Goal: Task Accomplishment & Management: Use online tool/utility

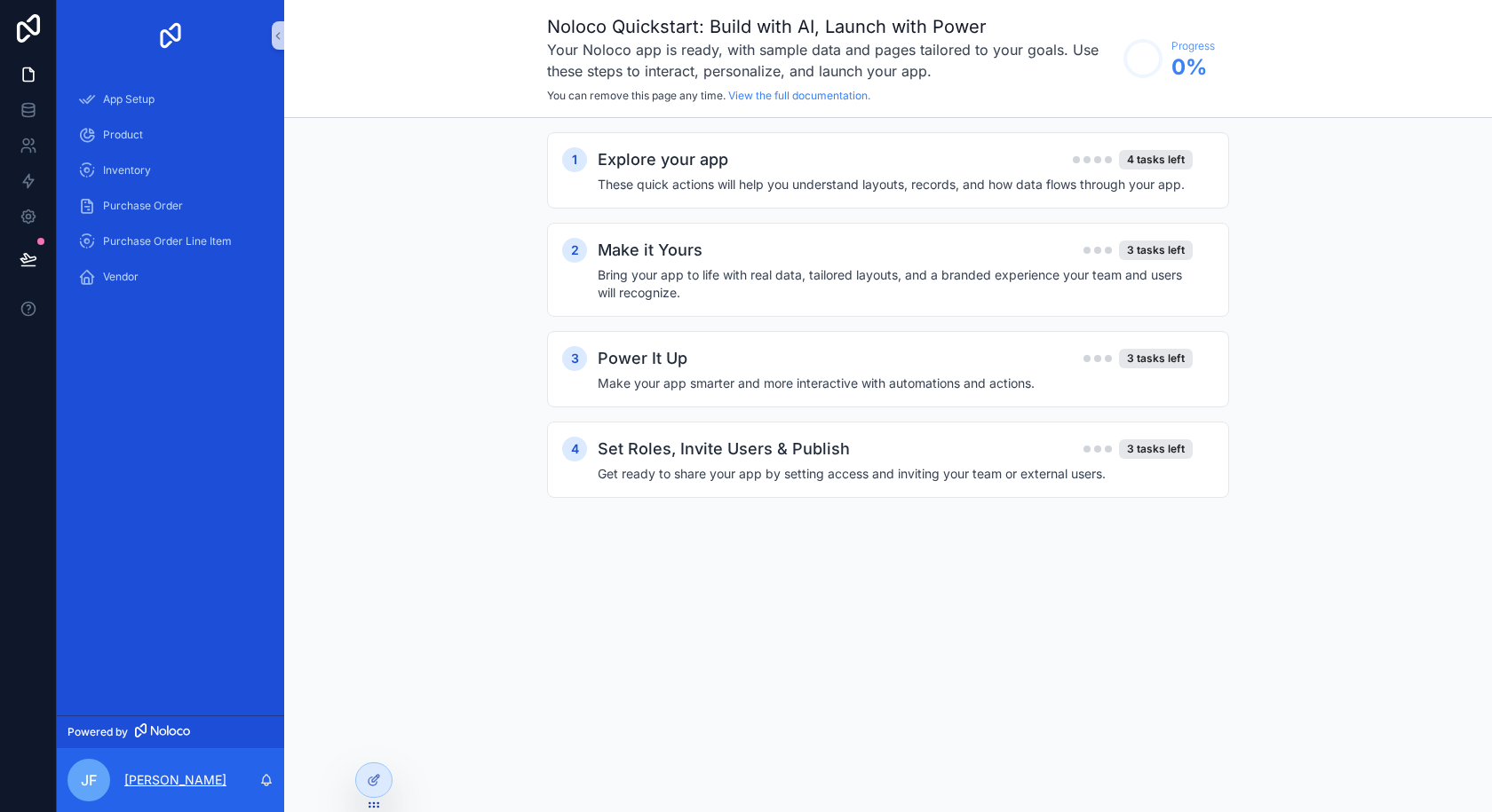
click at [158, 768] on div "[PERSON_NAME]" at bounding box center [170, 780] width 227 height 64
click at [151, 94] on span "App Setup" at bounding box center [129, 99] width 52 height 14
click at [142, 140] on span "Product" at bounding box center [123, 135] width 40 height 14
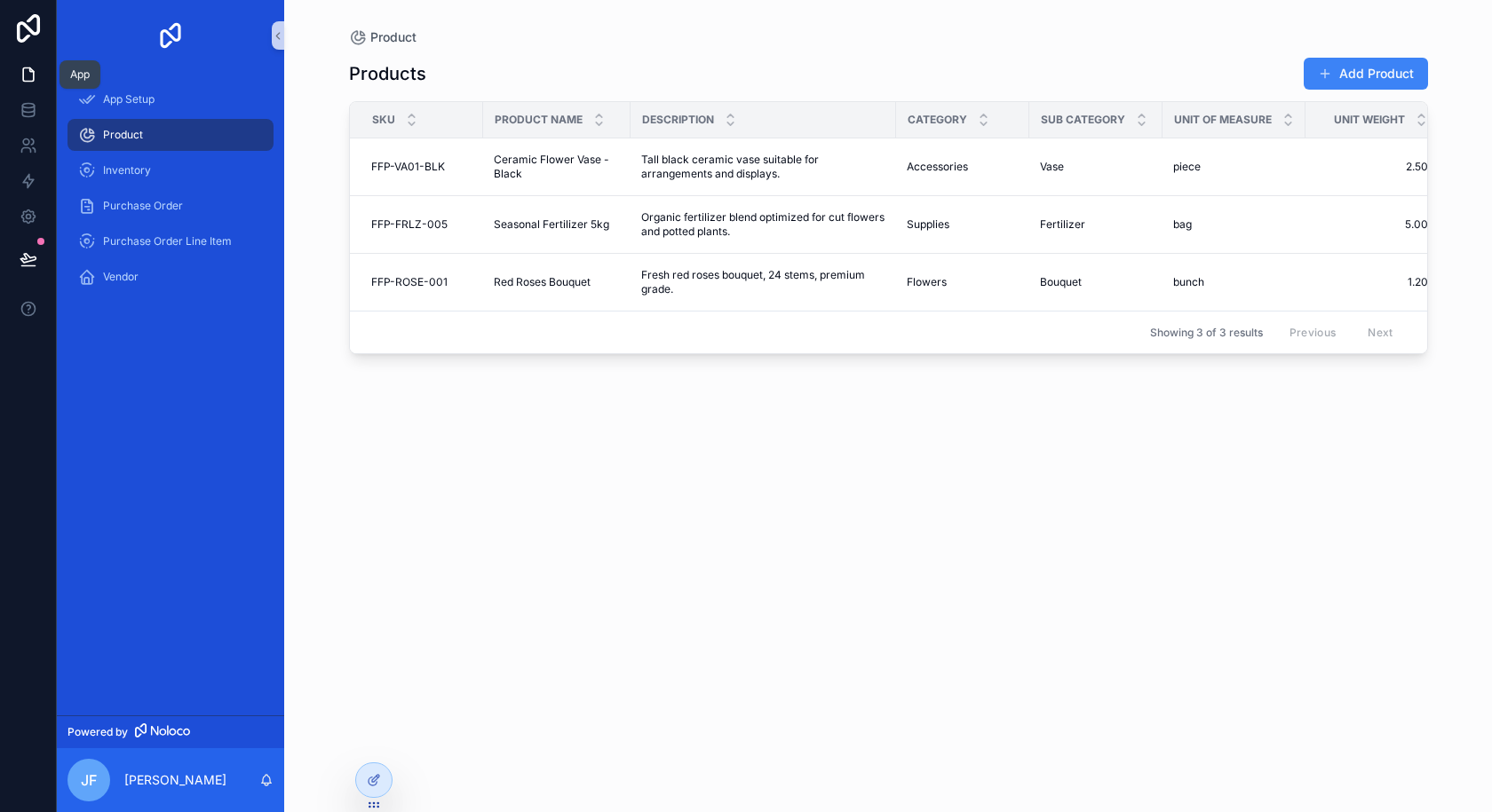
click at [32, 72] on icon at bounding box center [32, 71] width 4 height 4
click at [22, 114] on icon at bounding box center [28, 113] width 11 height 7
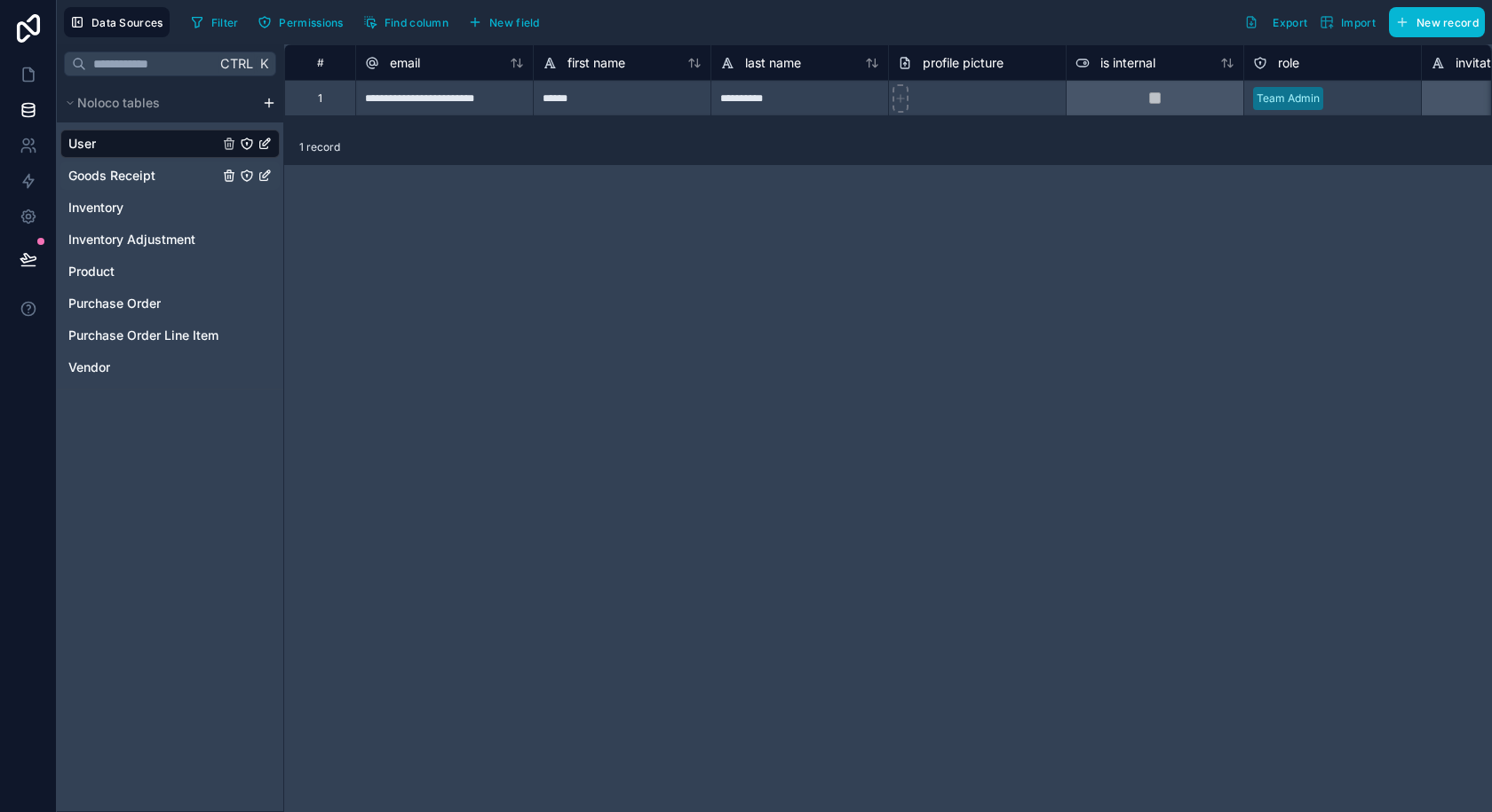
click at [145, 174] on span "Goods Receipt" at bounding box center [112, 176] width 87 height 18
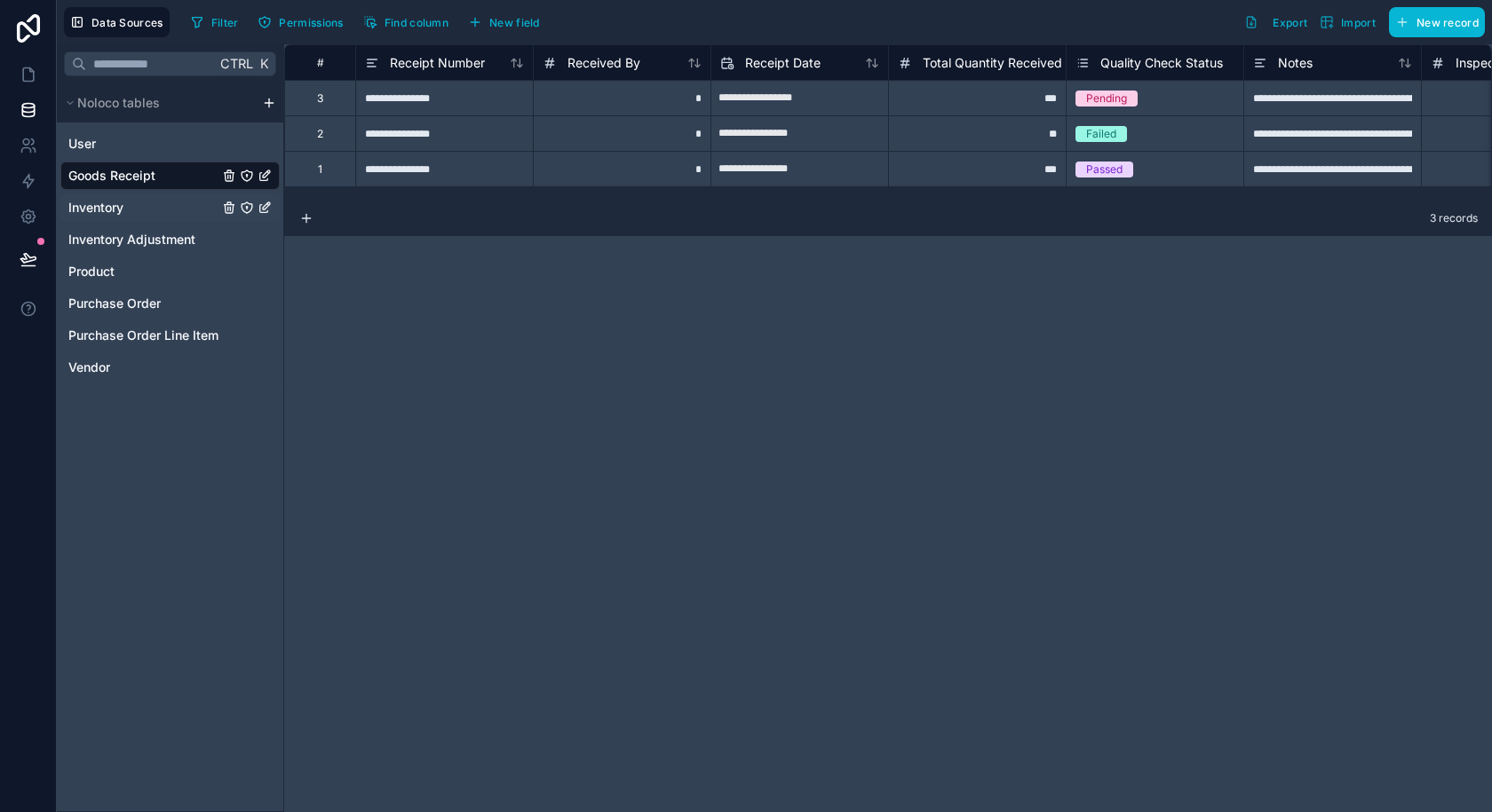
click at [123, 203] on span "Inventory" at bounding box center [97, 207] width 55 height 18
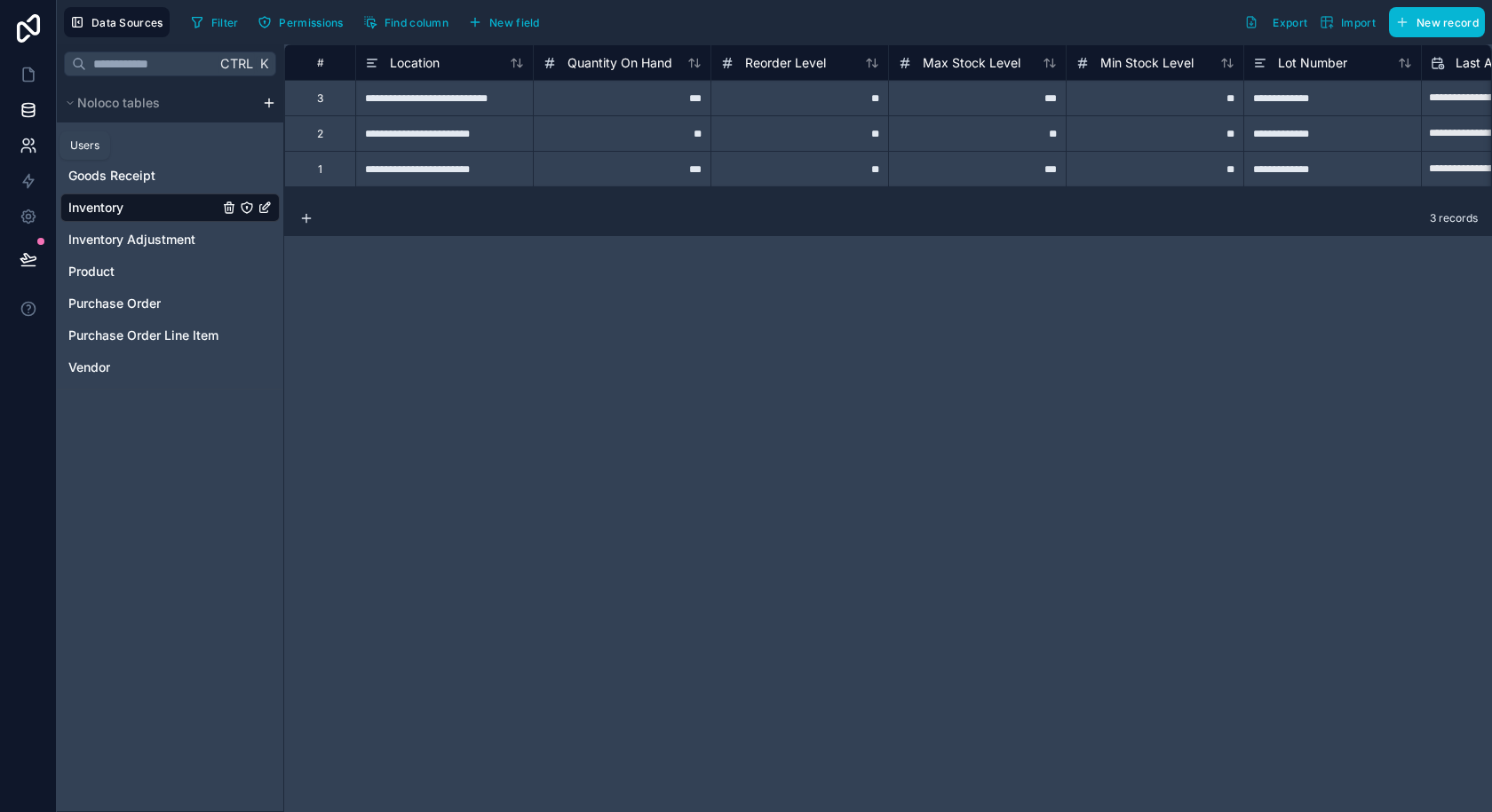
click at [29, 151] on icon at bounding box center [28, 145] width 18 height 18
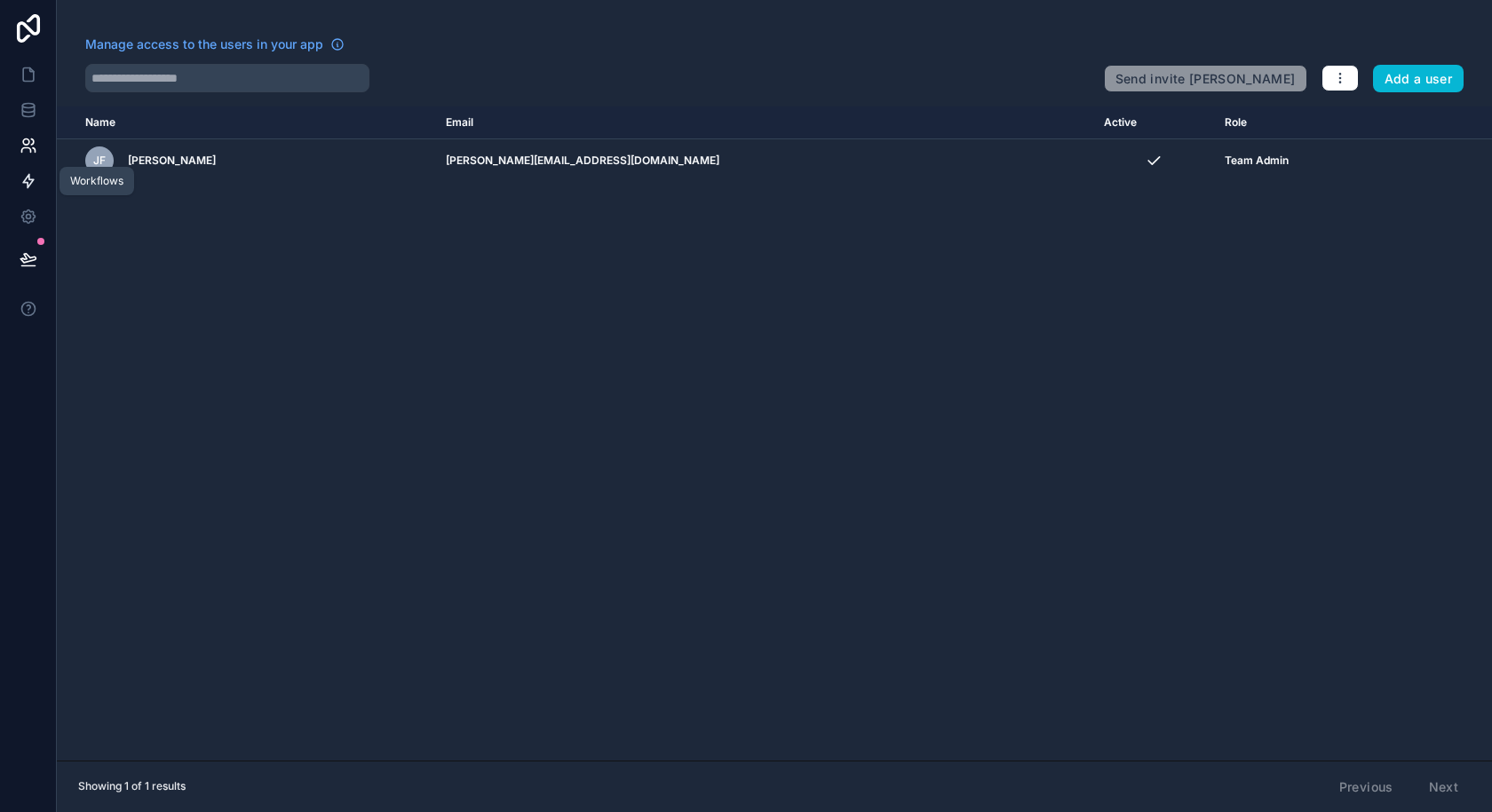
click at [27, 180] on icon at bounding box center [28, 181] width 18 height 18
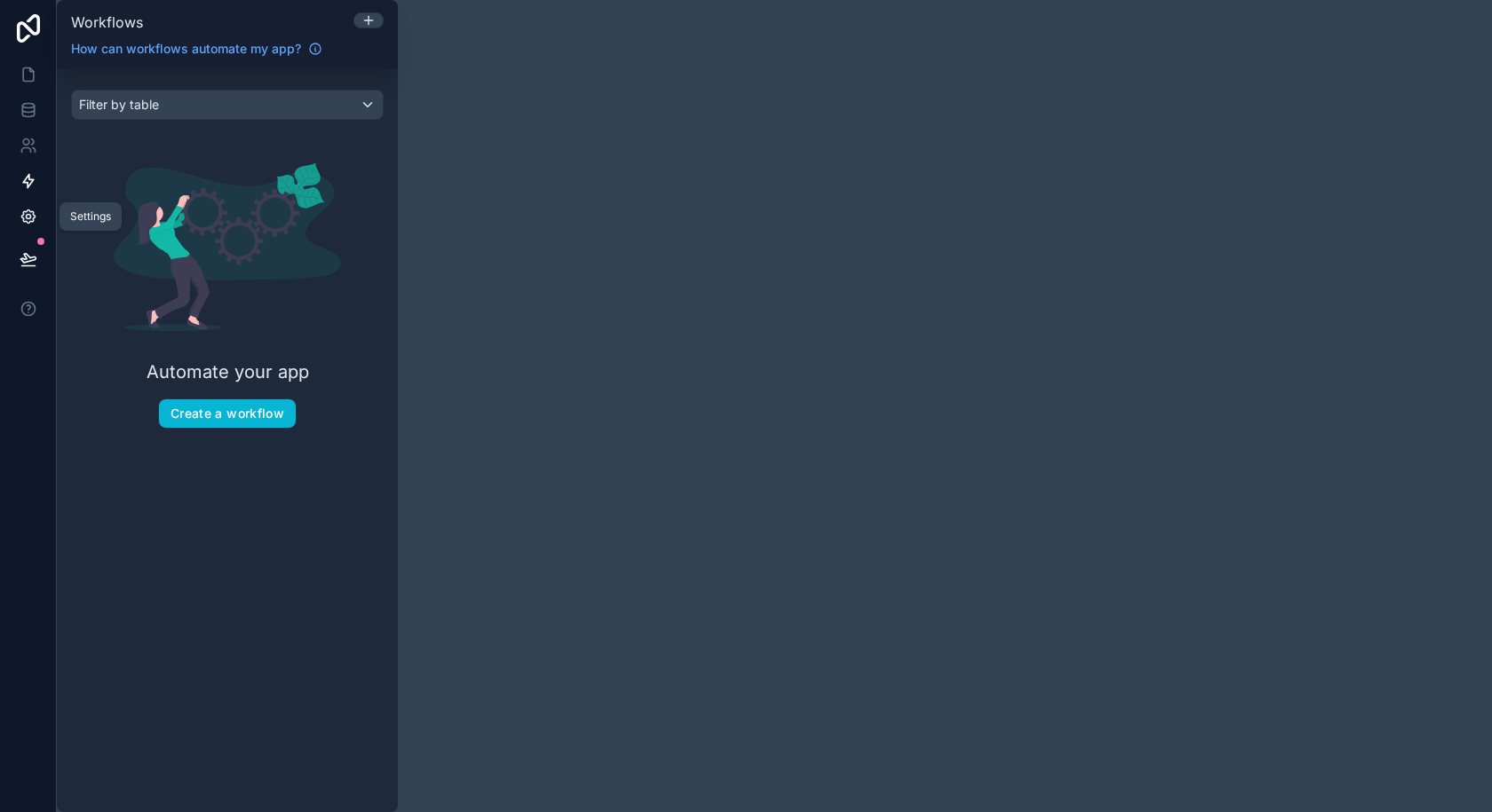
click at [26, 206] on link at bounding box center [28, 216] width 56 height 35
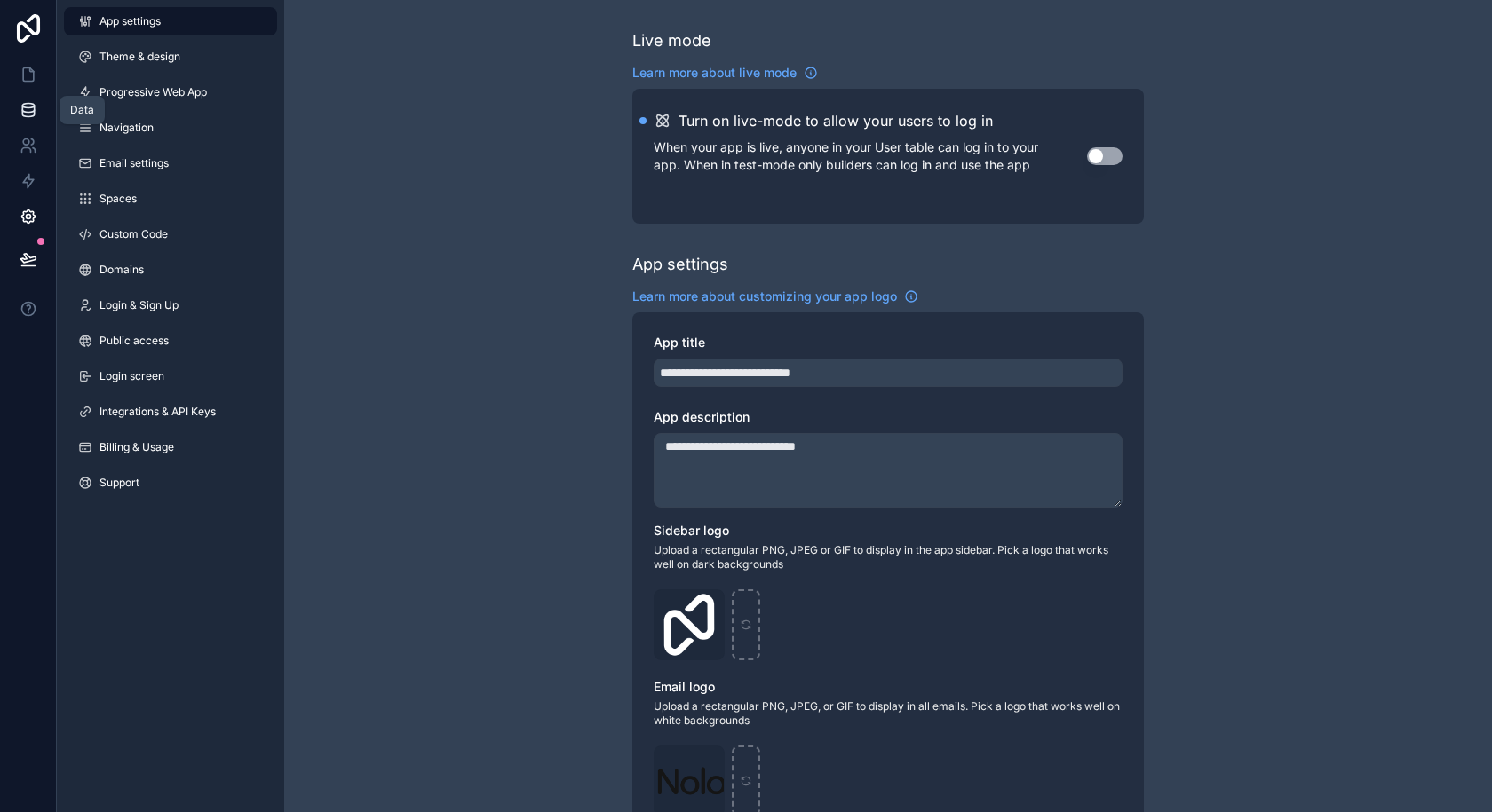
click at [39, 104] on link at bounding box center [28, 110] width 56 height 35
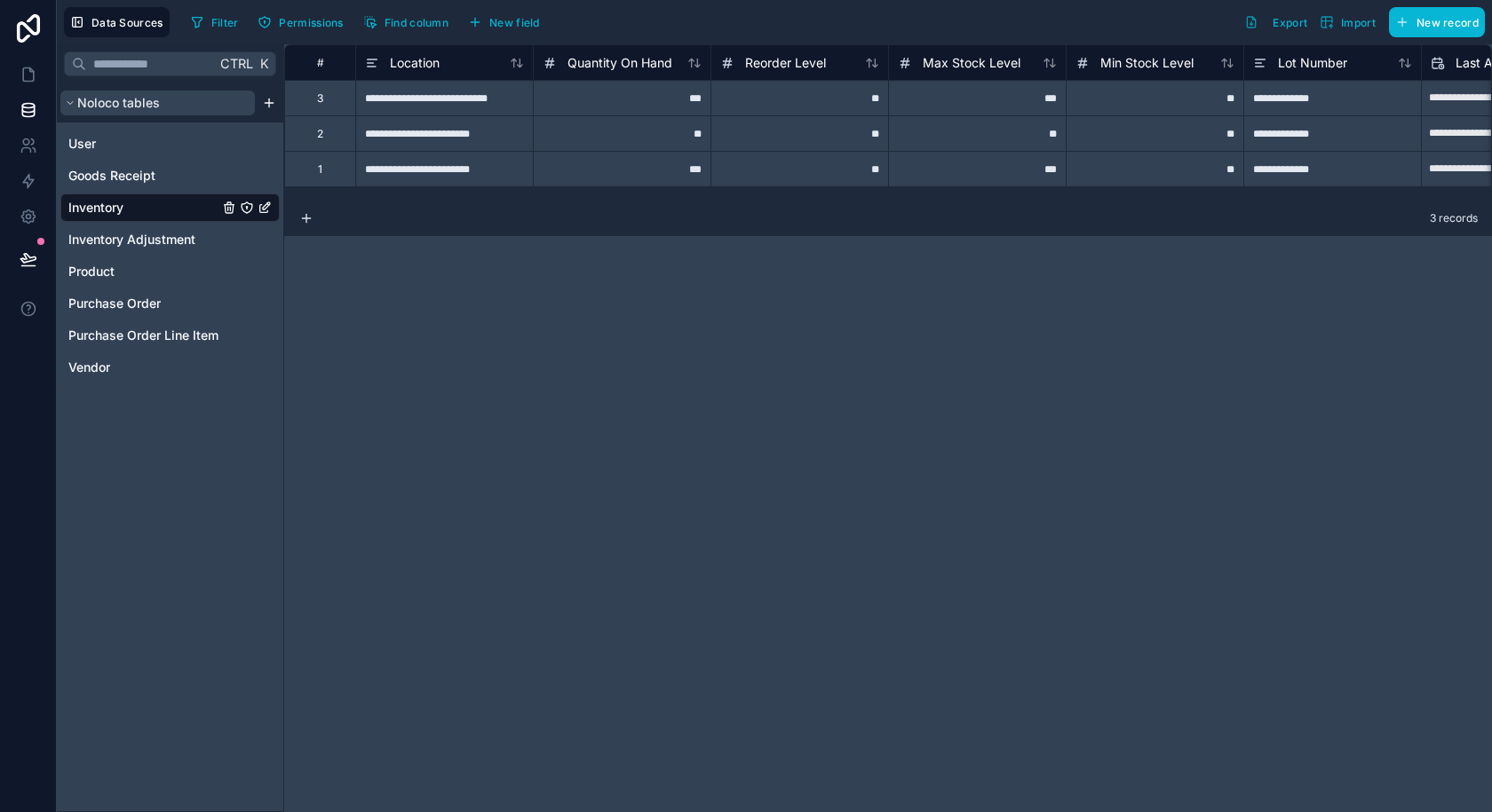
click at [79, 101] on span "Noloco tables" at bounding box center [119, 102] width 82 height 18
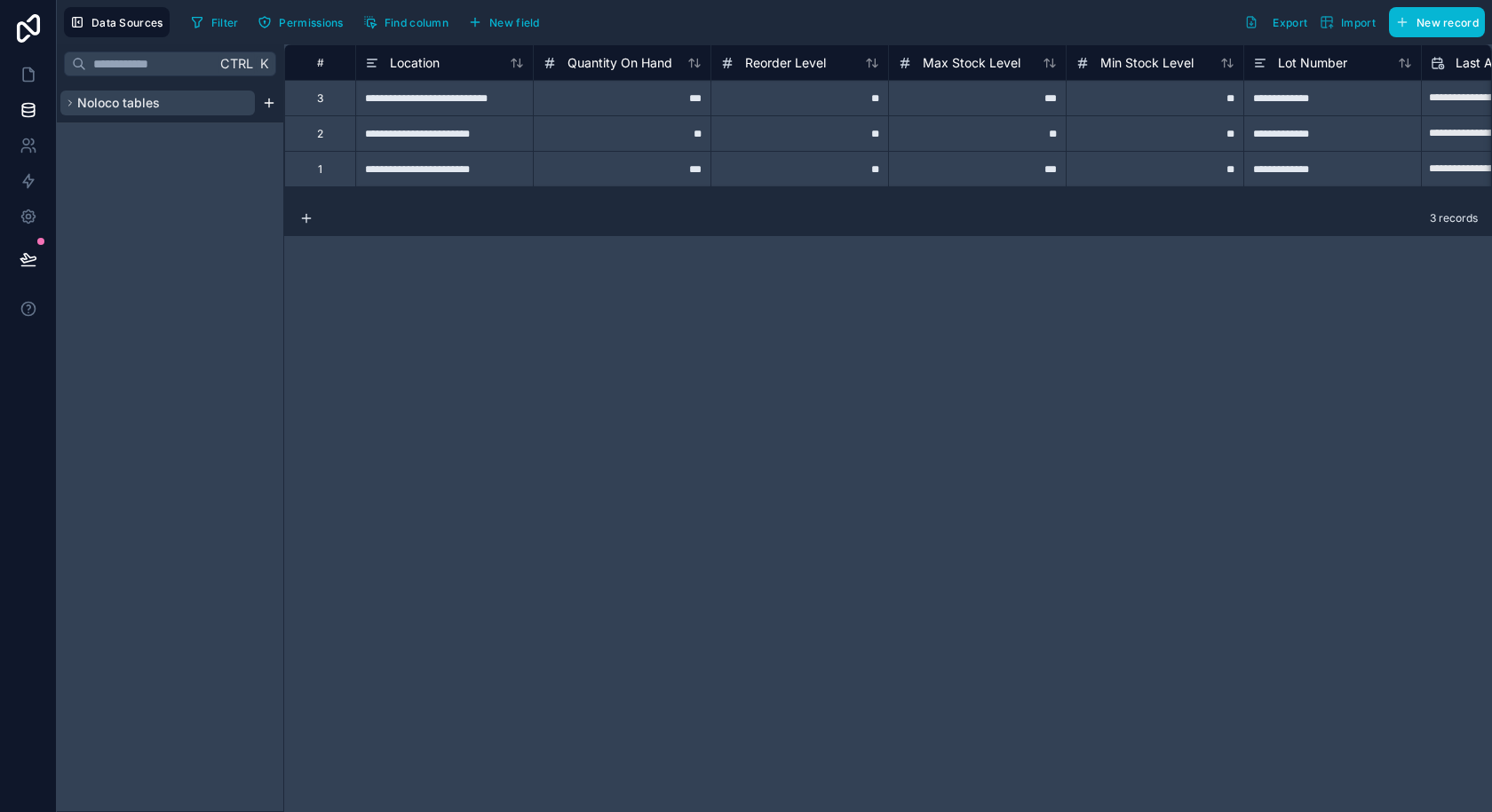
click at [78, 101] on span "Noloco tables" at bounding box center [119, 102] width 82 height 18
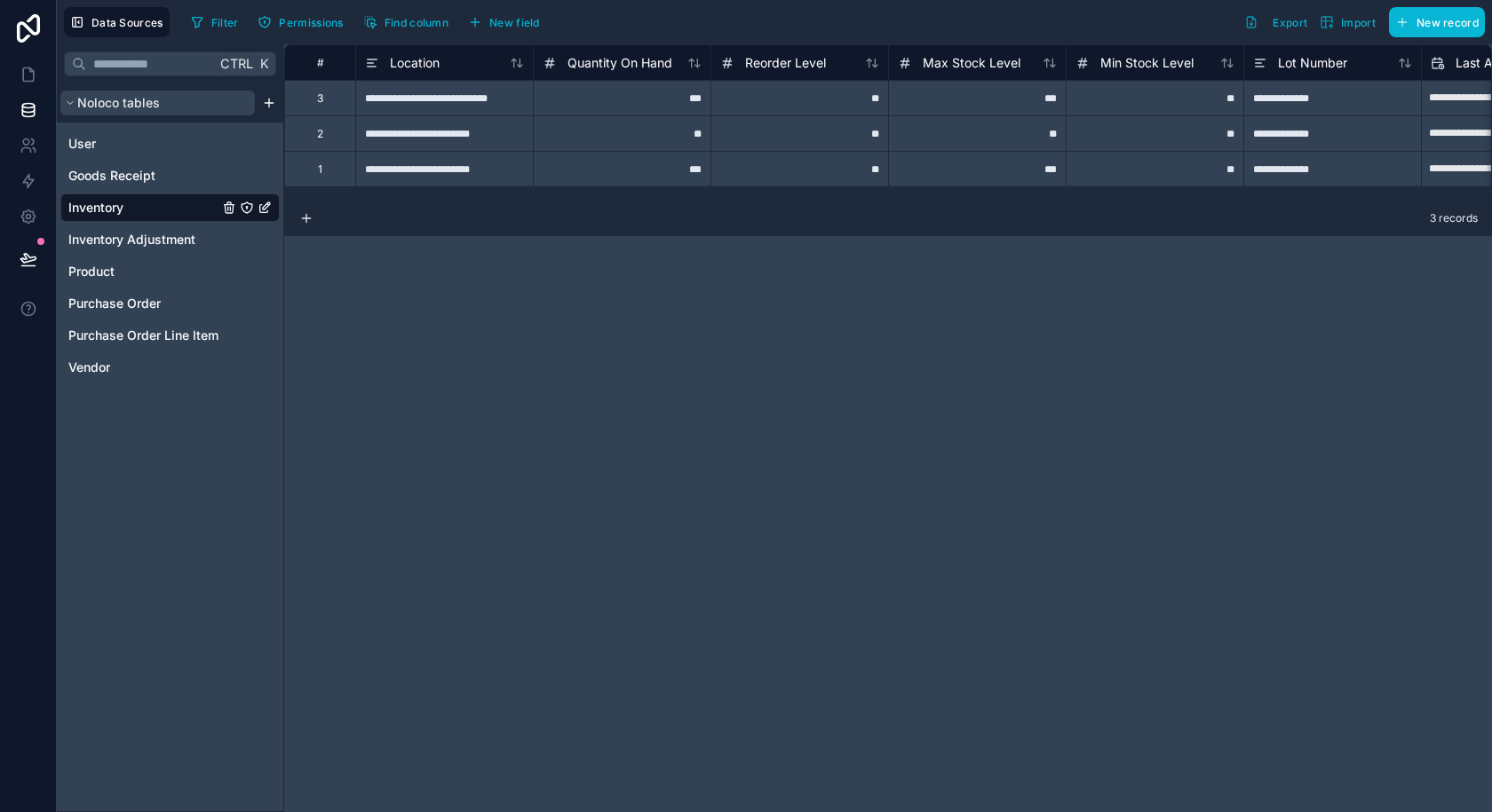
click at [78, 101] on span "Noloco tables" at bounding box center [119, 102] width 82 height 18
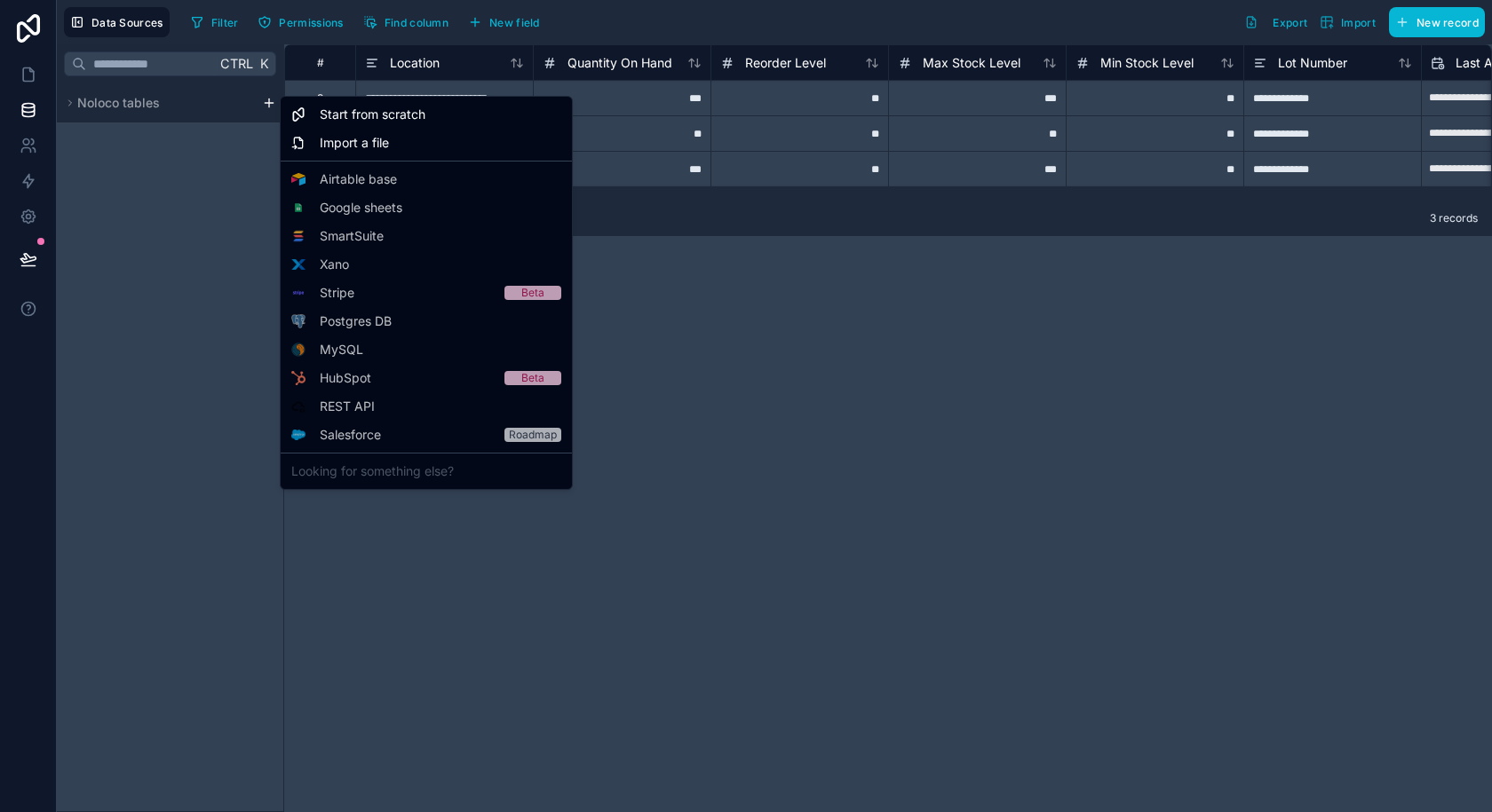
click at [268, 102] on html "**********" at bounding box center [746, 406] width 1492 height 812
click at [307, 117] on div "Start from scratch" at bounding box center [425, 115] width 284 height 29
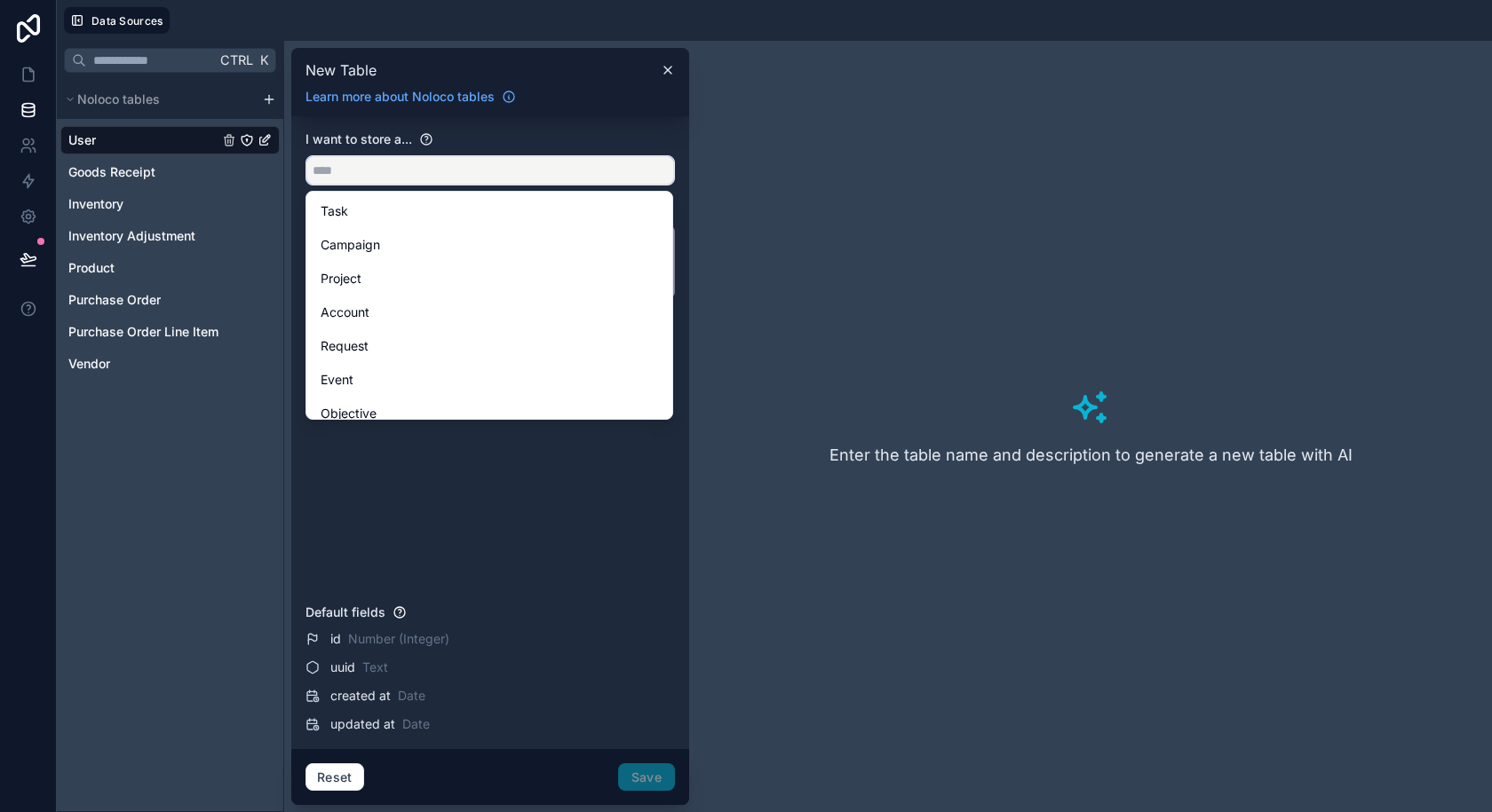
click at [379, 167] on input "text" at bounding box center [490, 171] width 368 height 29
click at [608, 519] on div "I want to store a... Describe your table" at bounding box center [490, 364] width 370 height 466
click at [389, 153] on div "I want to store a..." at bounding box center [490, 159] width 370 height 55
click at [391, 167] on input "text" at bounding box center [490, 171] width 368 height 29
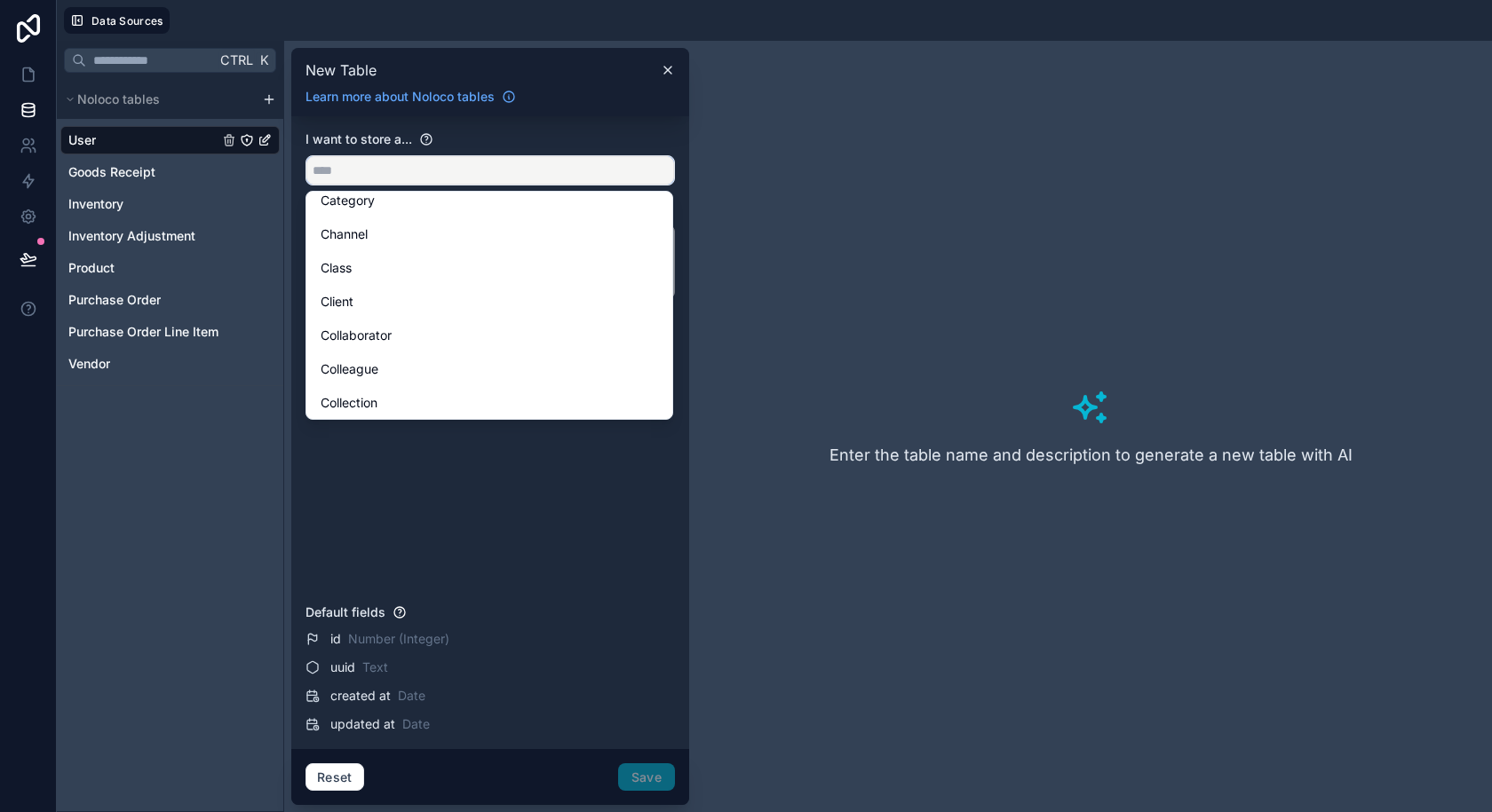
type input "*"
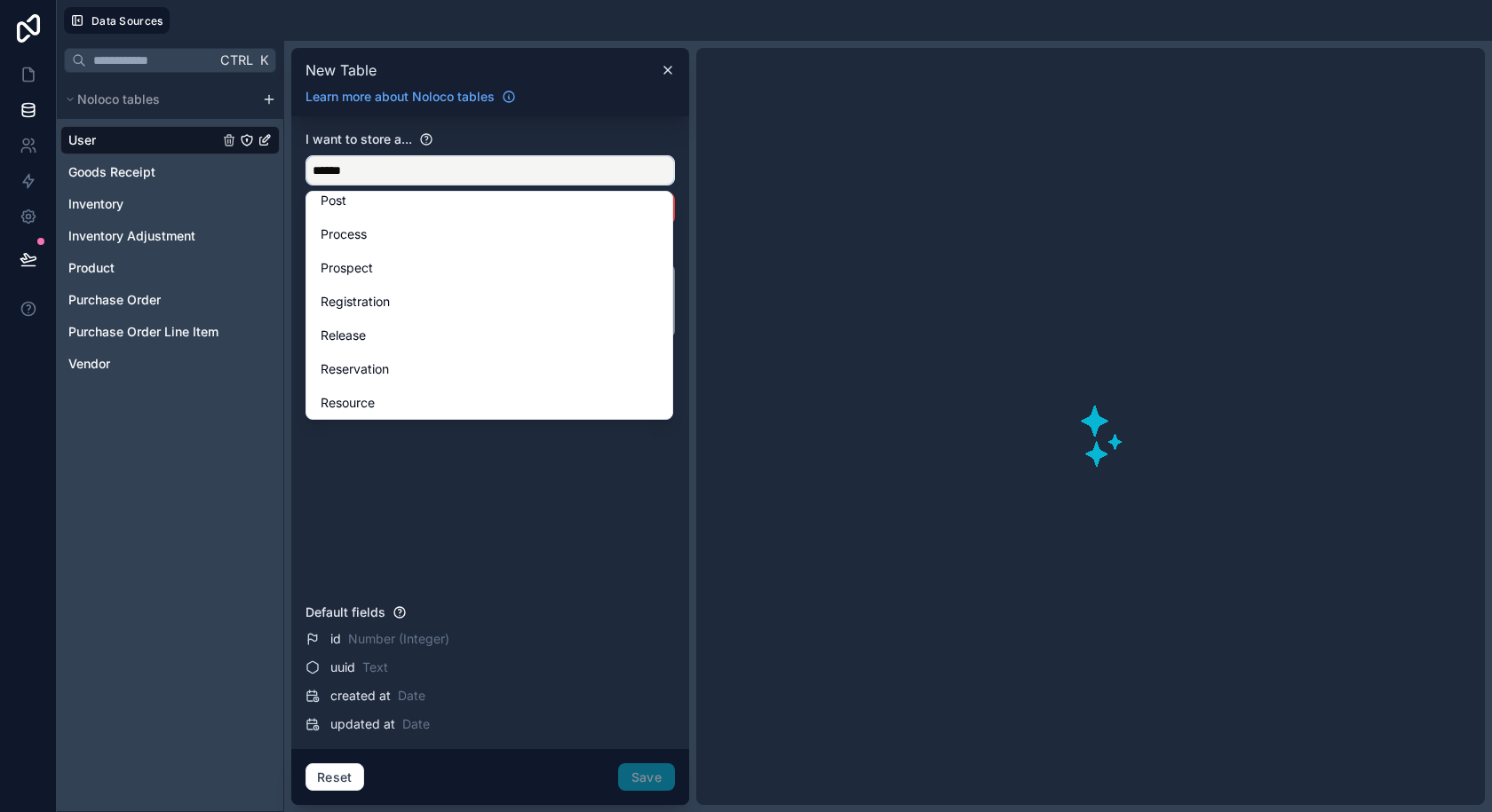
type input "******"
click at [497, 132] on div "I want to store a..." at bounding box center [490, 139] width 370 height 18
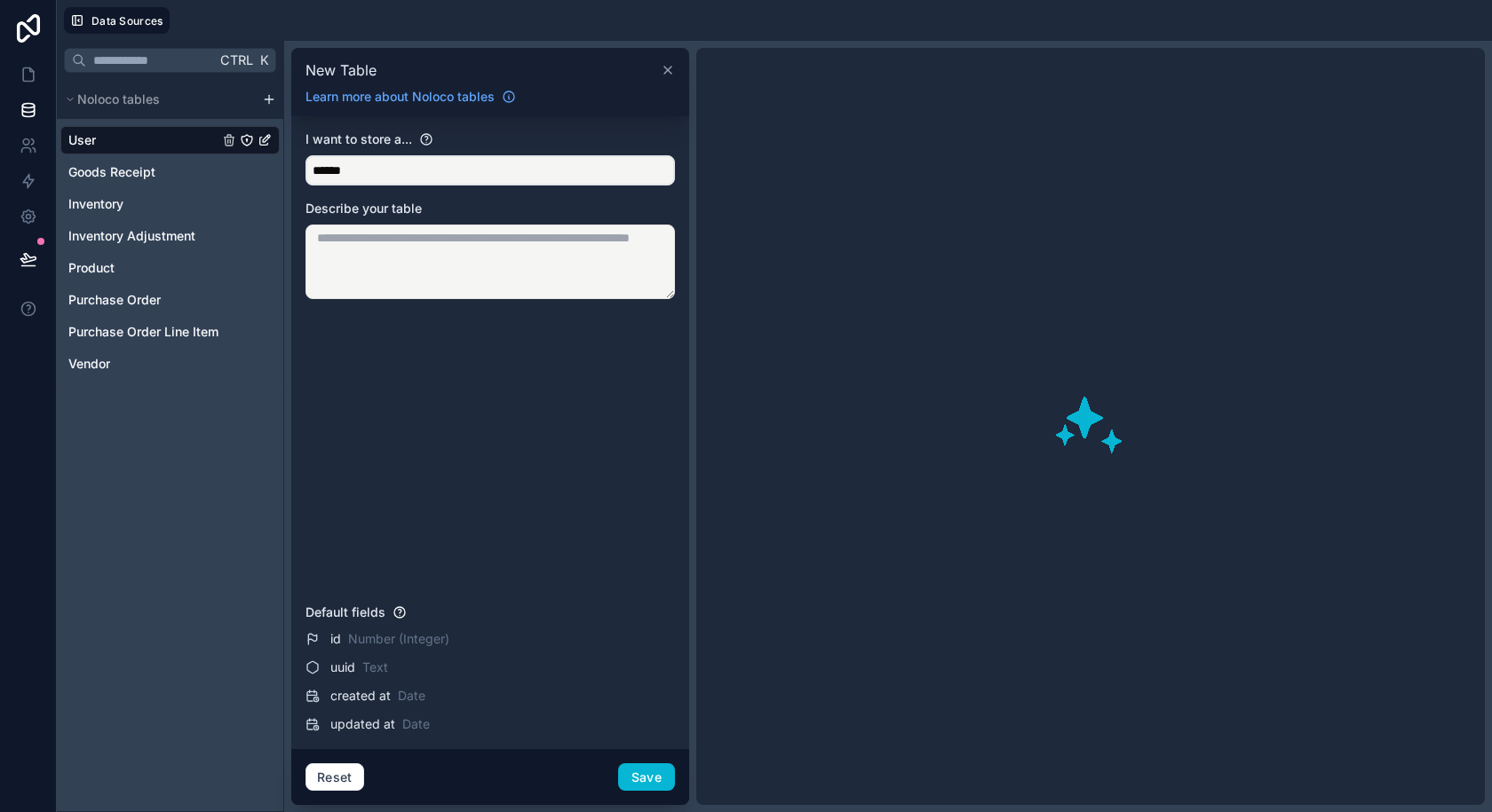
click at [667, 67] on icon at bounding box center [667, 70] width 14 height 14
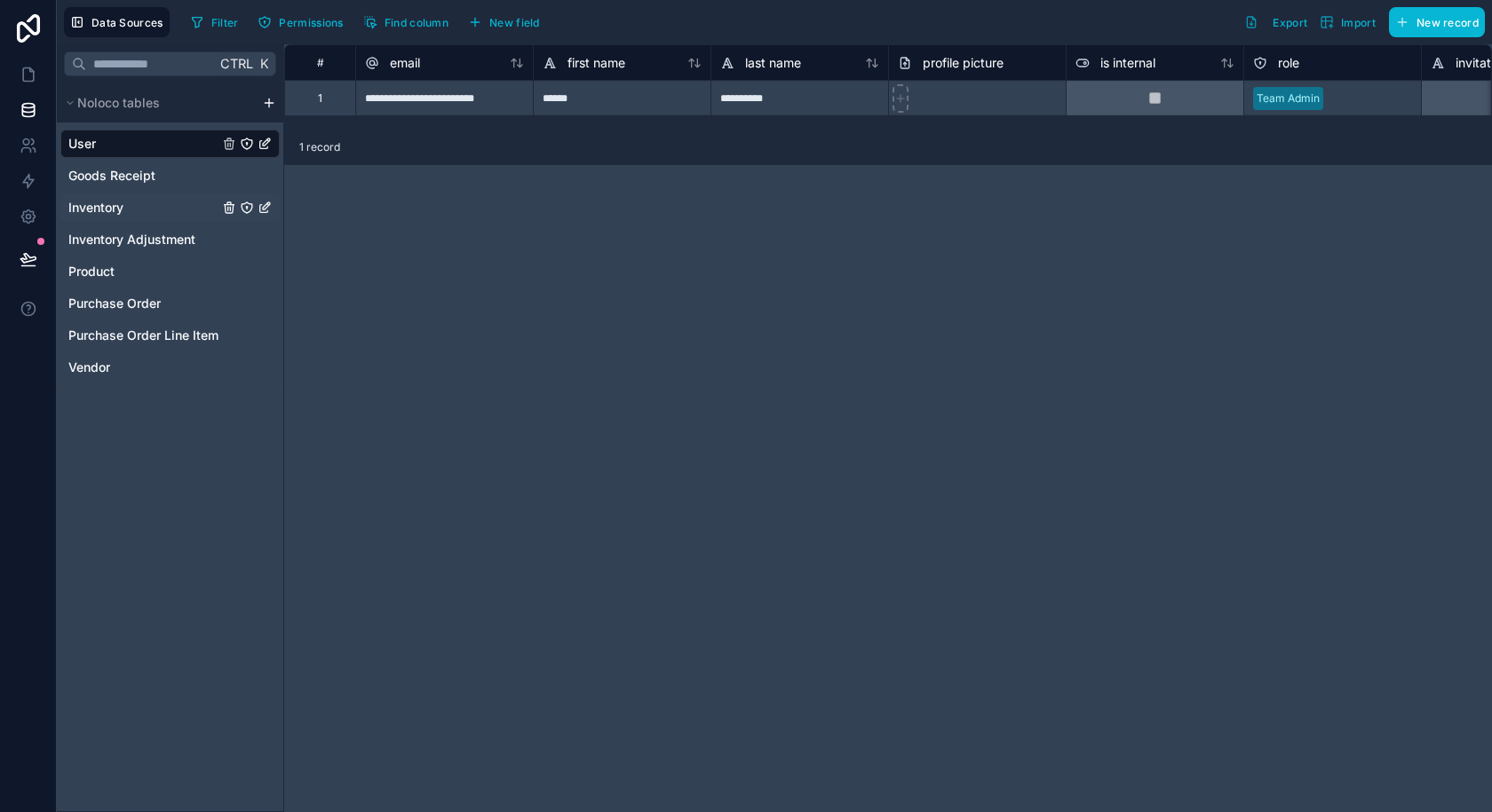
click at [132, 205] on div "Inventory" at bounding box center [169, 208] width 219 height 29
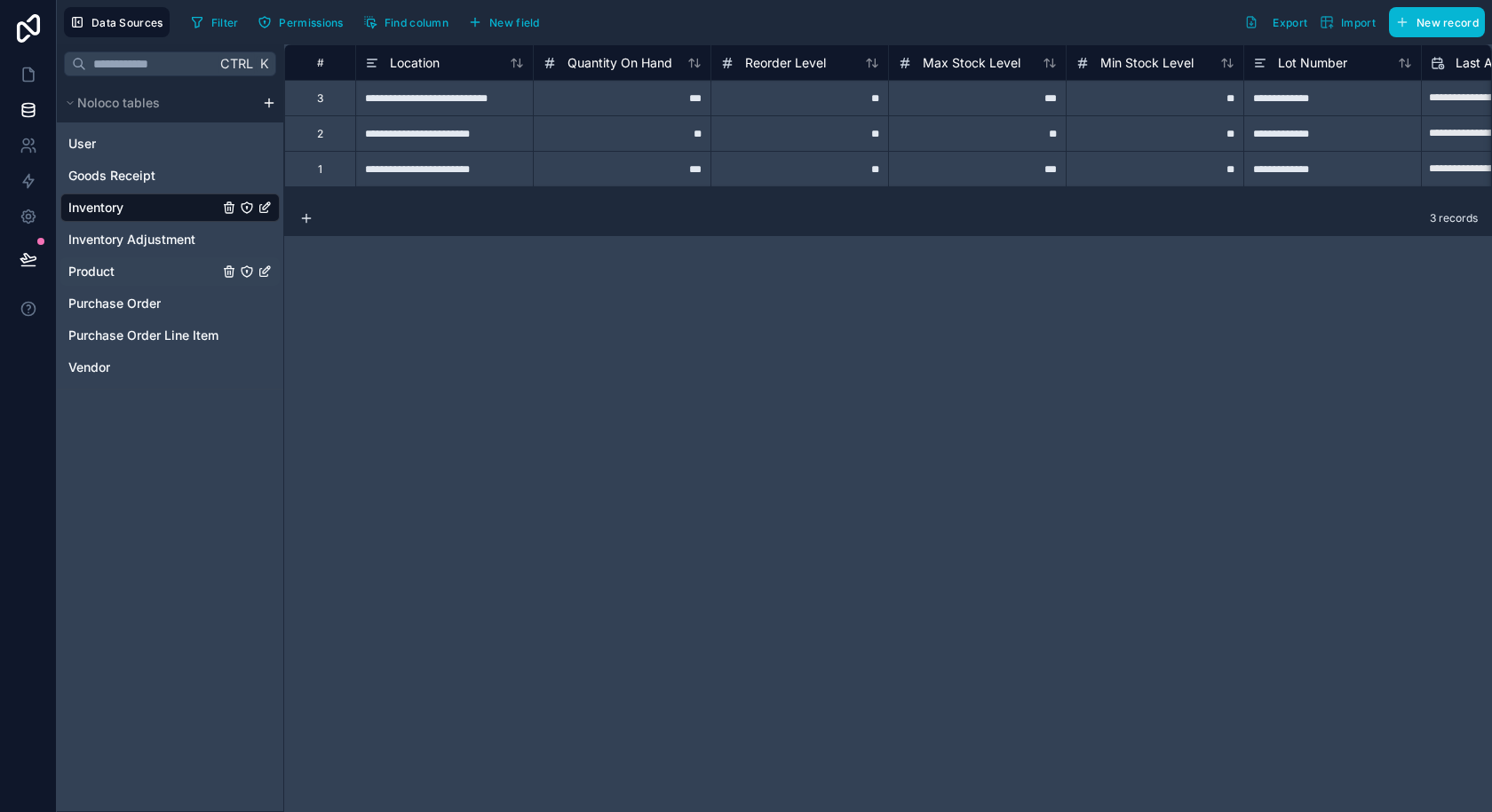
click at [156, 277] on div "Product" at bounding box center [169, 271] width 219 height 29
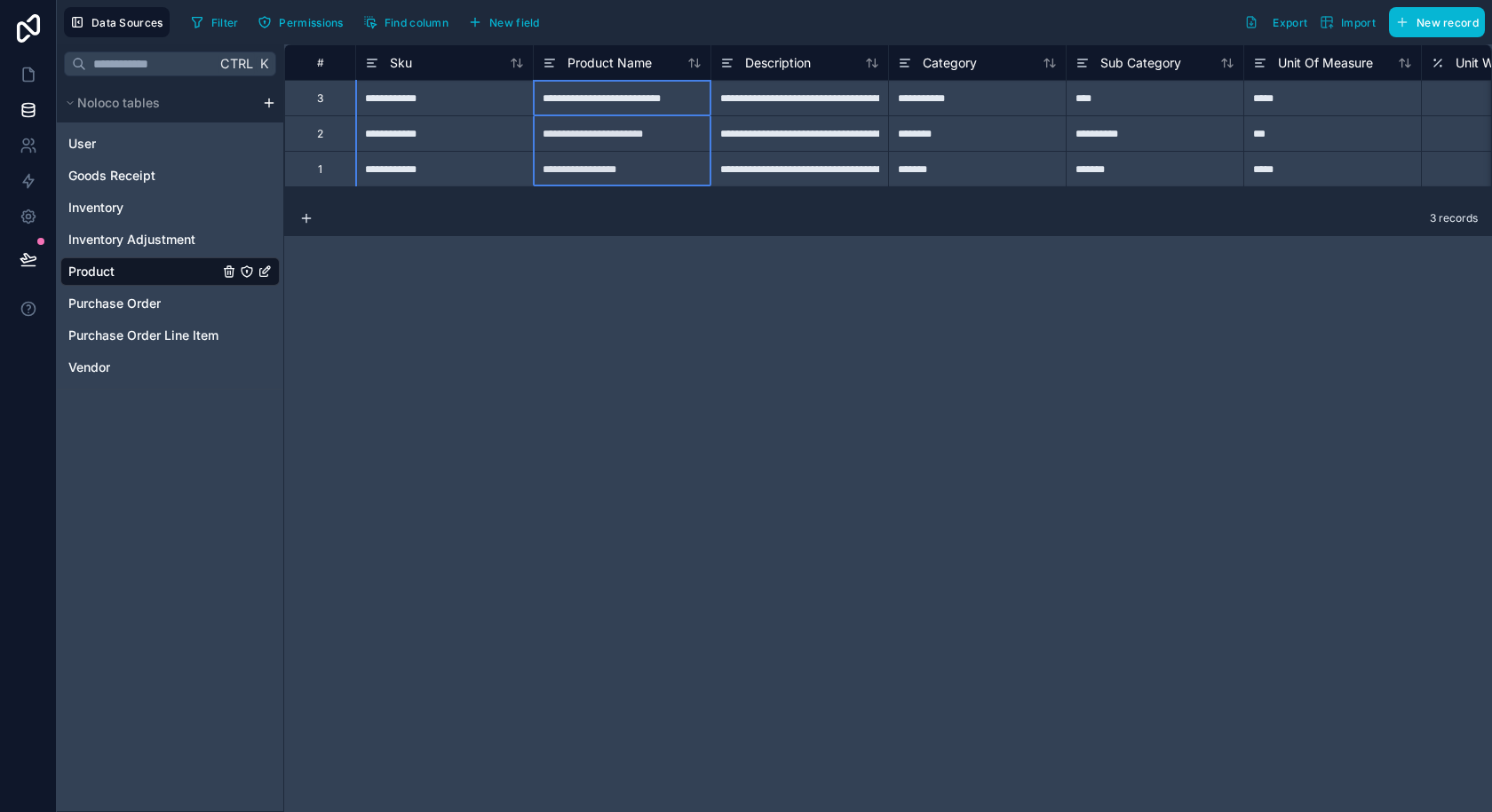
click at [633, 285] on div "**********" at bounding box center [888, 428] width 1208 height 768
click at [520, 25] on span "New field" at bounding box center [514, 23] width 51 height 13
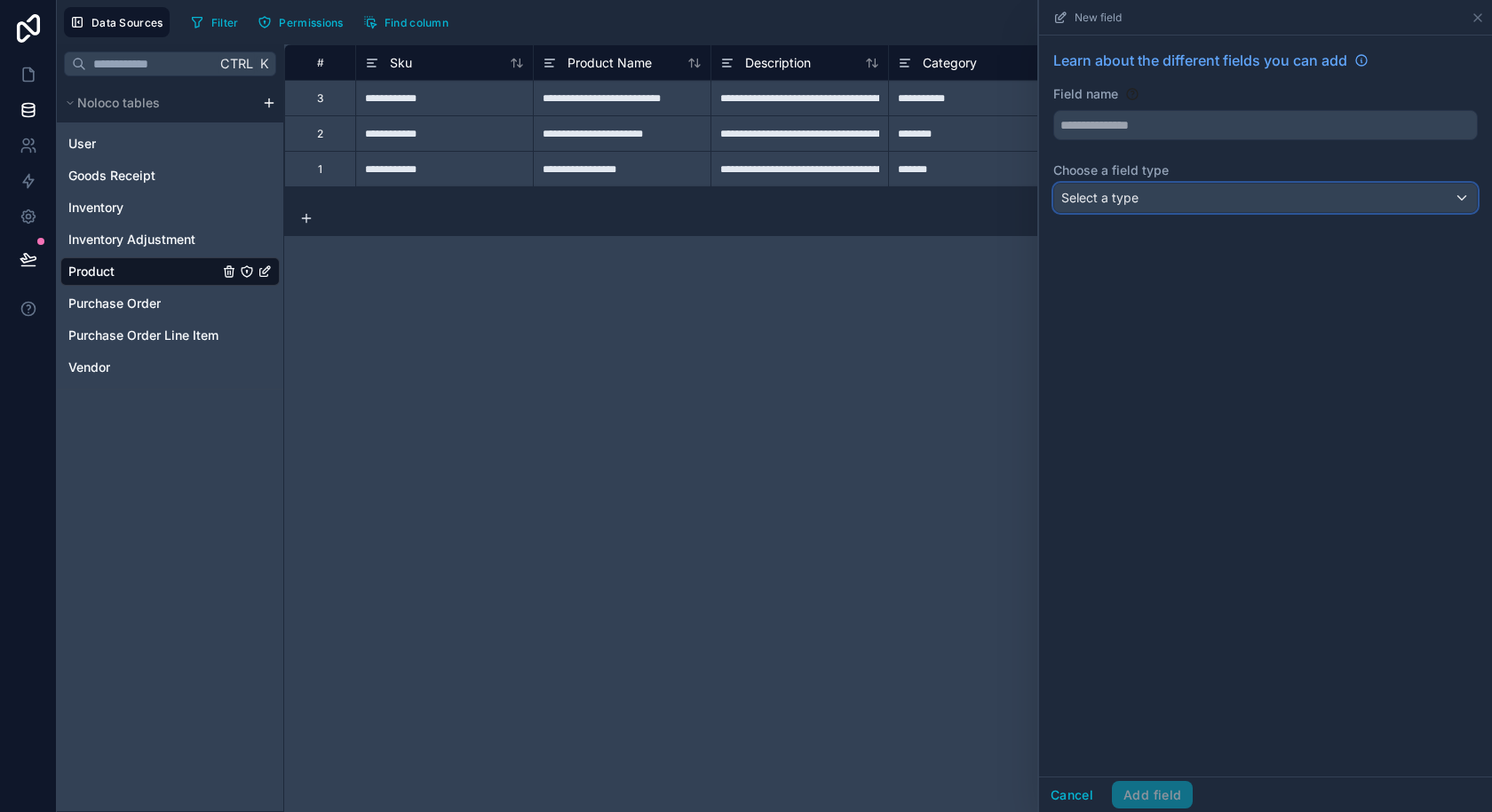
click at [1120, 189] on span "Select a type" at bounding box center [1099, 198] width 77 height 18
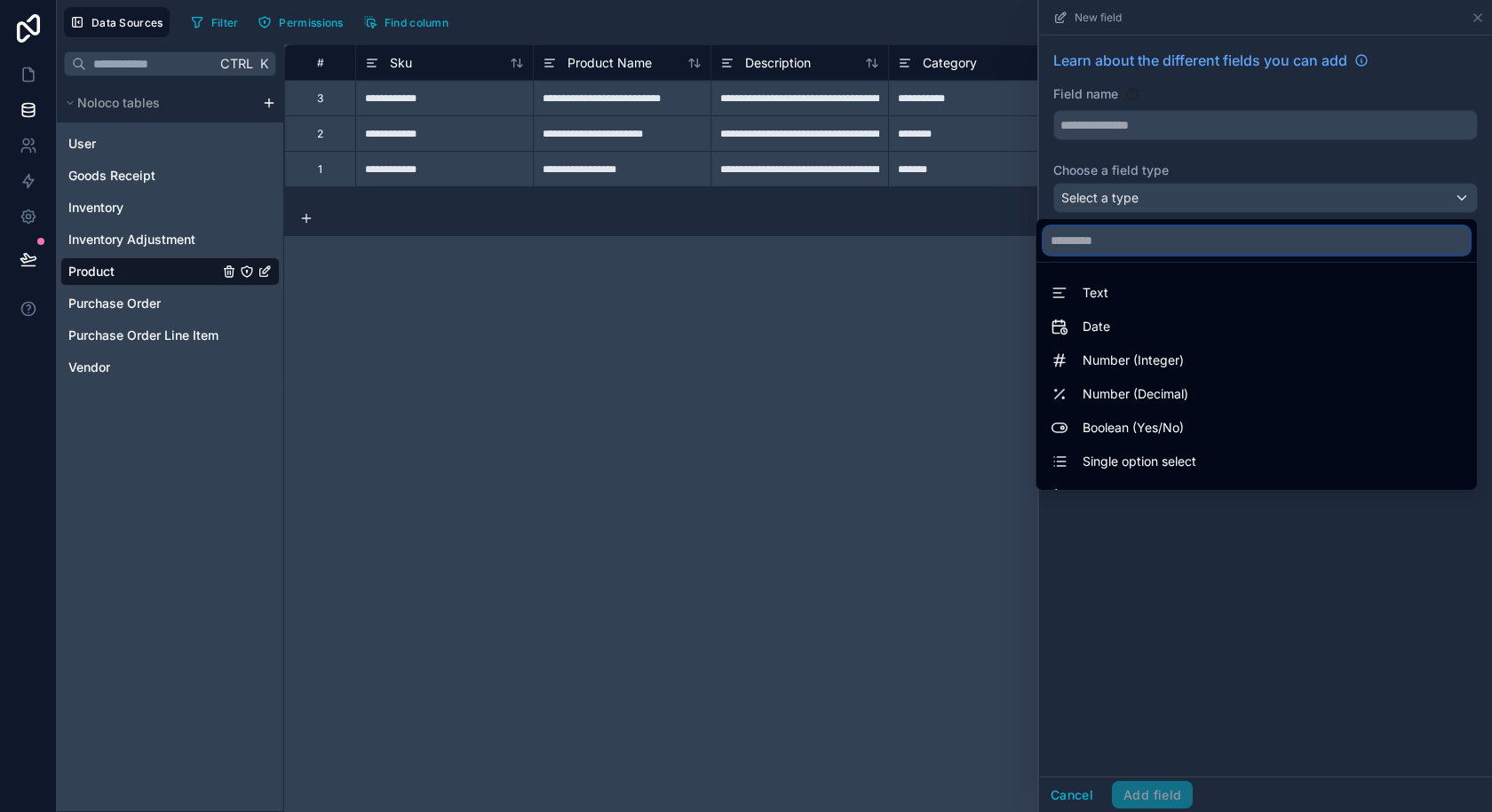
click at [1116, 245] on input "text" at bounding box center [1257, 241] width 426 height 29
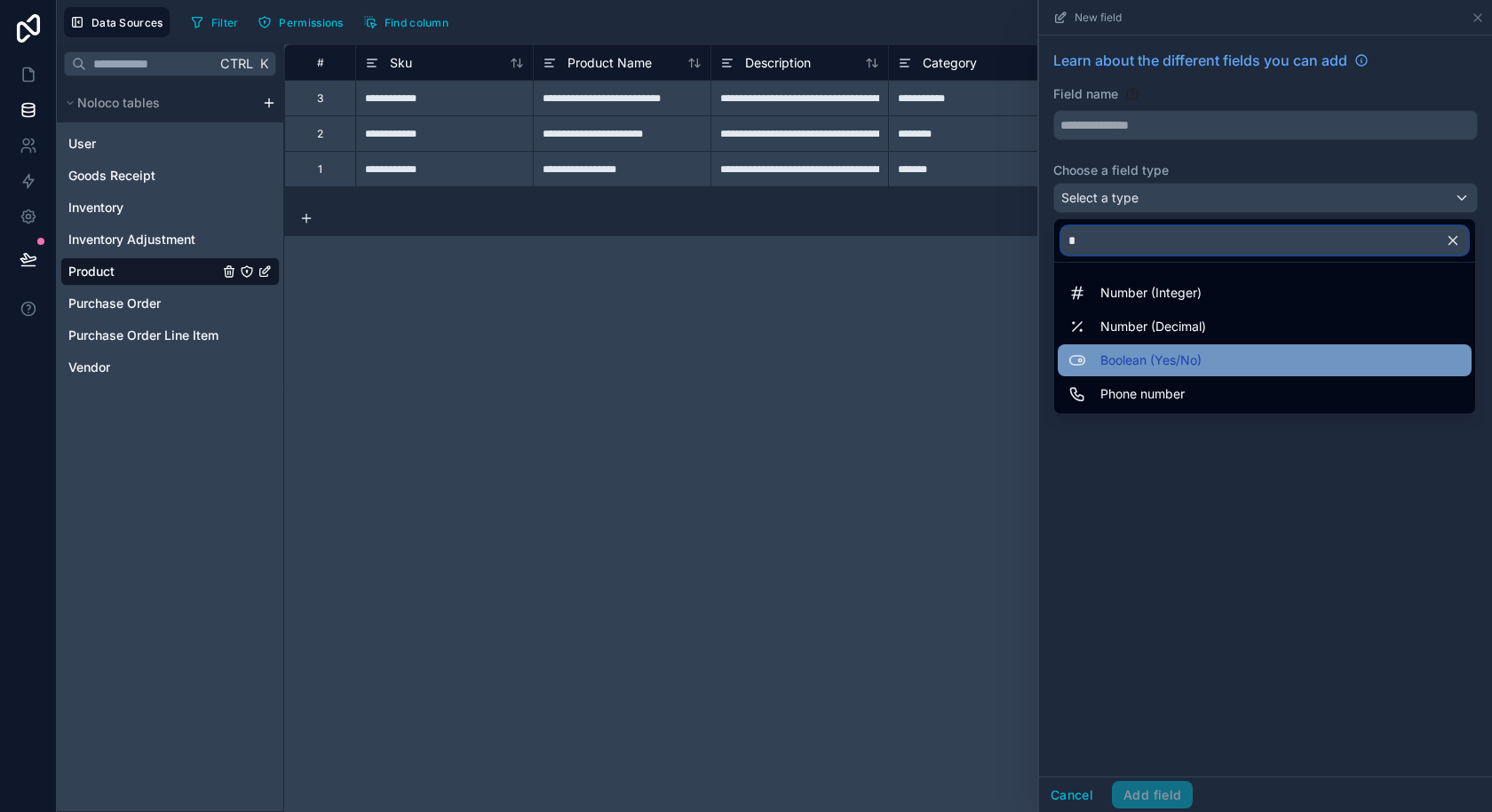
type input "*"
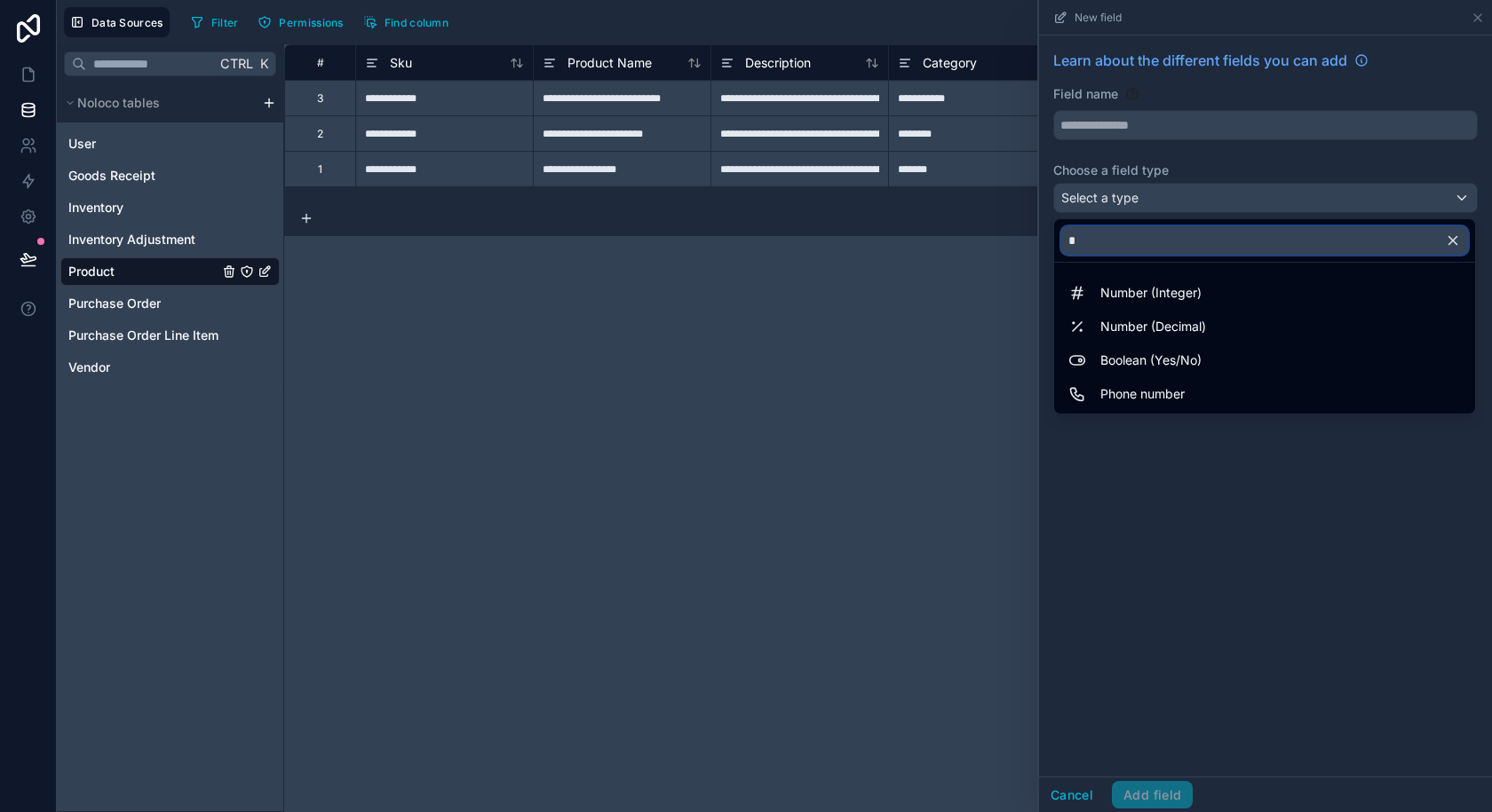
click at [1130, 242] on input "*" at bounding box center [1265, 241] width 407 height 29
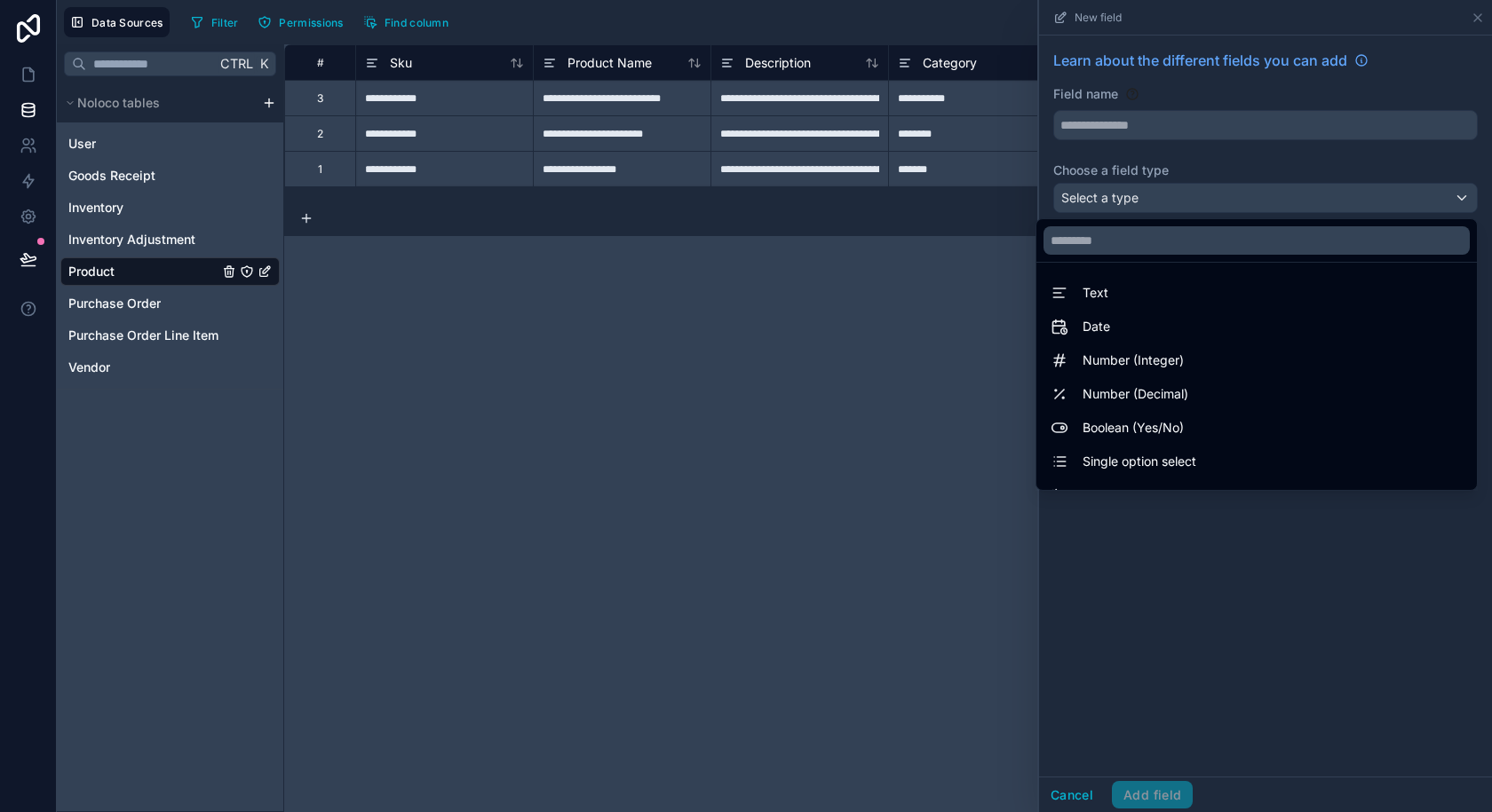
click at [1104, 276] on ul "Text Date Number (Integer) Number (Decimal) Boolean (Yes/No) Single option sele…" at bounding box center [1256, 376] width 441 height 227
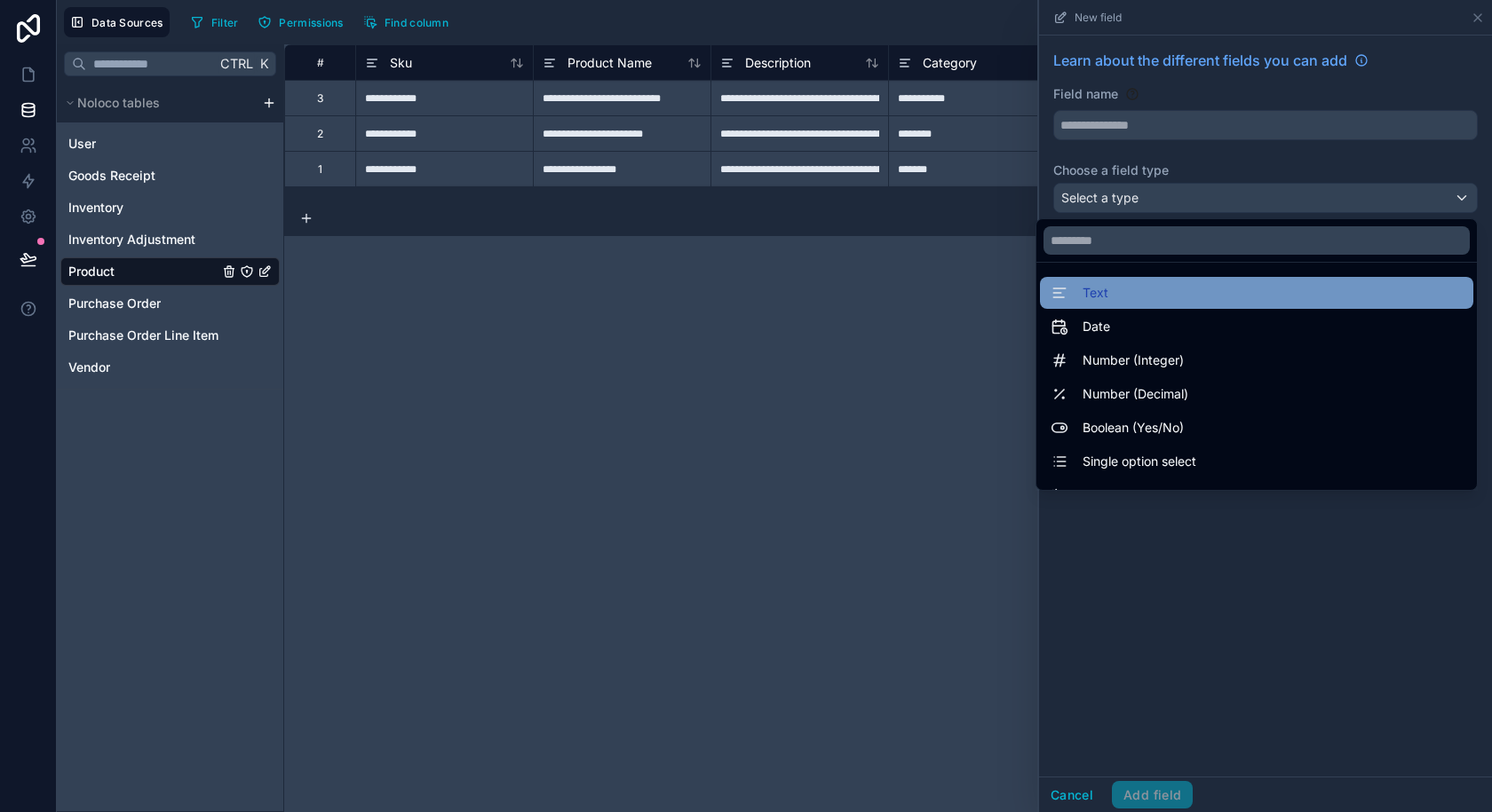
click at [1101, 293] on div "Text" at bounding box center [1256, 292] width 412 height 21
type input "****"
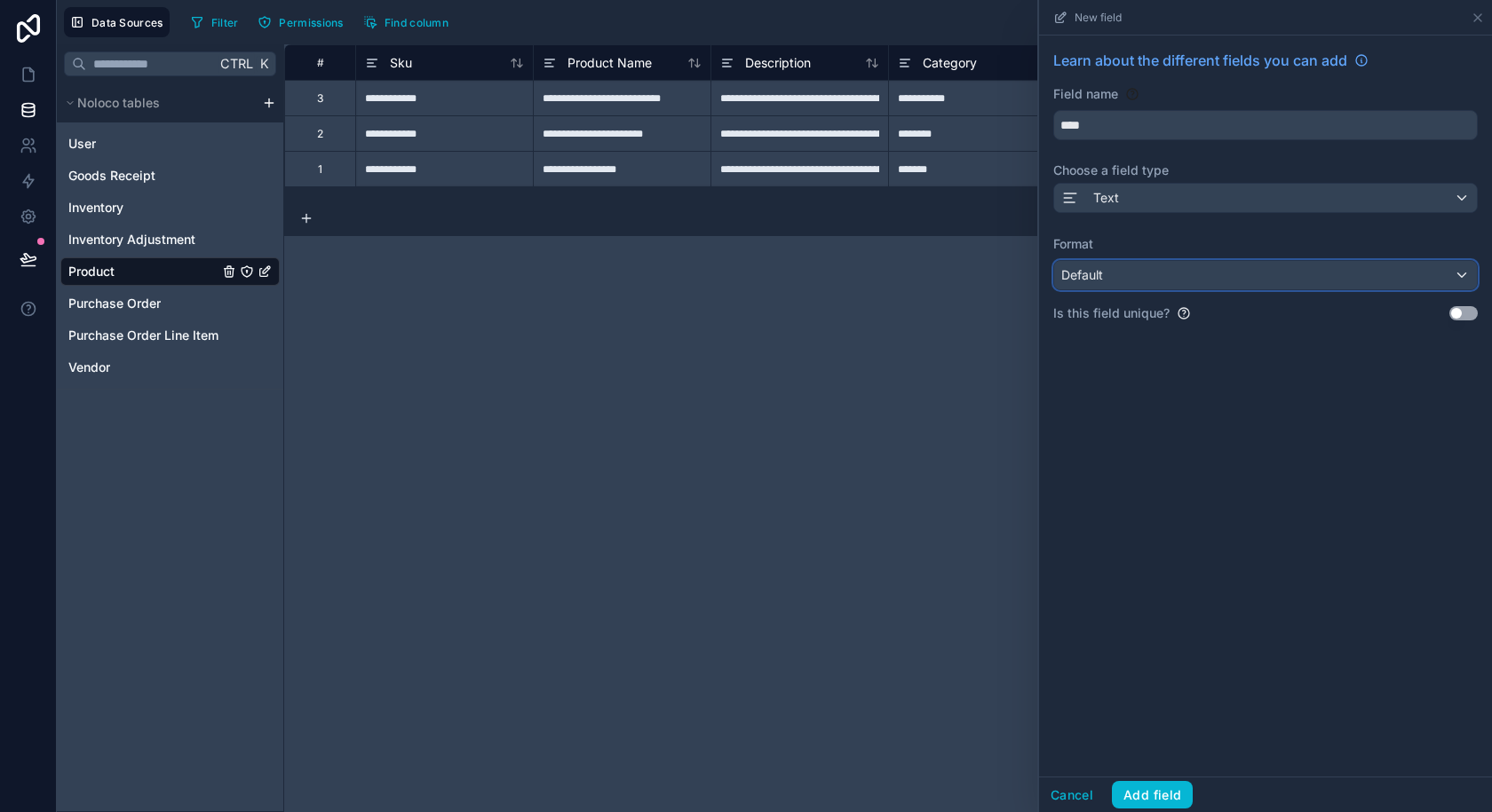
click at [1116, 273] on div "Default" at bounding box center [1265, 275] width 422 height 29
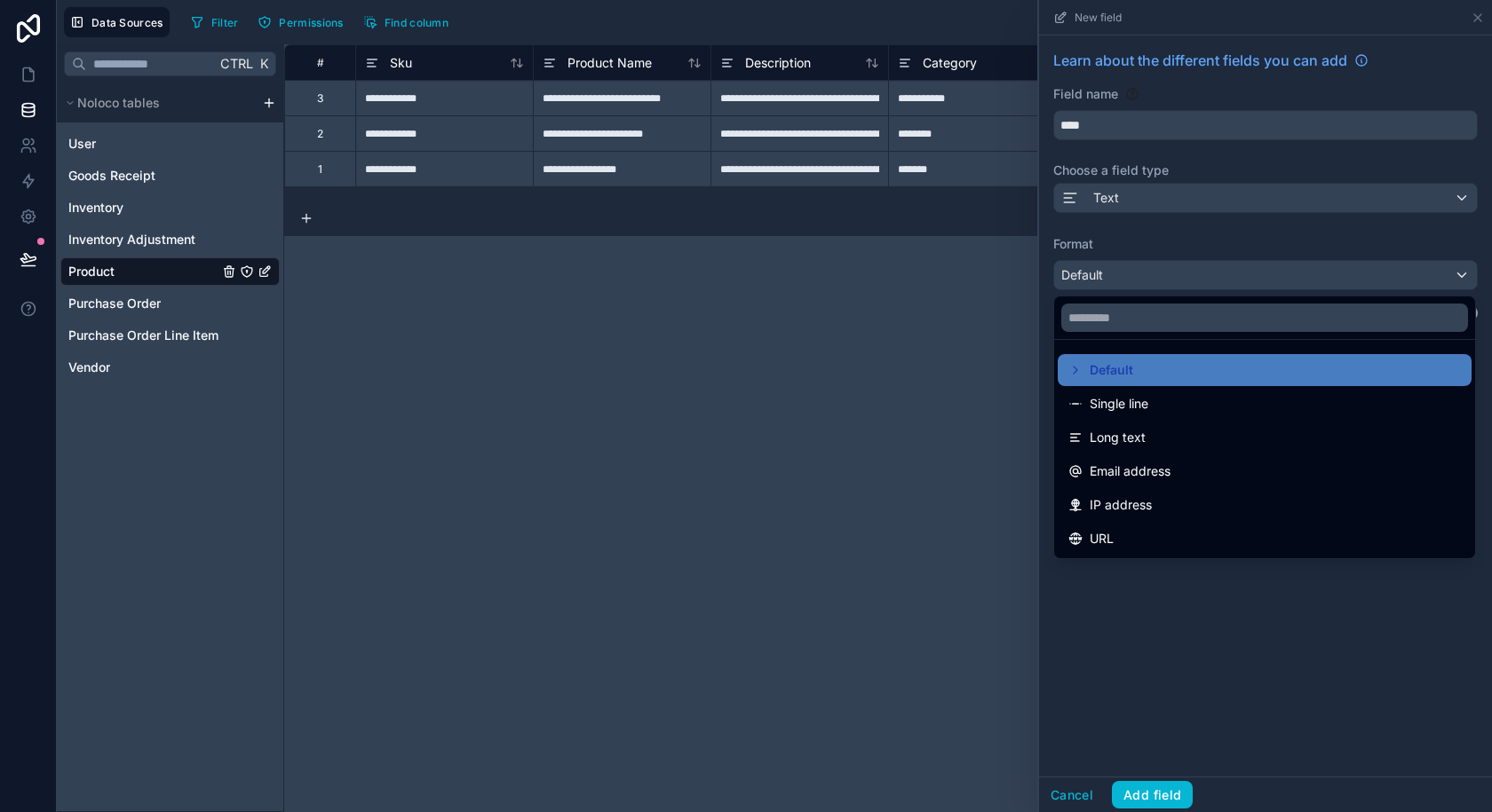
click at [980, 492] on div "**********" at bounding box center [888, 428] width 1208 height 768
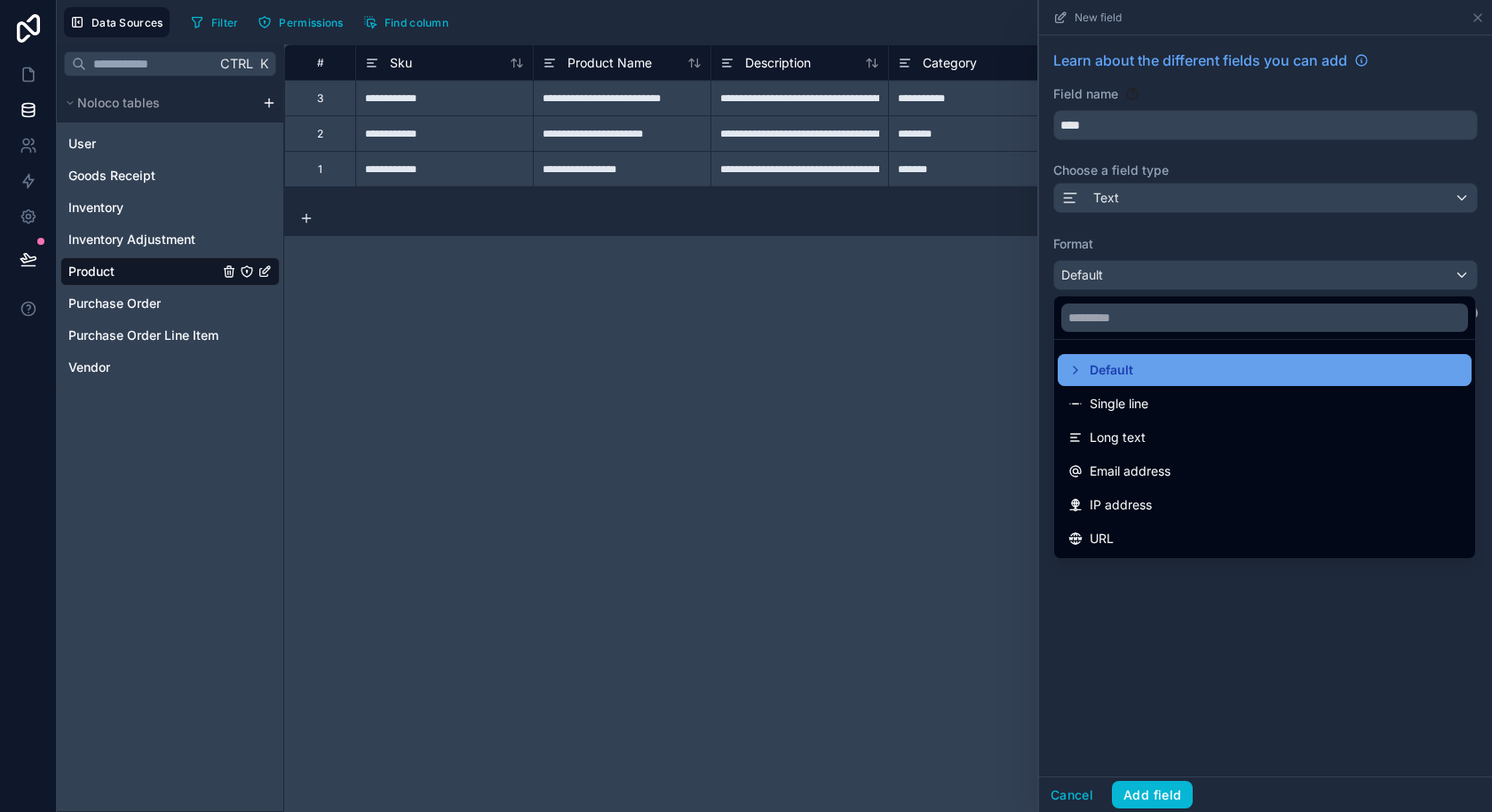
click at [1068, 364] on div "Default" at bounding box center [1265, 370] width 414 height 32
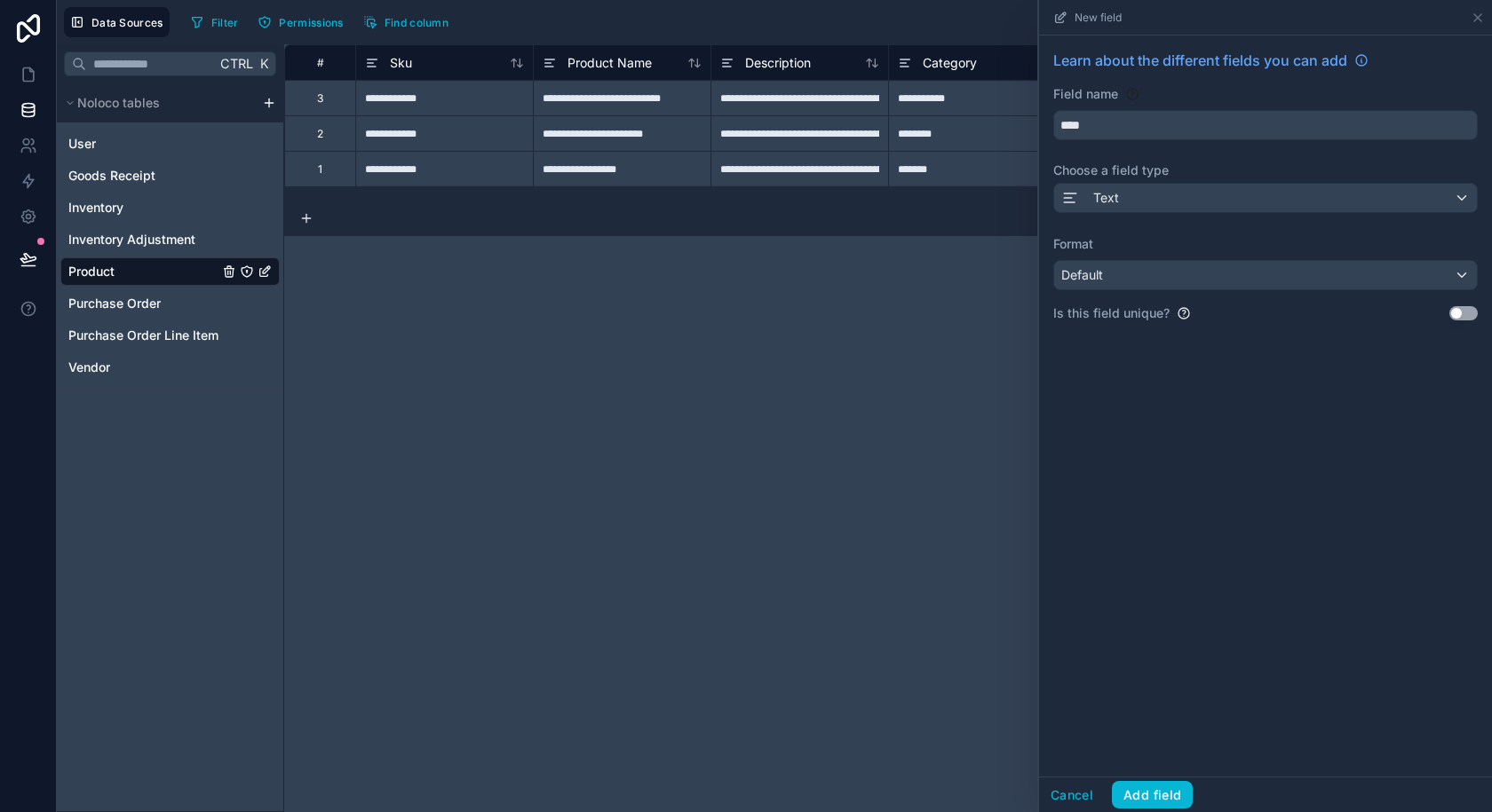
click at [1451, 311] on button "Use setting" at bounding box center [1463, 313] width 29 height 14
click at [1130, 796] on button "Add field" at bounding box center [1152, 796] width 81 height 29
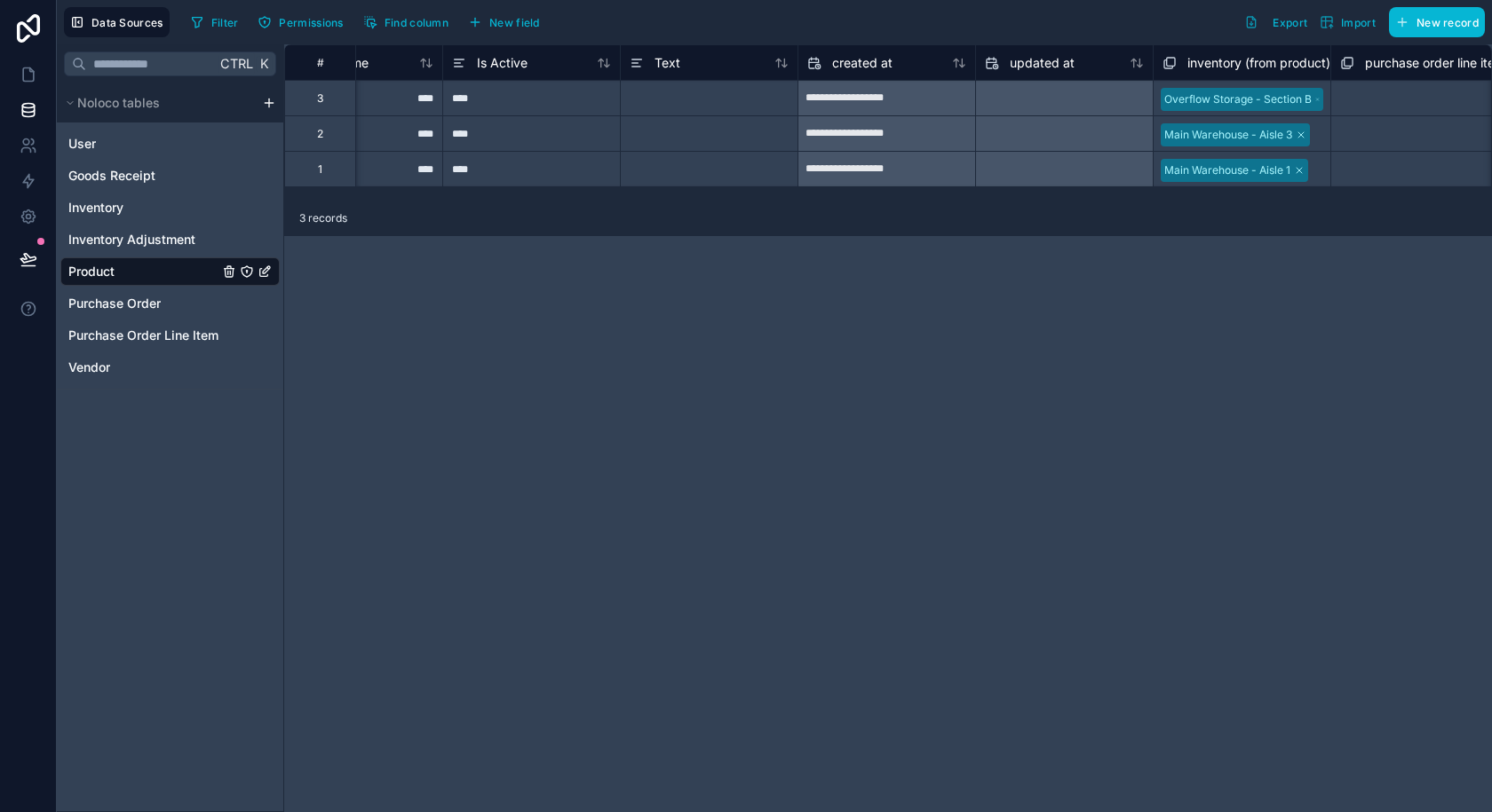
scroll to position [0, 1330]
click at [693, 69] on div "Text" at bounding box center [713, 63] width 159 height 21
click at [668, 60] on span "Text" at bounding box center [671, 63] width 26 height 18
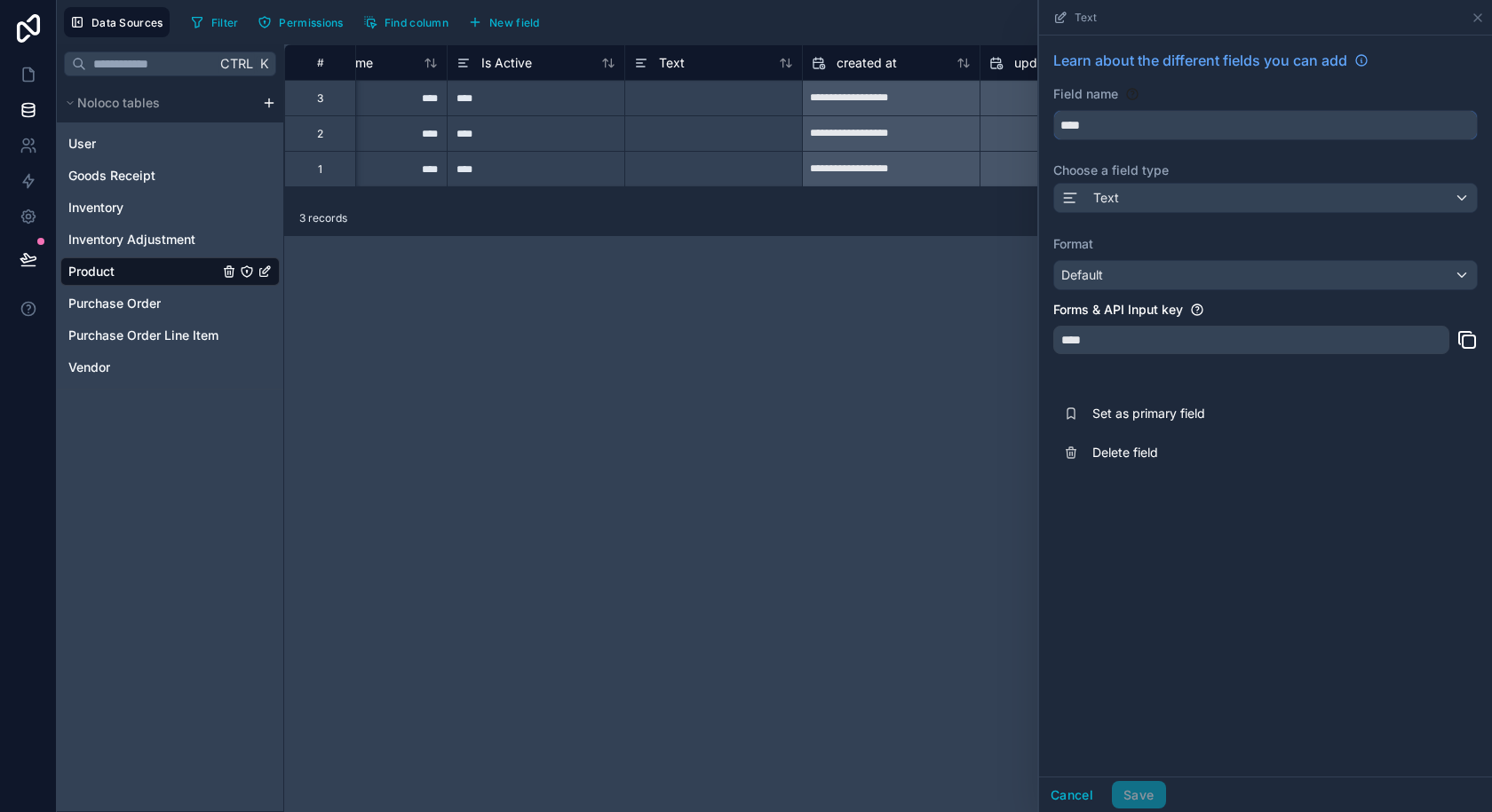
drag, startPoint x: 1101, startPoint y: 120, endPoint x: 1010, endPoint y: 131, distance: 91.7
click at [1010, 131] on div "**********" at bounding box center [888, 428] width 1208 height 768
type input "*******"
click at [661, 95] on div at bounding box center [713, 97] width 178 height 35
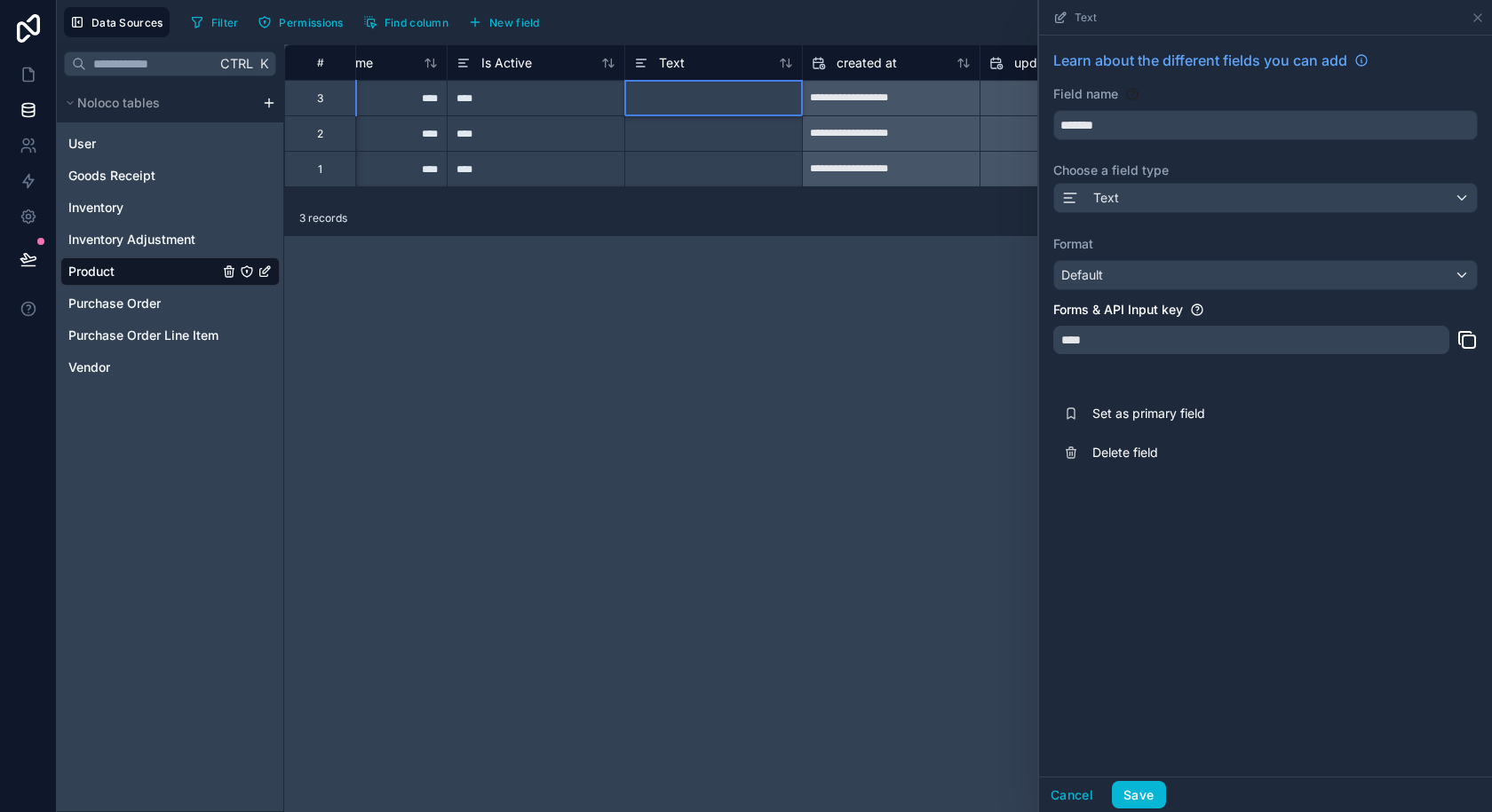
click at [712, 310] on div "**********" at bounding box center [888, 428] width 1208 height 768
drag, startPoint x: 1137, startPoint y: 798, endPoint x: 914, endPoint y: 567, distance: 321.1
click at [1136, 798] on button "Save" at bounding box center [1138, 796] width 54 height 29
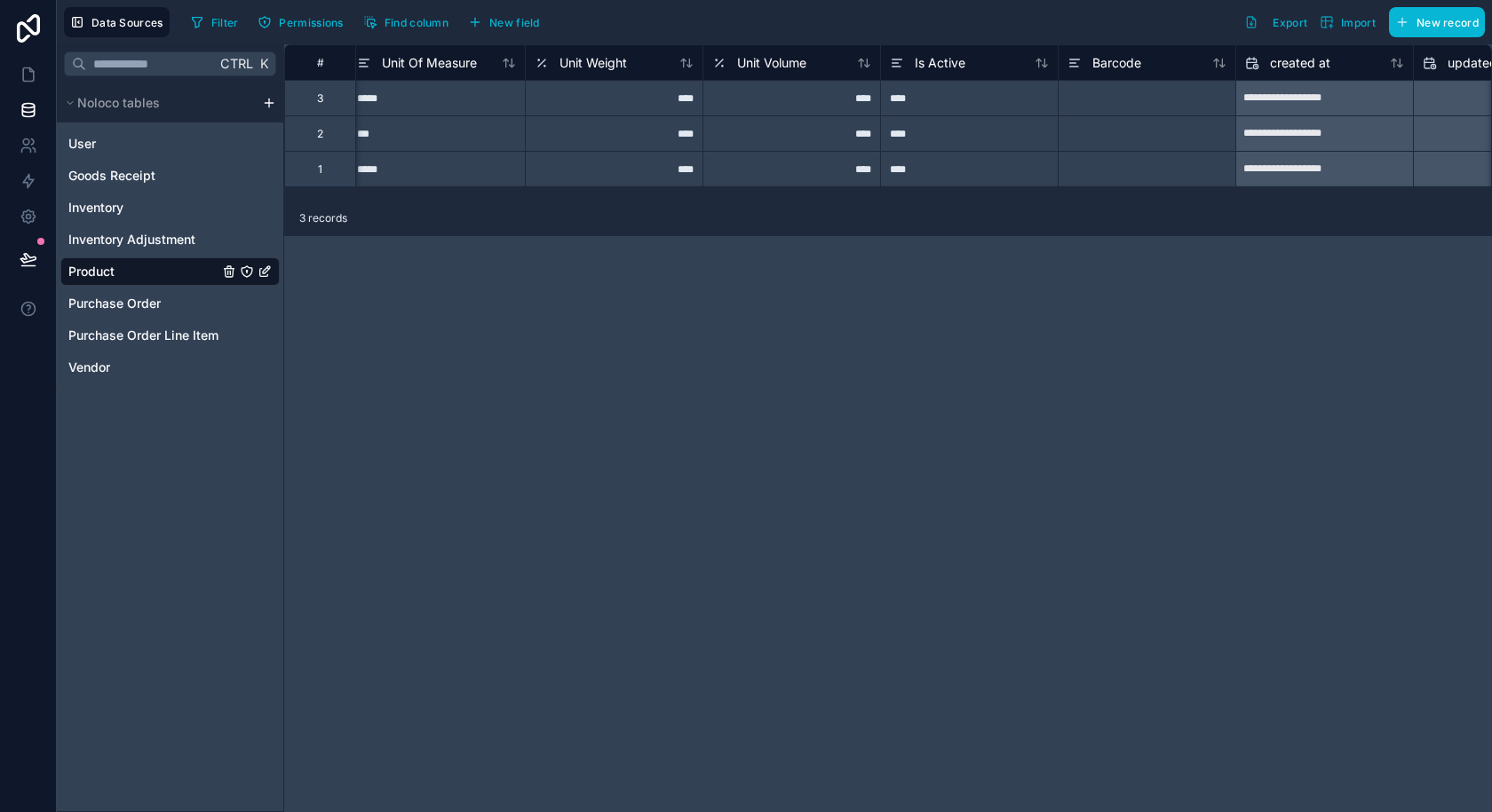
scroll to position [0, 897]
click at [1092, 94] on div at bounding box center [1145, 97] width 178 height 35
type input "**********"
click at [1106, 123] on div at bounding box center [1145, 133] width 178 height 35
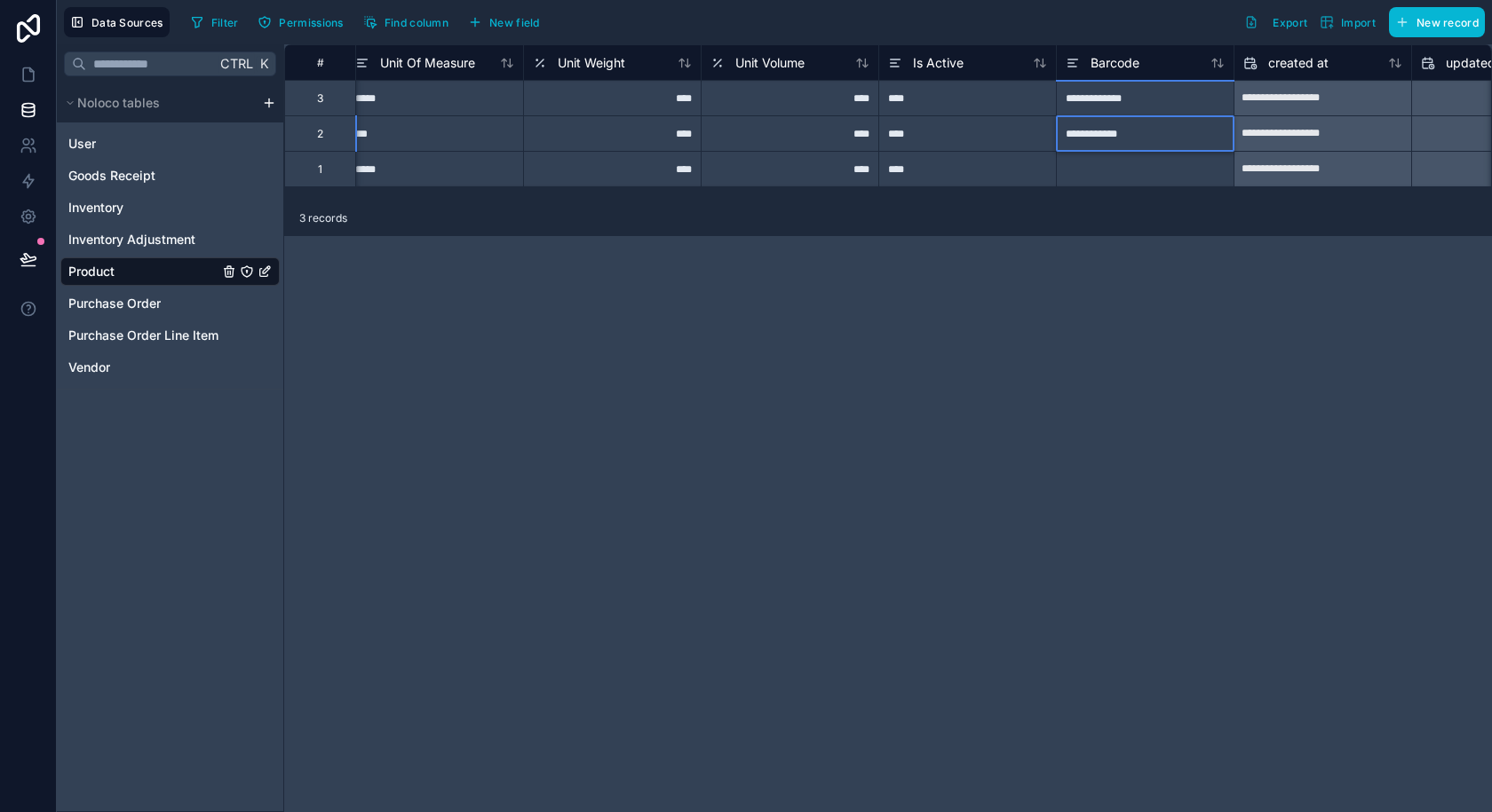
type input "**********"
click at [1149, 177] on div at bounding box center [1145, 168] width 178 height 35
type input "*"
type input "**********"
click at [1078, 322] on div "**********" at bounding box center [888, 428] width 1208 height 768
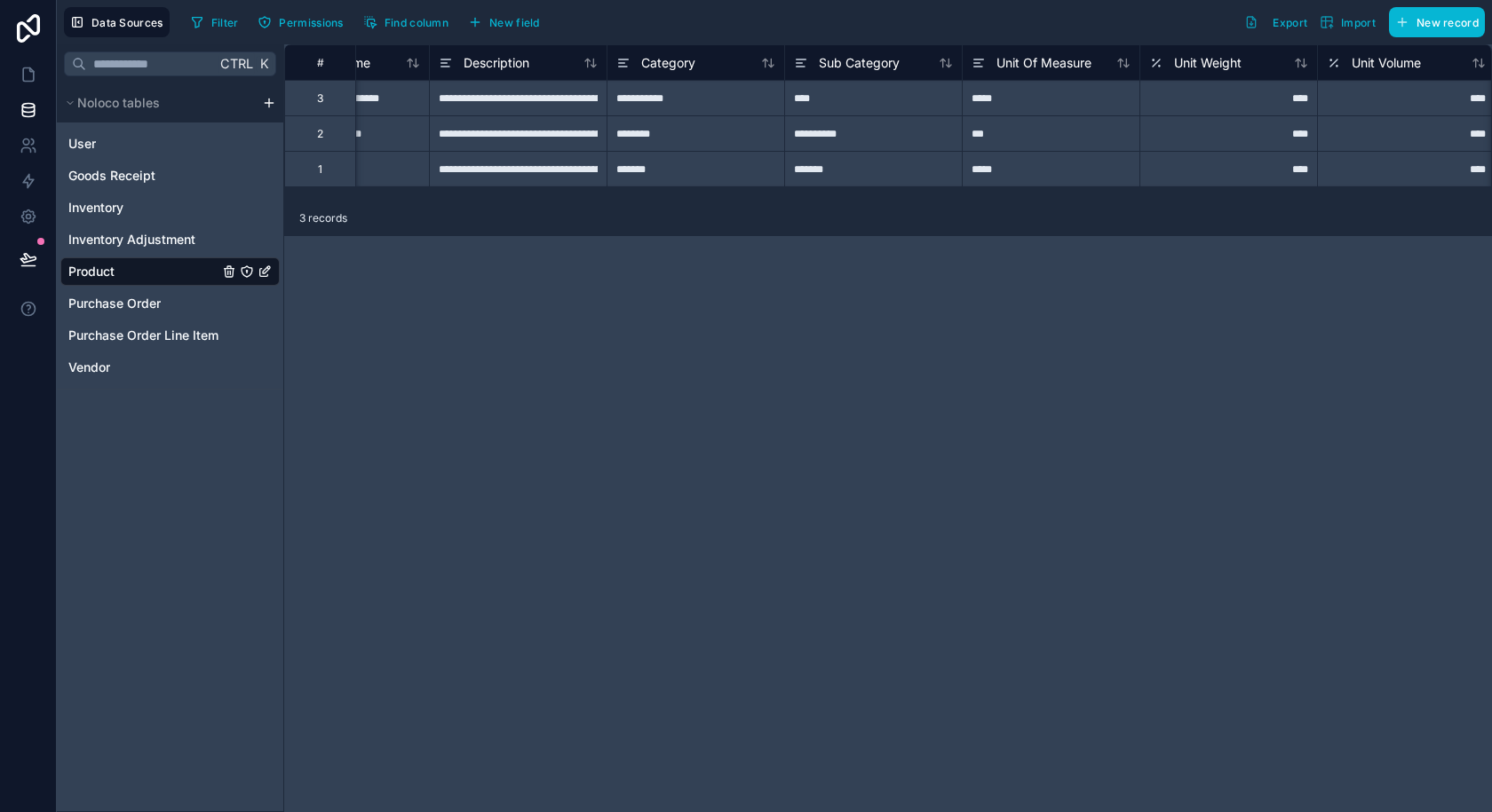
scroll to position [0, 0]
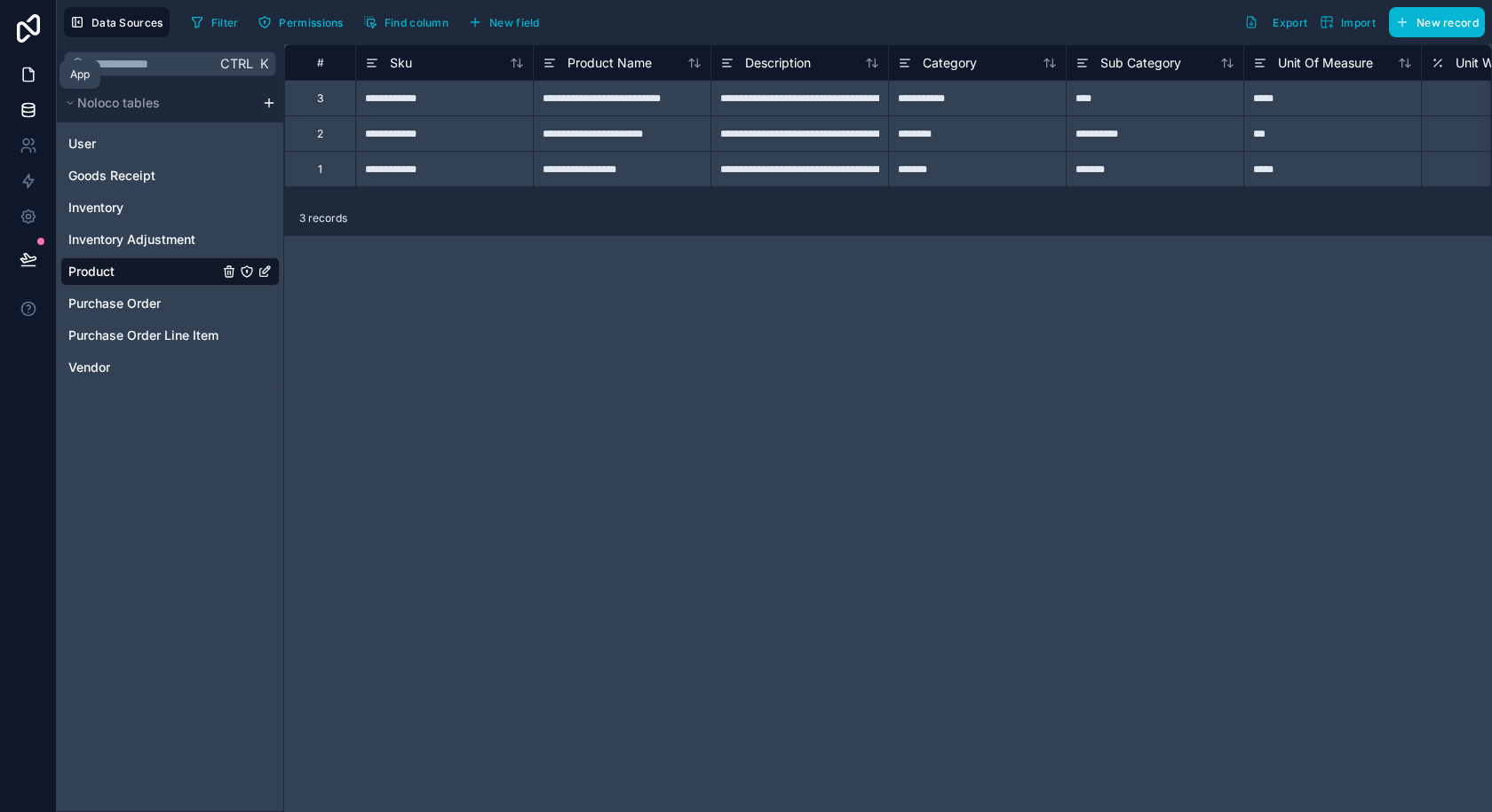
click at [18, 75] on link at bounding box center [28, 74] width 56 height 35
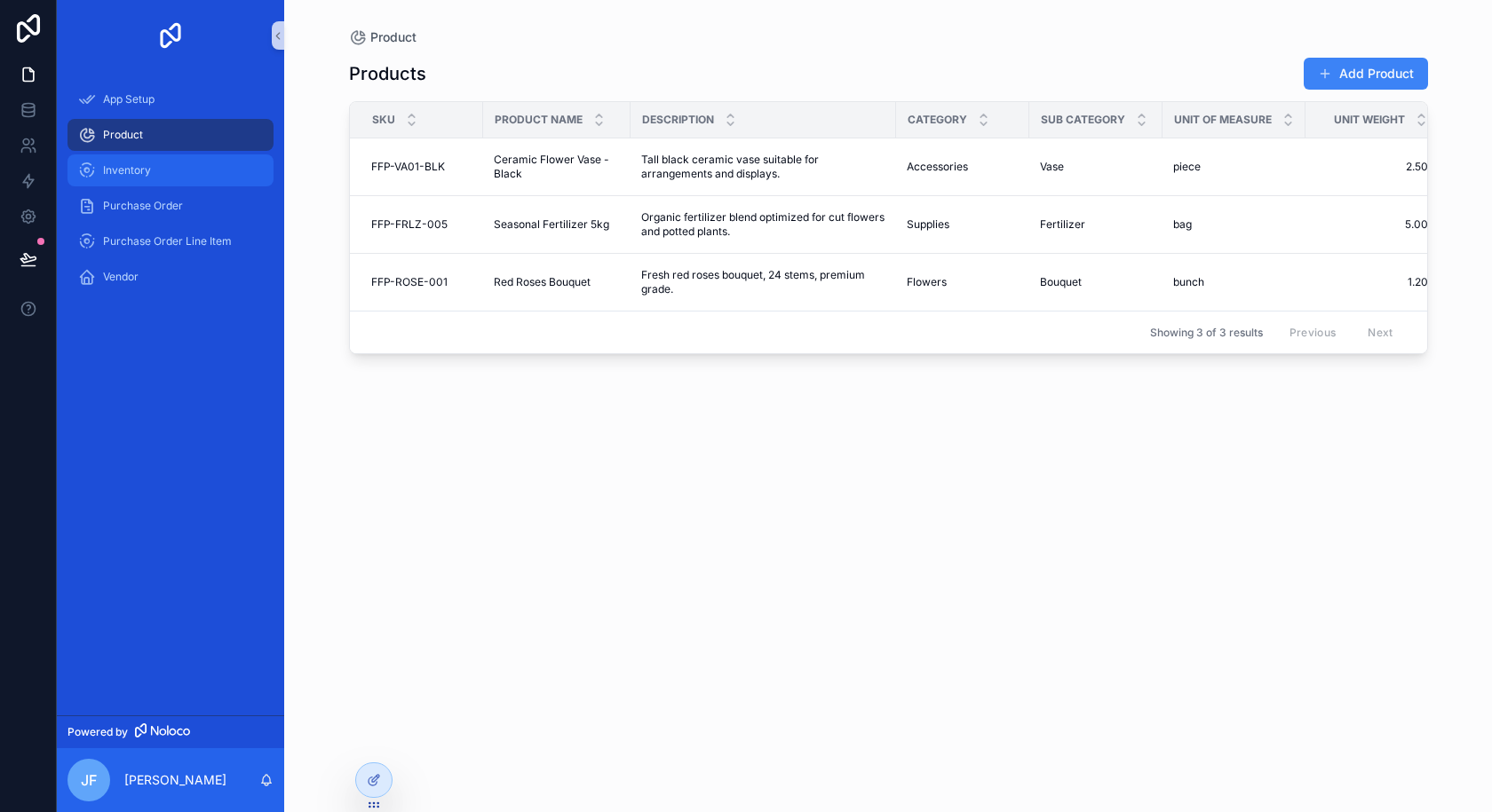
click at [130, 162] on div "Inventory" at bounding box center [170, 171] width 184 height 29
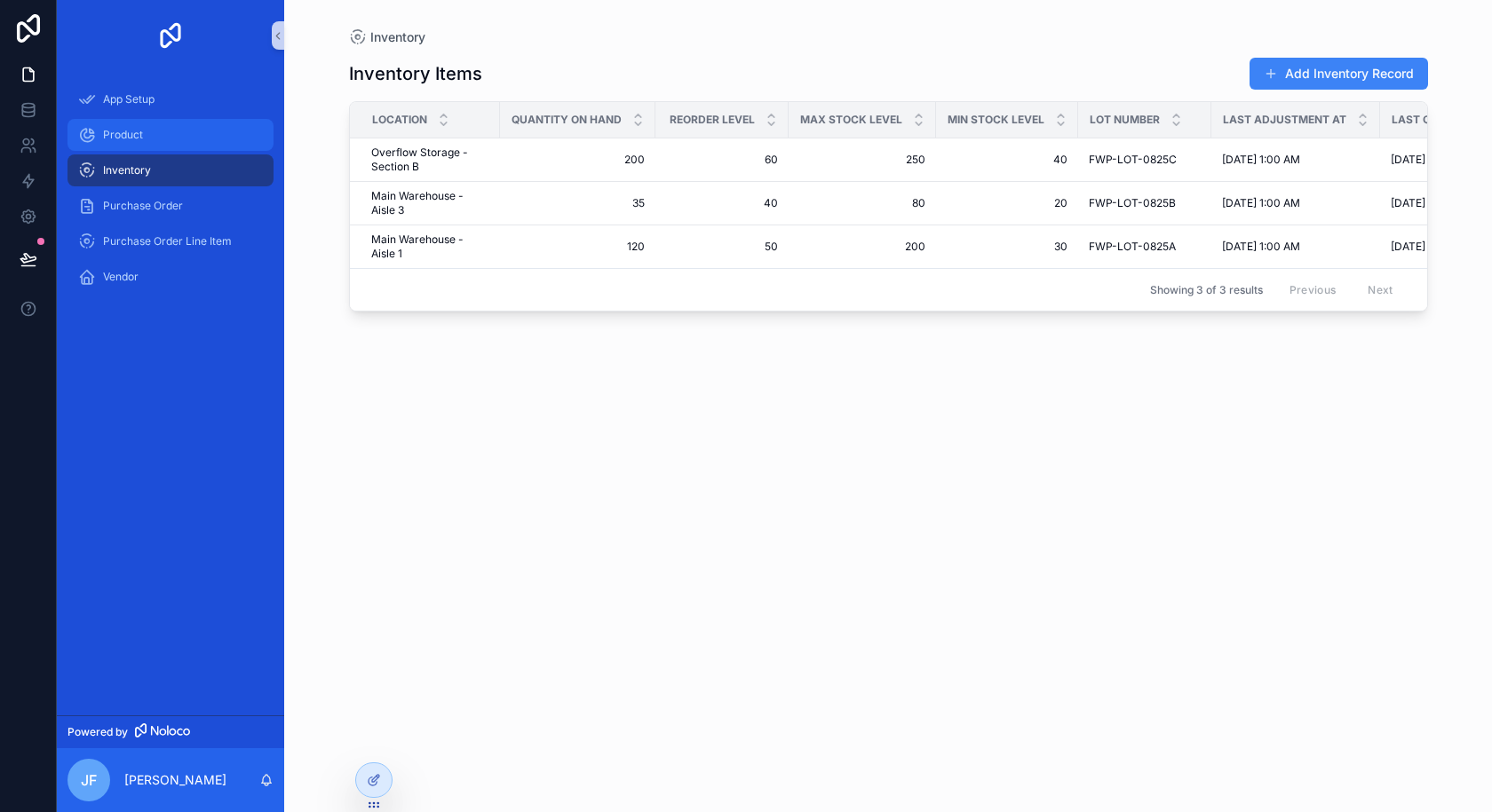
click at [192, 134] on div "Product" at bounding box center [170, 135] width 184 height 29
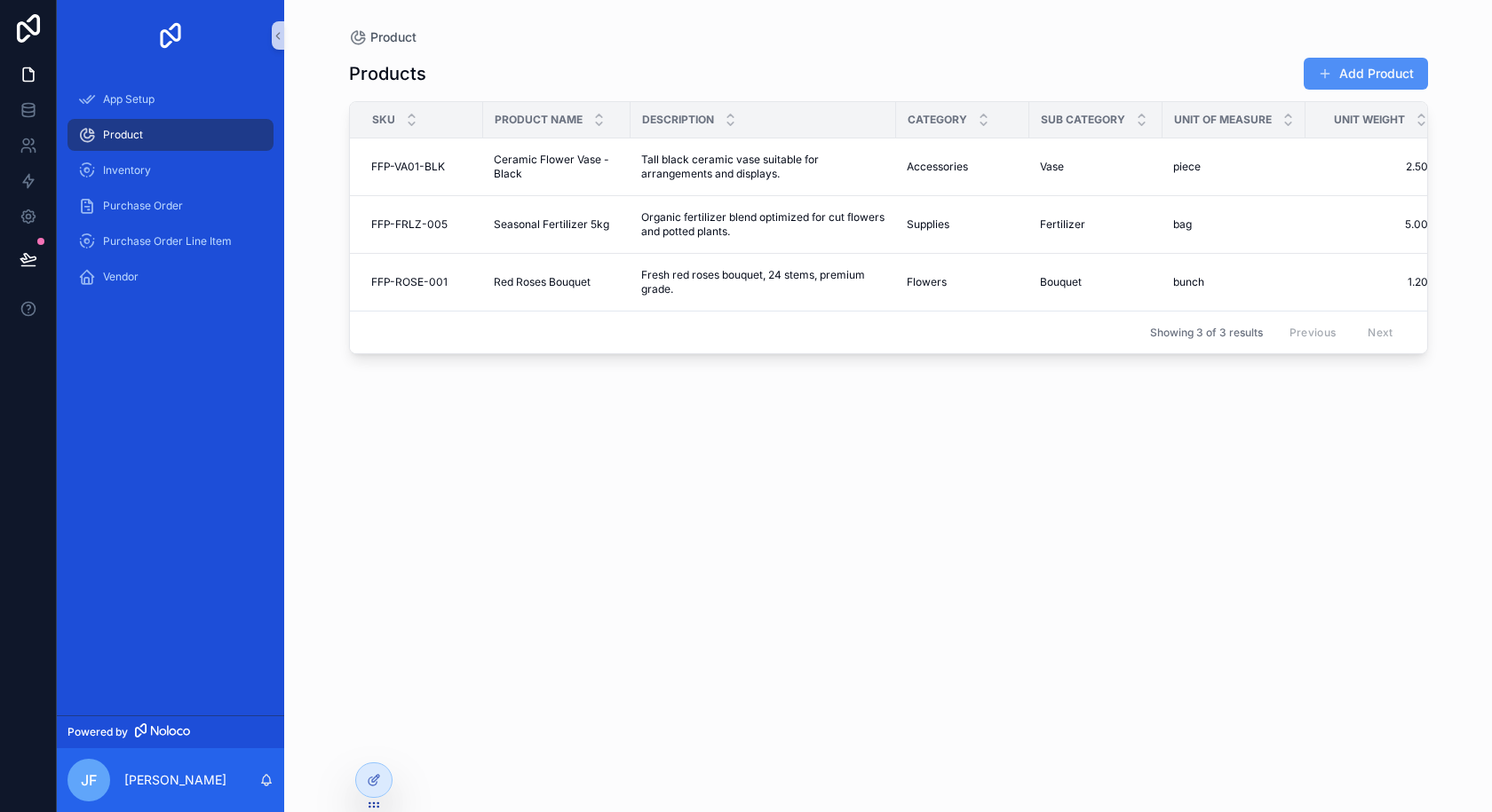
click at [1338, 78] on button "Add Product" at bounding box center [1366, 73] width 124 height 32
click at [729, 79] on div "Products Add Product" at bounding box center [888, 73] width 1079 height 33
click at [369, 779] on icon at bounding box center [374, 780] width 14 height 14
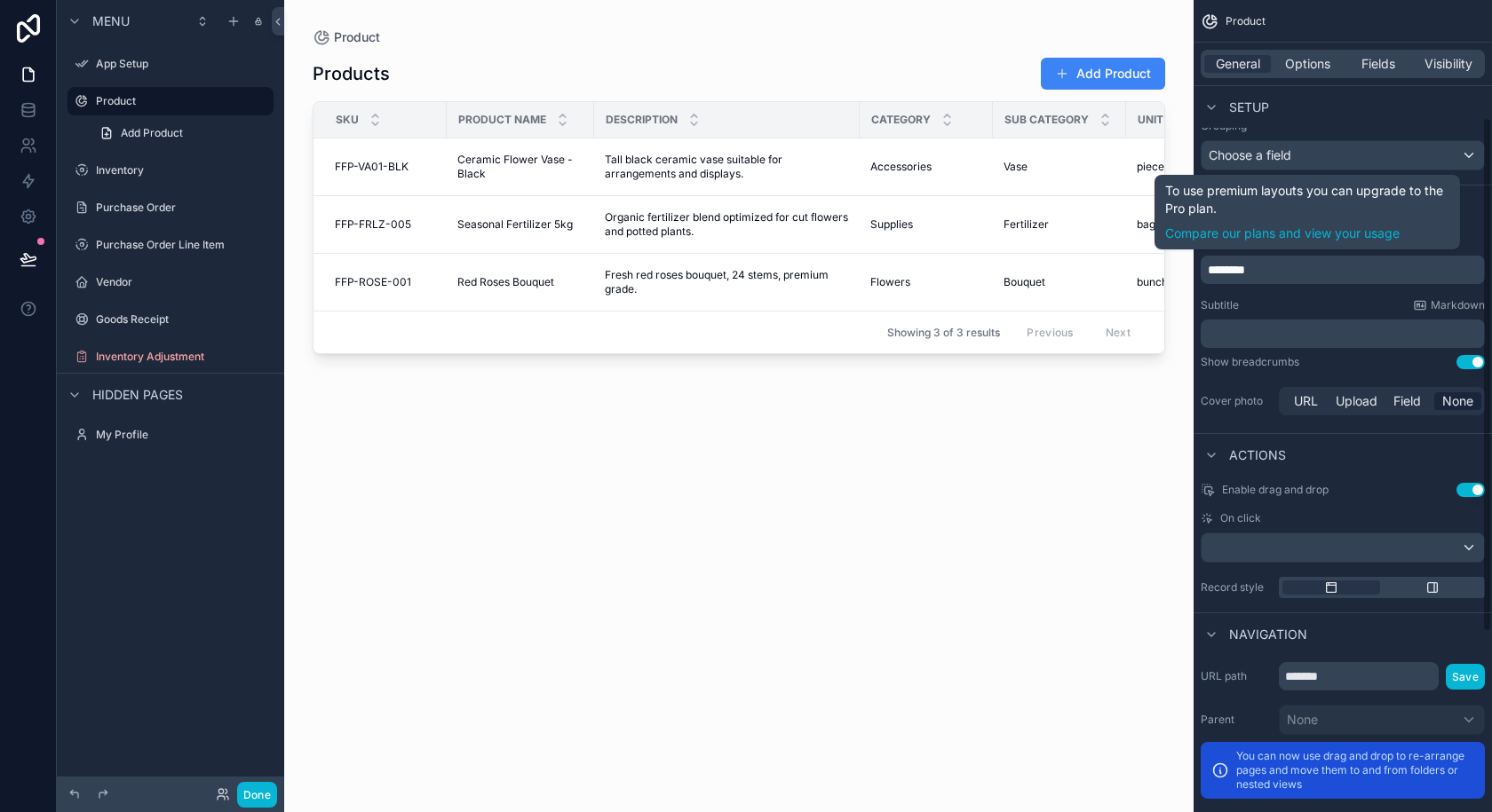
scroll to position [468, 0]
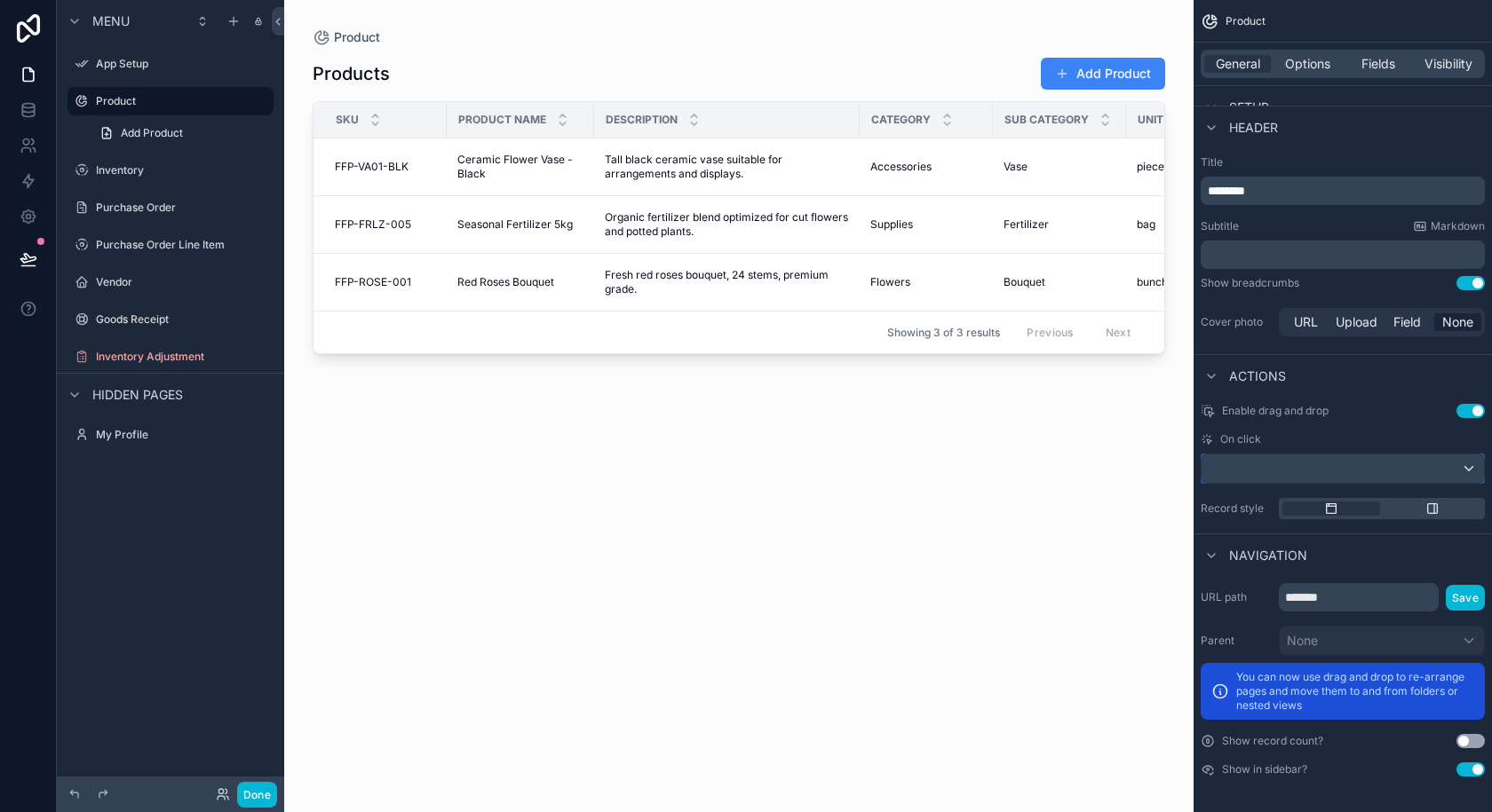
click at [1312, 459] on div "scrollable content" at bounding box center [1342, 469] width 282 height 29
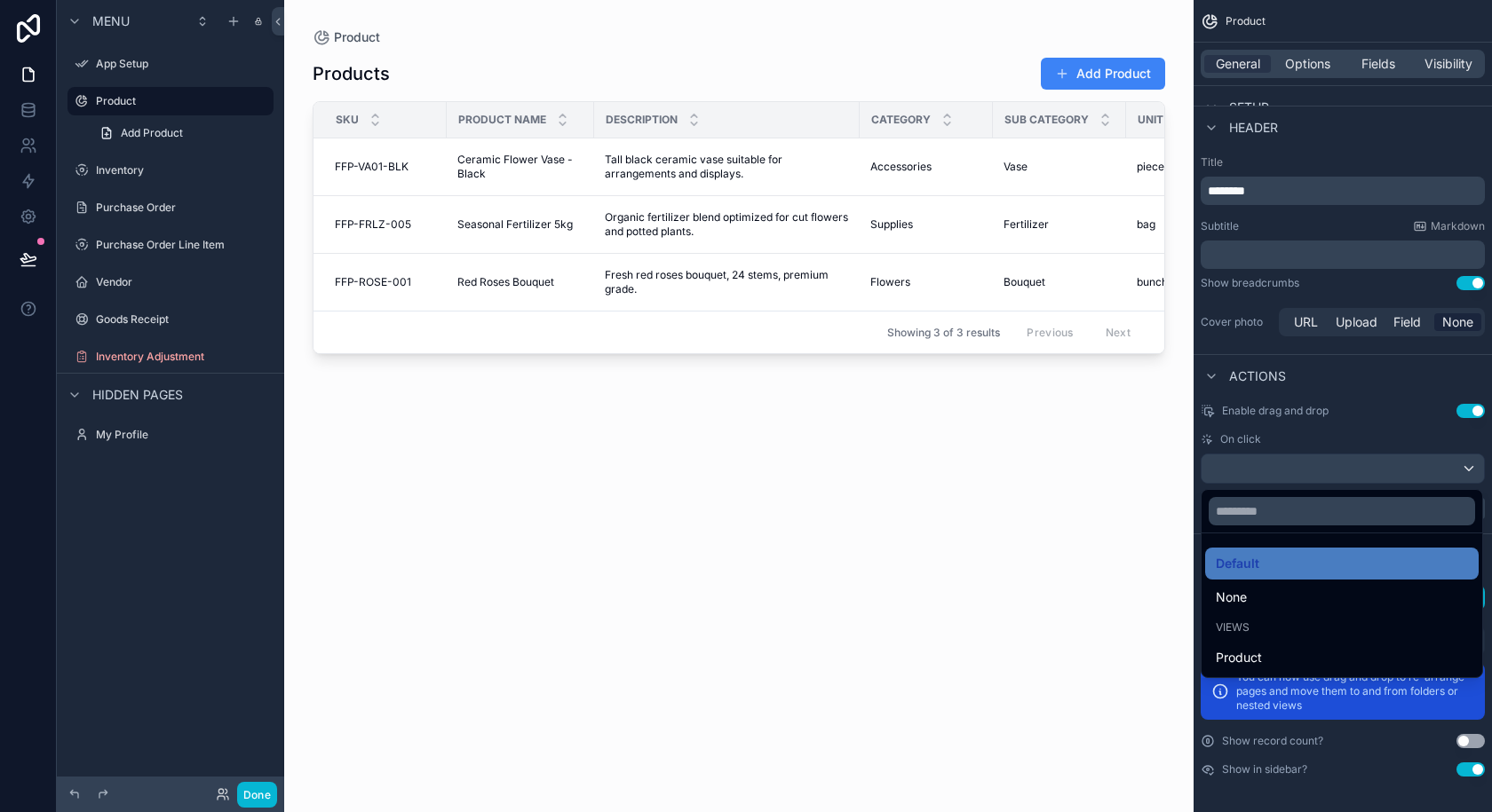
click at [1294, 393] on div "scrollable content" at bounding box center [746, 406] width 1492 height 812
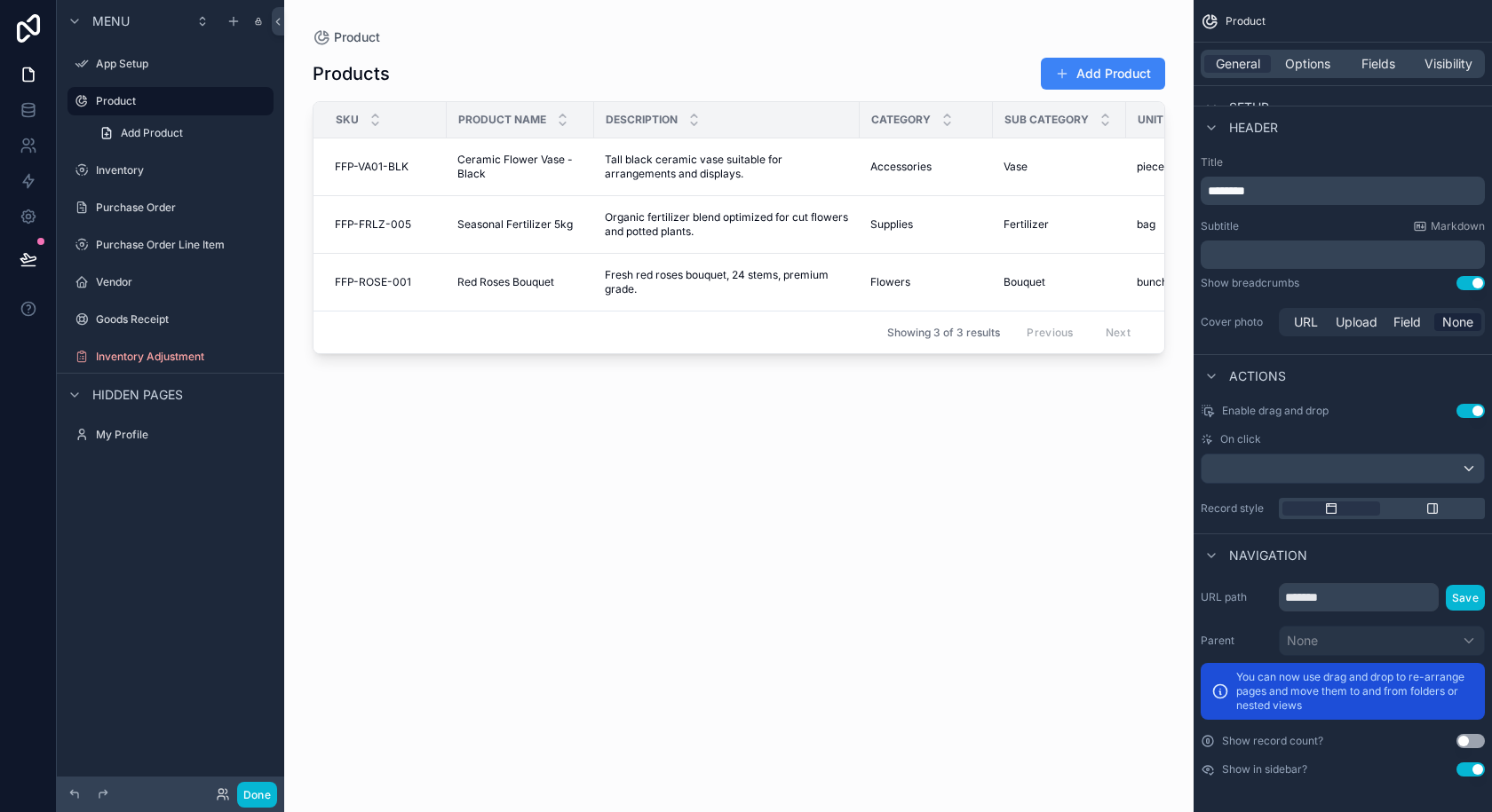
click at [1251, 432] on div "Enable drag and drop Use setting On click Record style" at bounding box center [1343, 461] width 298 height 130
click at [1468, 407] on button "Use setting" at bounding box center [1471, 411] width 29 height 14
click at [1326, 481] on div "scrollable content" at bounding box center [1342, 469] width 282 height 29
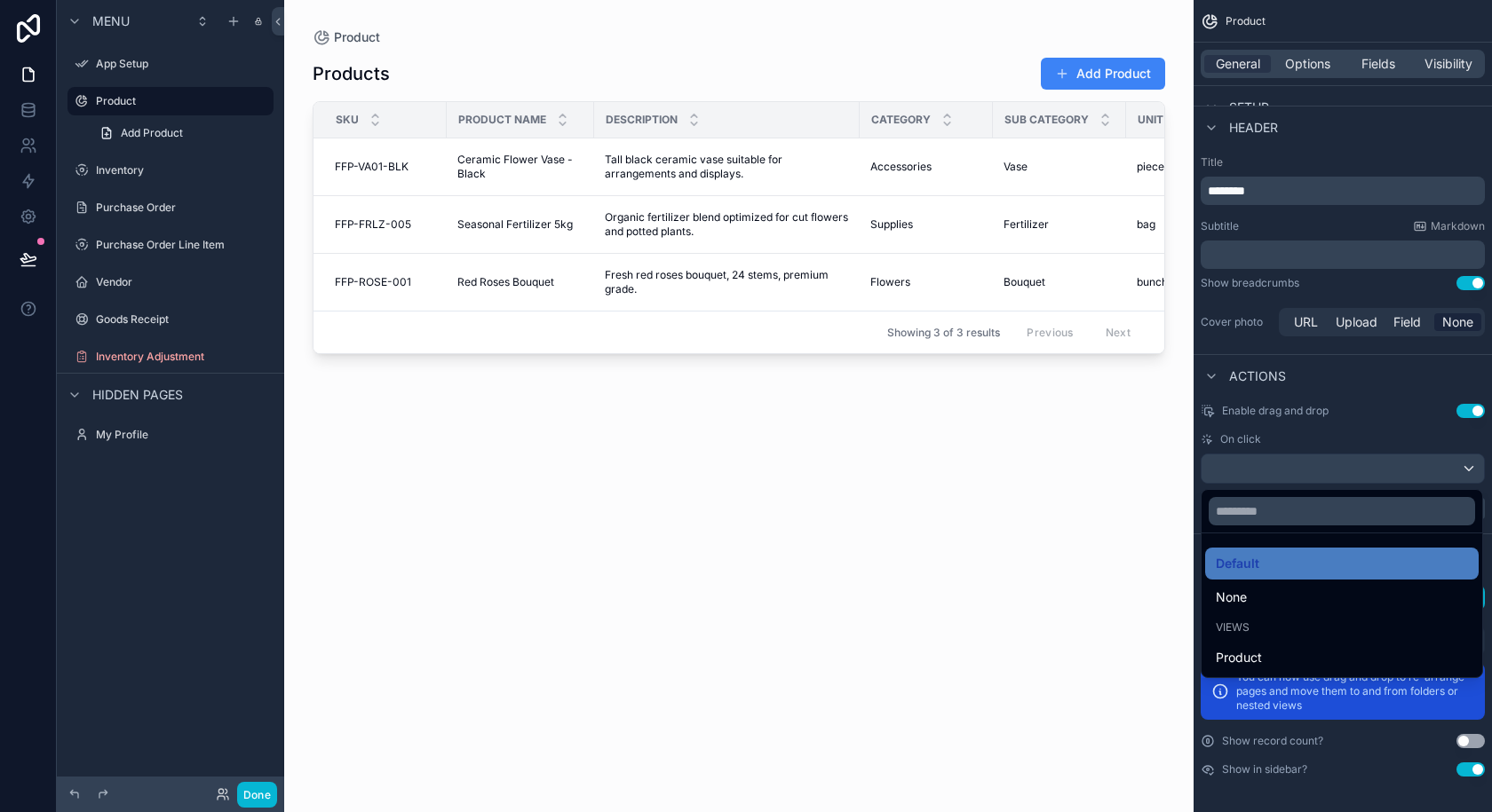
click at [1272, 653] on div "Product" at bounding box center [1342, 657] width 252 height 21
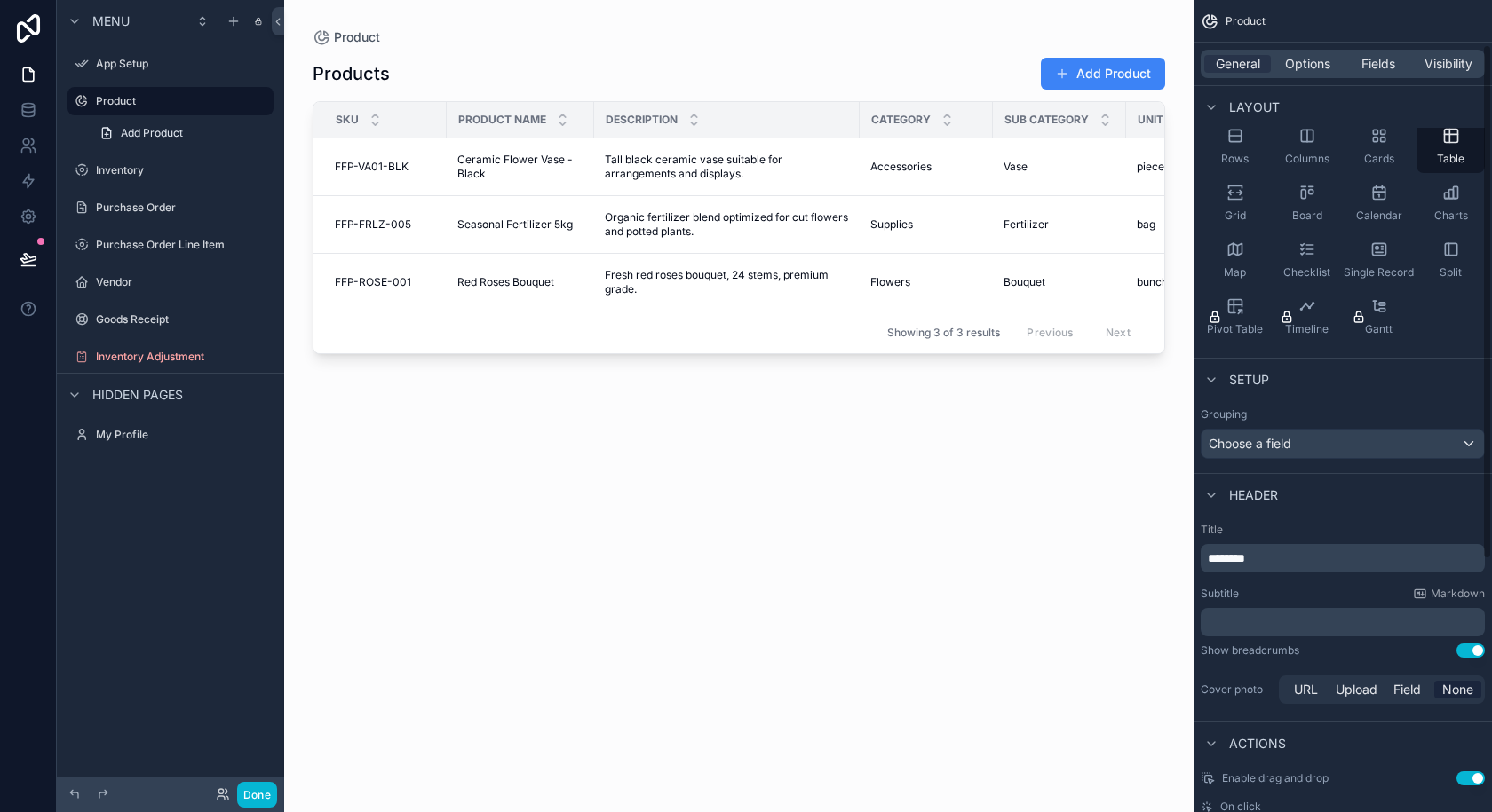
scroll to position [0, 0]
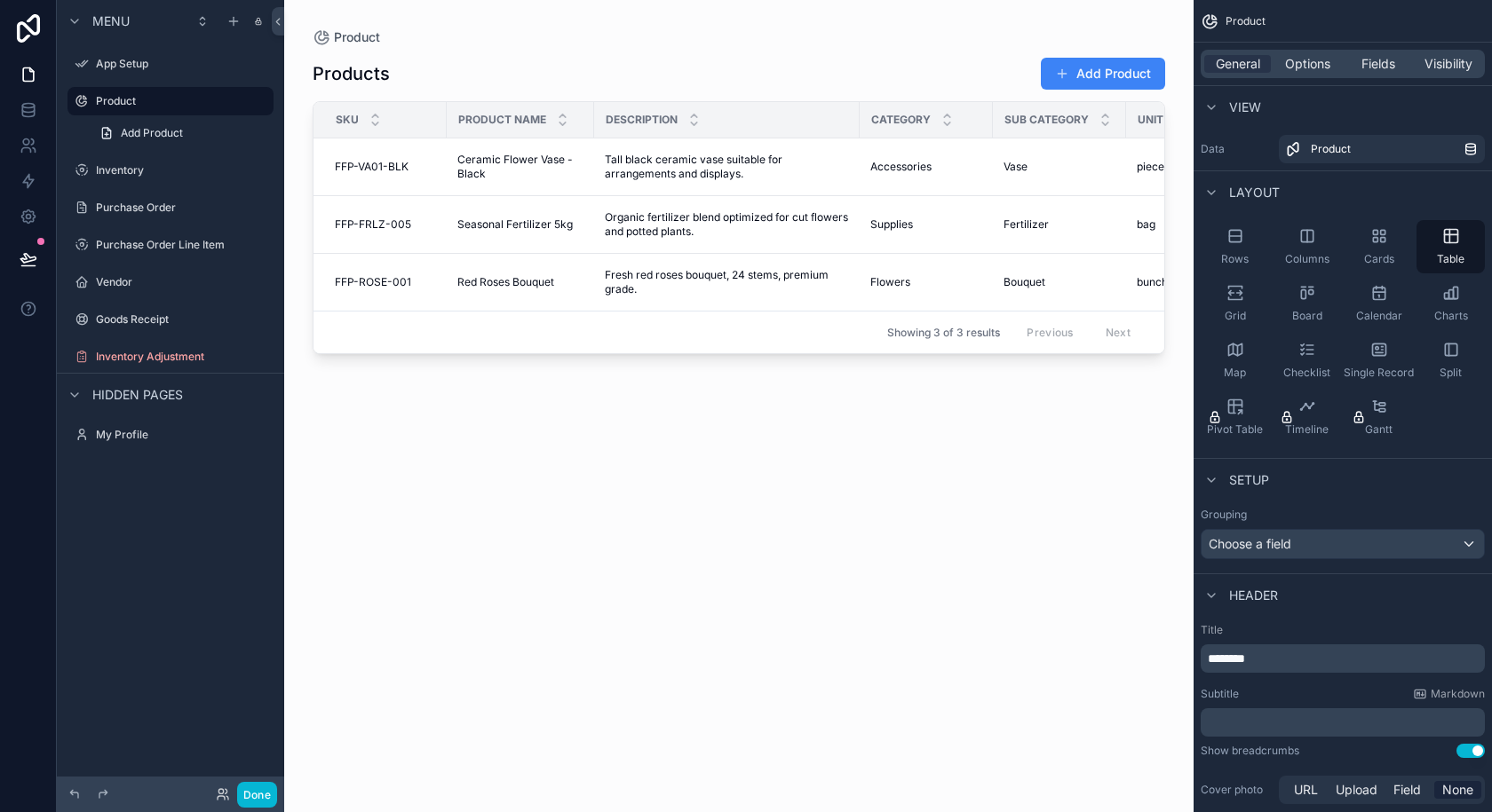
click at [1085, 61] on div "scrollable content" at bounding box center [738, 395] width 909 height 791
click at [1086, 85] on button "Add Product" at bounding box center [1103, 73] width 124 height 32
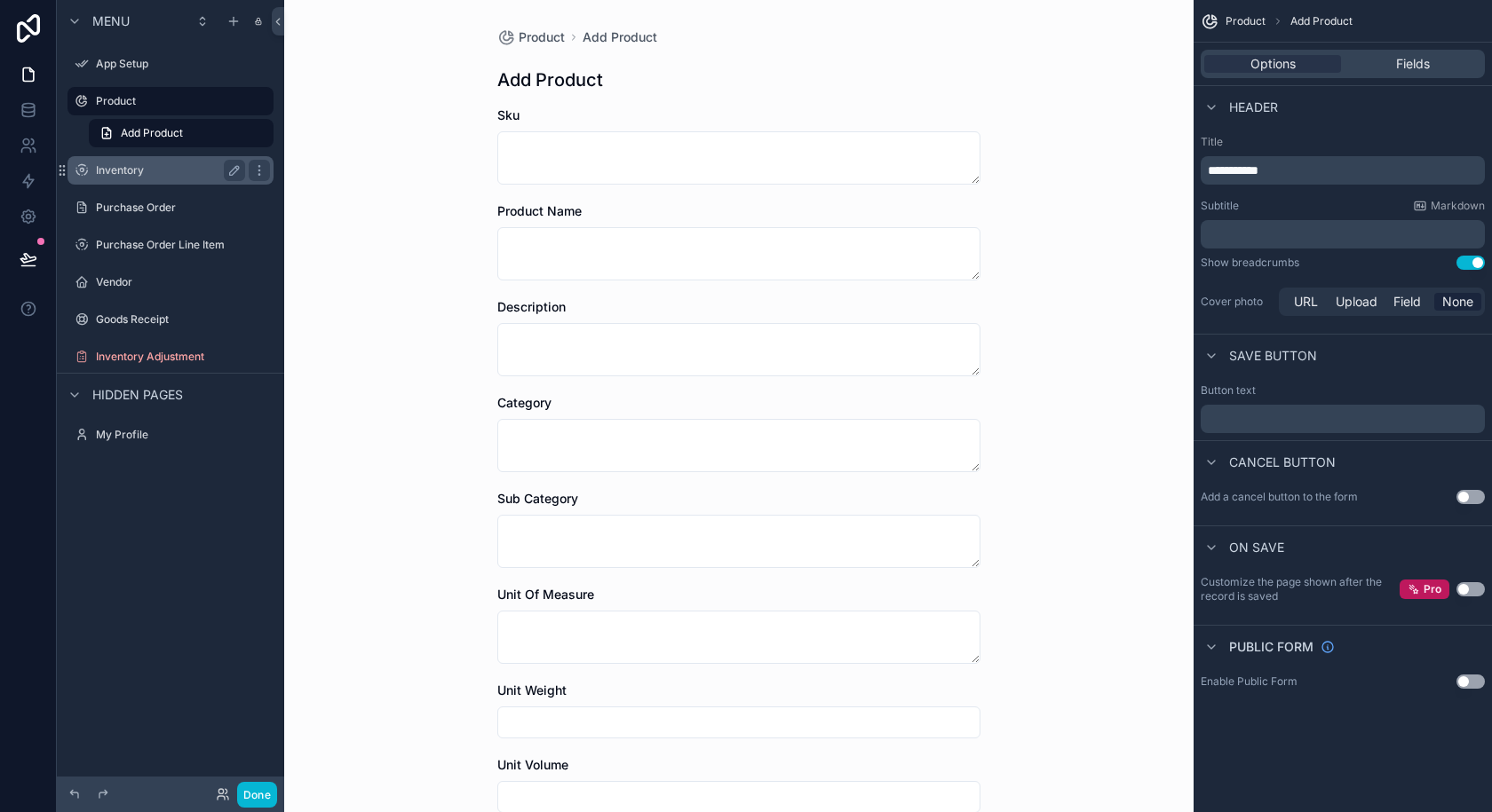
click at [95, 170] on div "Inventory" at bounding box center [170, 171] width 199 height 29
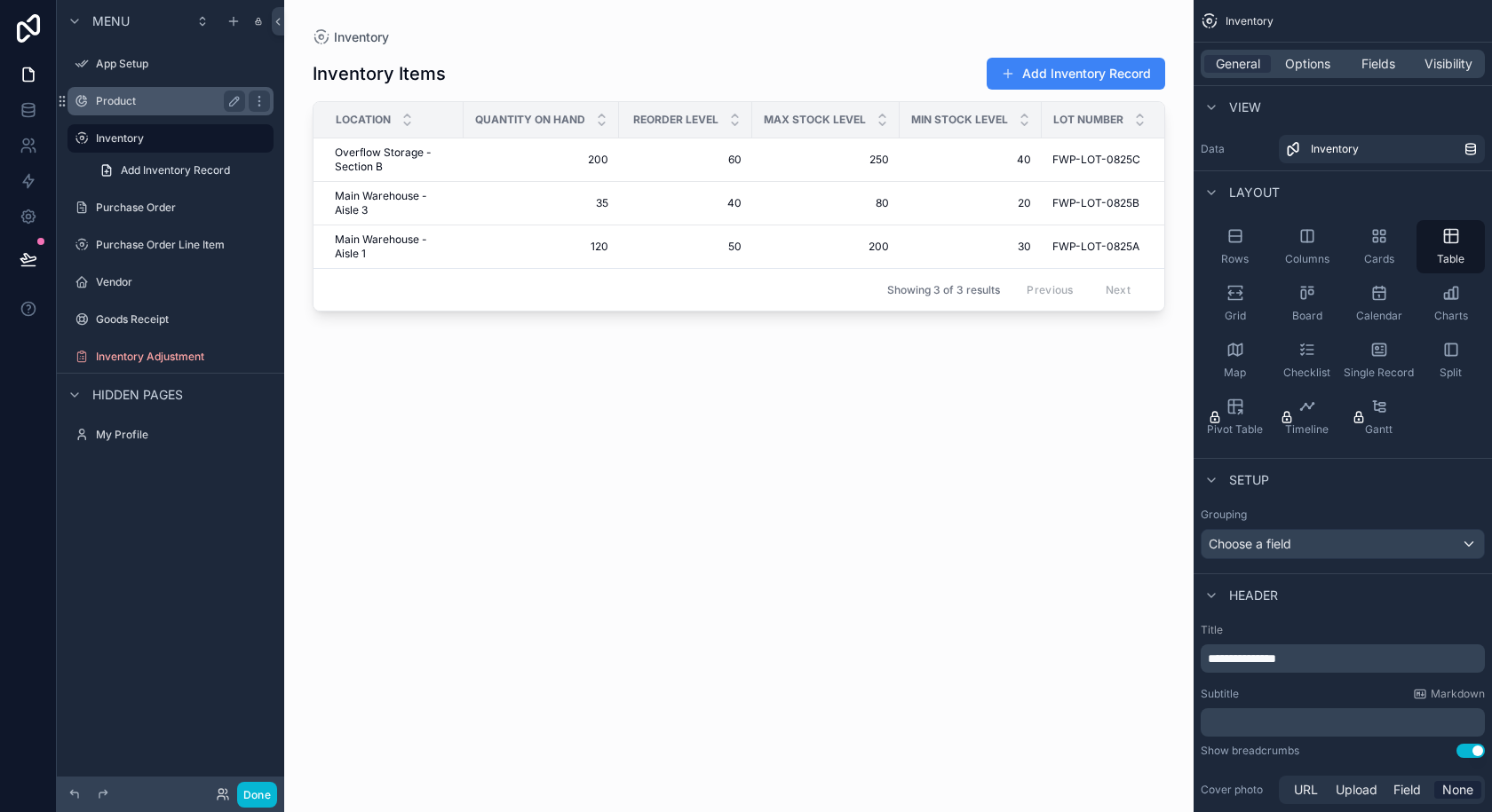
click at [127, 107] on label "Product" at bounding box center [166, 100] width 142 height 14
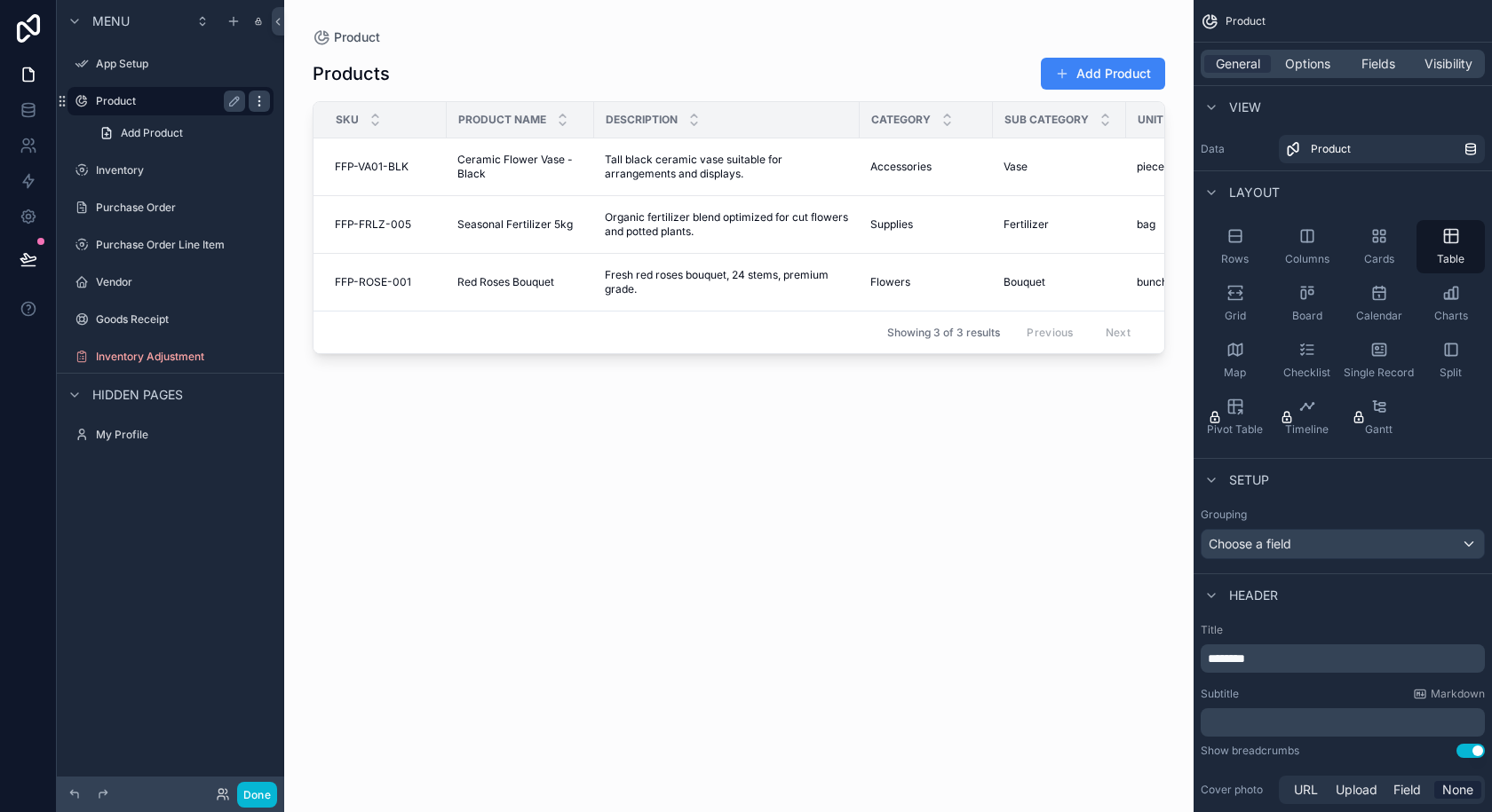
click at [255, 95] on icon "scrollable content" at bounding box center [259, 100] width 14 height 14
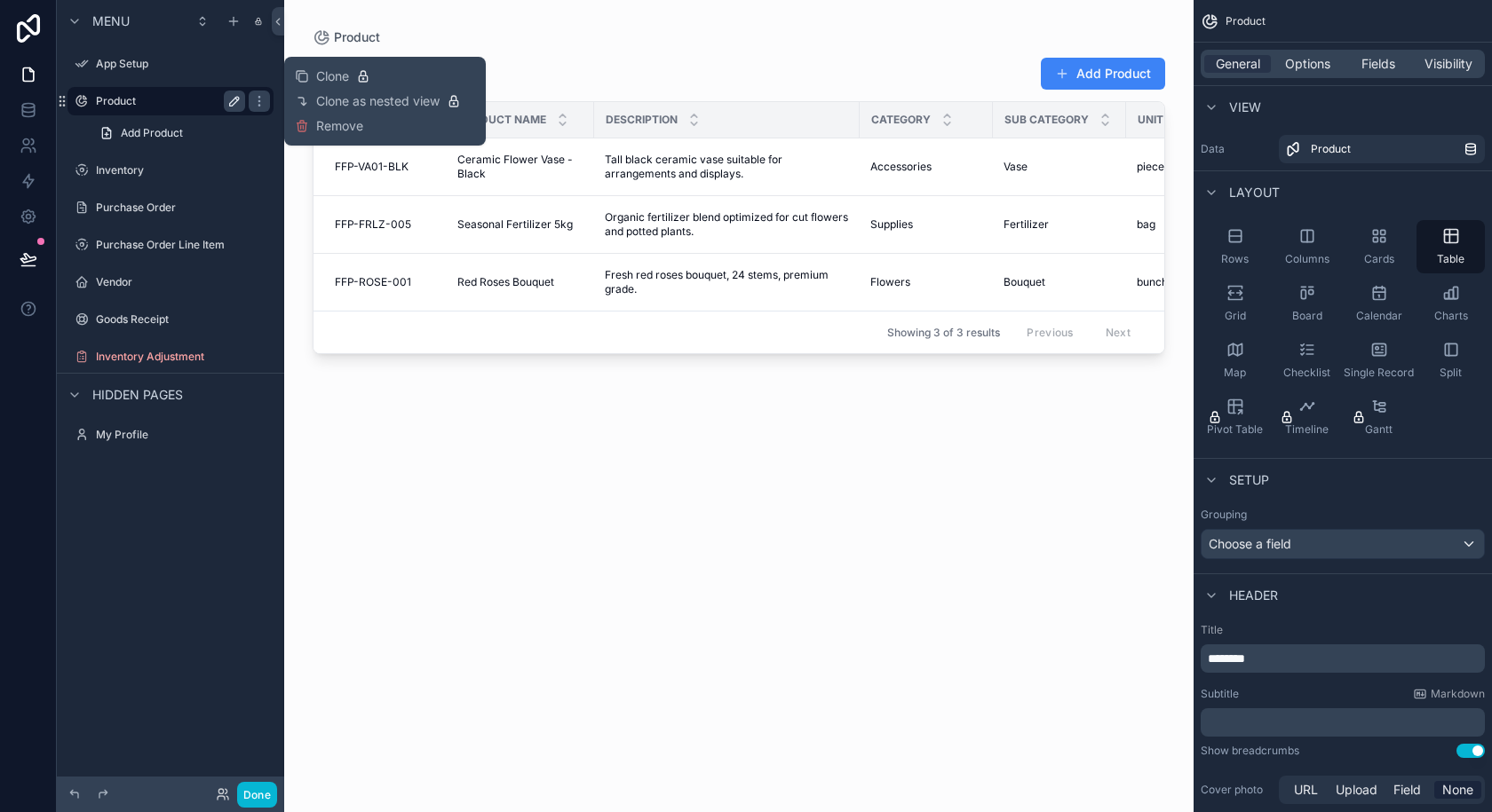
click at [227, 100] on button "scrollable content" at bounding box center [234, 101] width 21 height 21
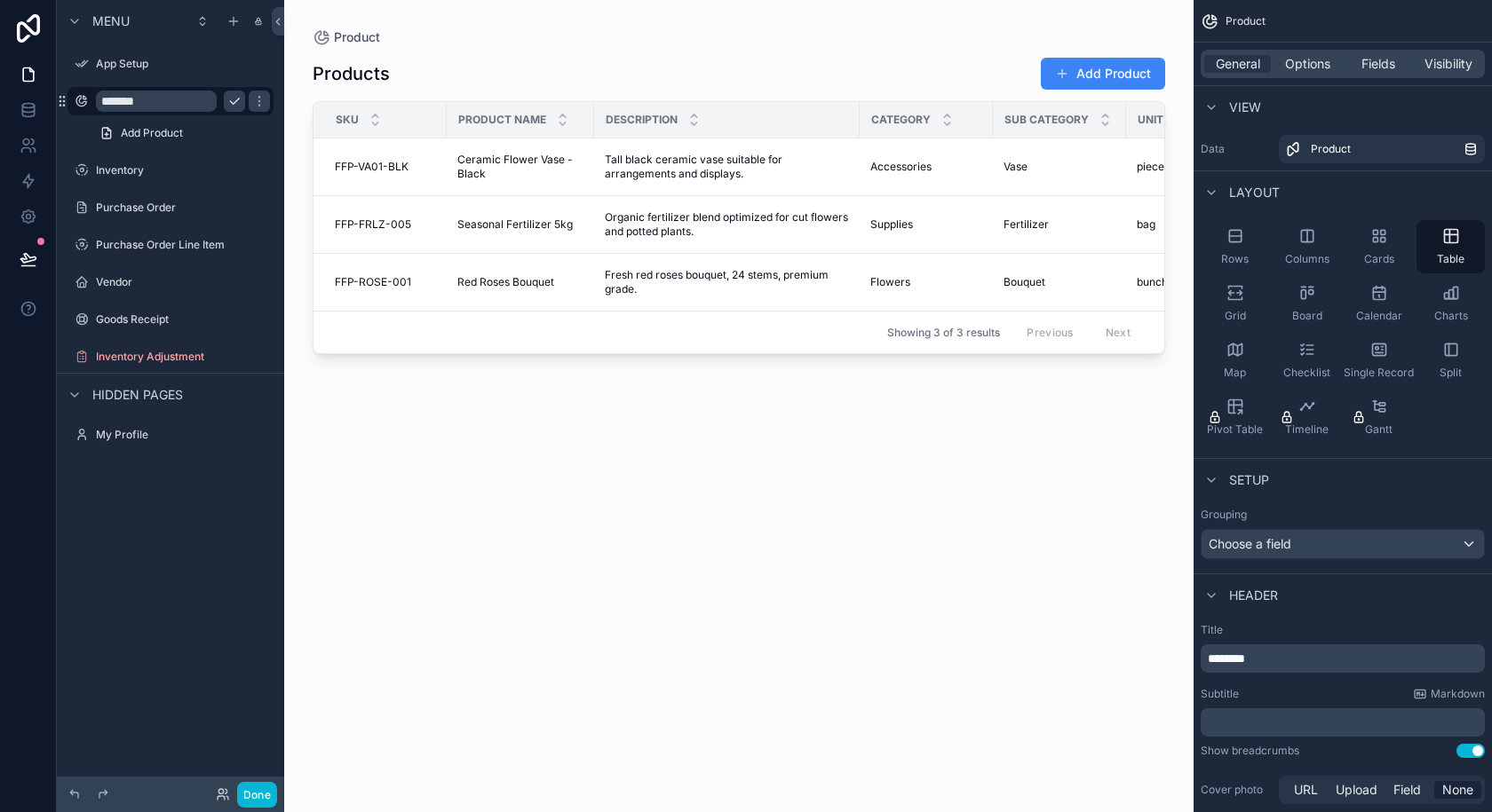
click at [230, 100] on icon "scrollable content" at bounding box center [234, 100] width 14 height 14
click at [809, 222] on span "Organic fertilizer blend optimized for cut flowers and potted plants." at bounding box center [727, 224] width 245 height 29
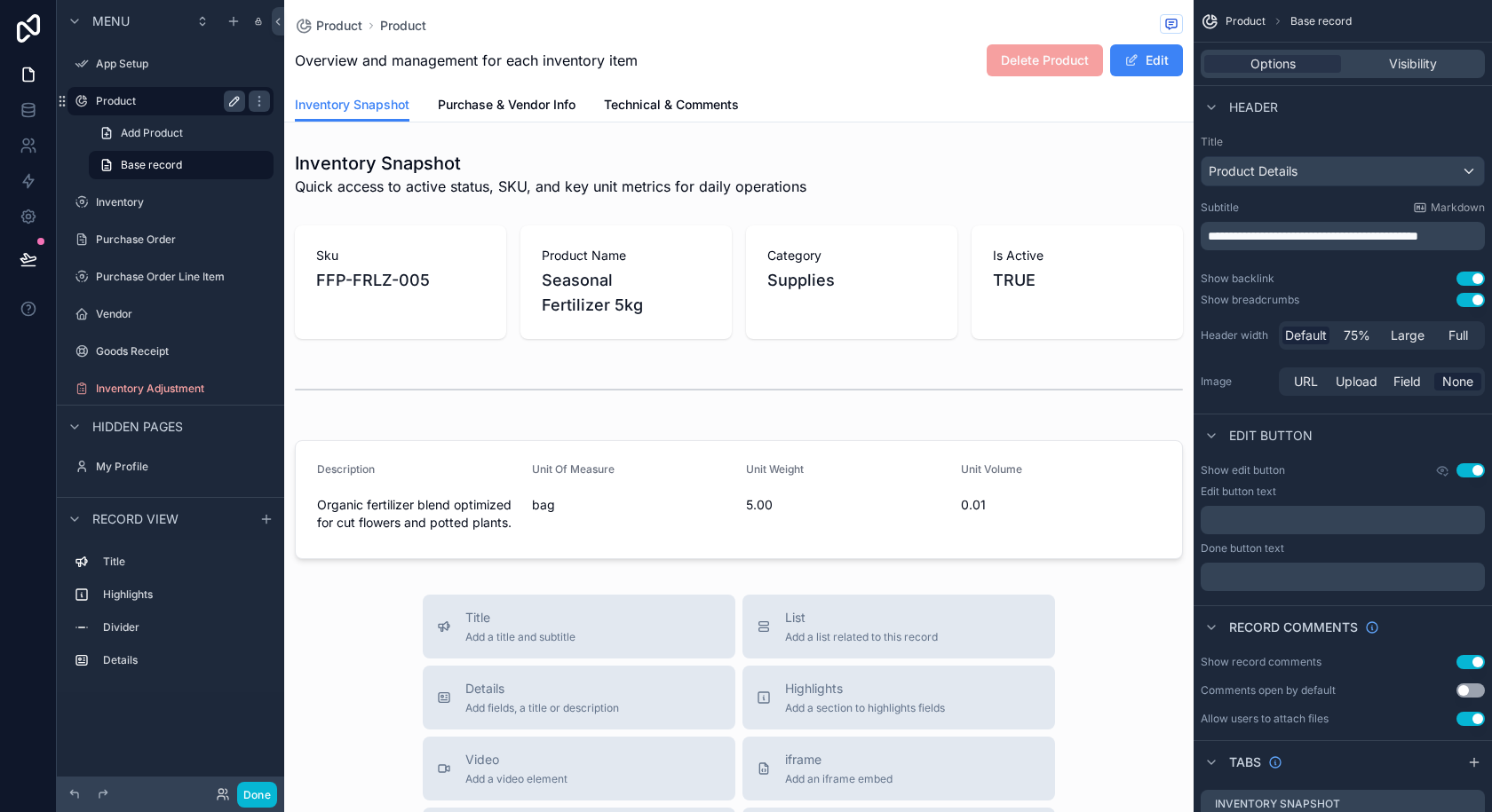
click at [1098, 82] on div "Product Product Overview and management for each inventory item Delete Product …" at bounding box center [738, 44] width 888 height 88
click at [986, 60] on span "Delete Product" at bounding box center [1045, 59] width 117 height 18
click at [1010, 61] on span "Delete Product" at bounding box center [1045, 59] width 117 height 18
click at [1011, 61] on span "Delete Product" at bounding box center [1045, 59] width 117 height 18
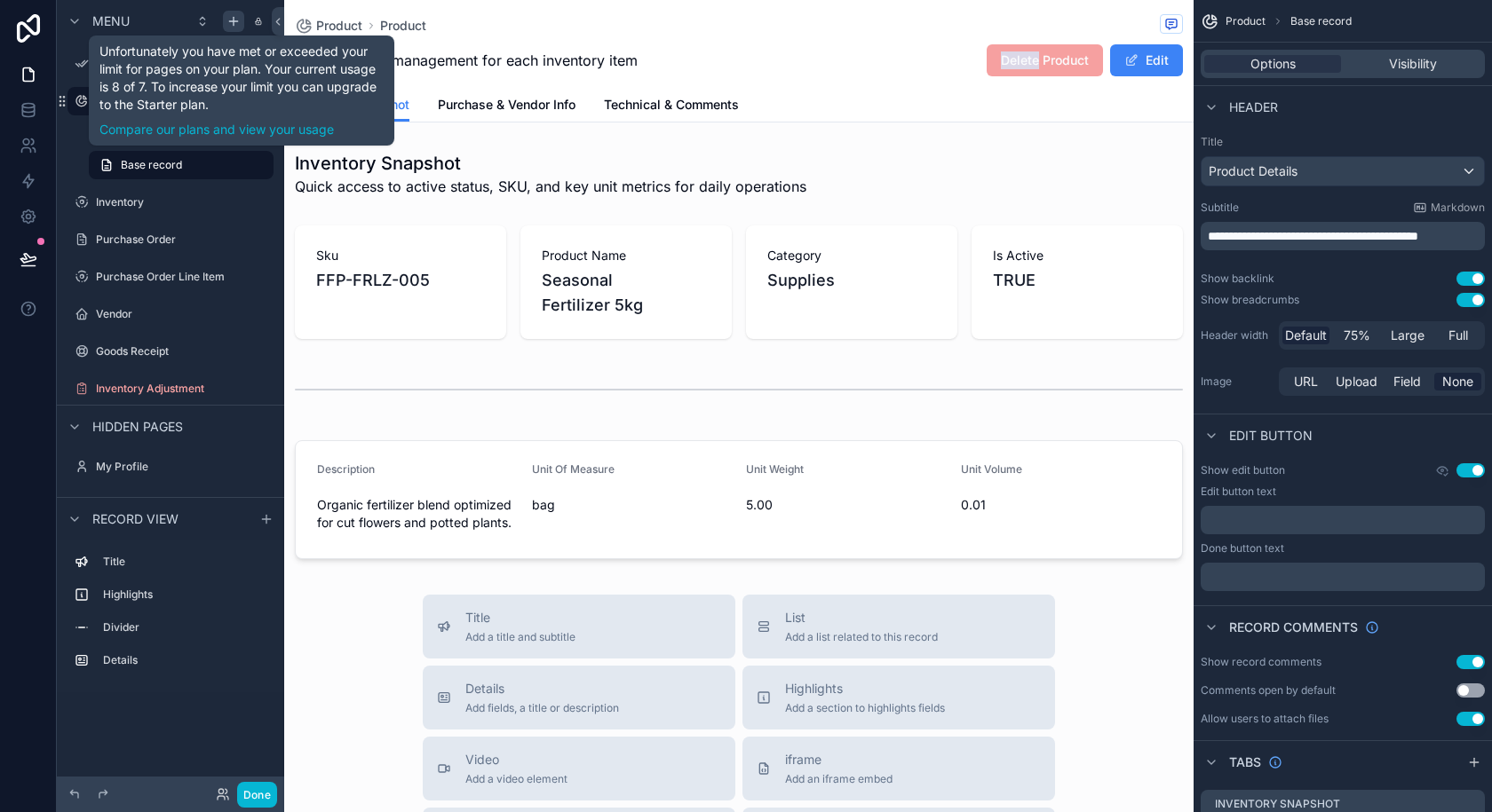
click at [232, 17] on icon "scrollable content" at bounding box center [233, 21] width 14 height 14
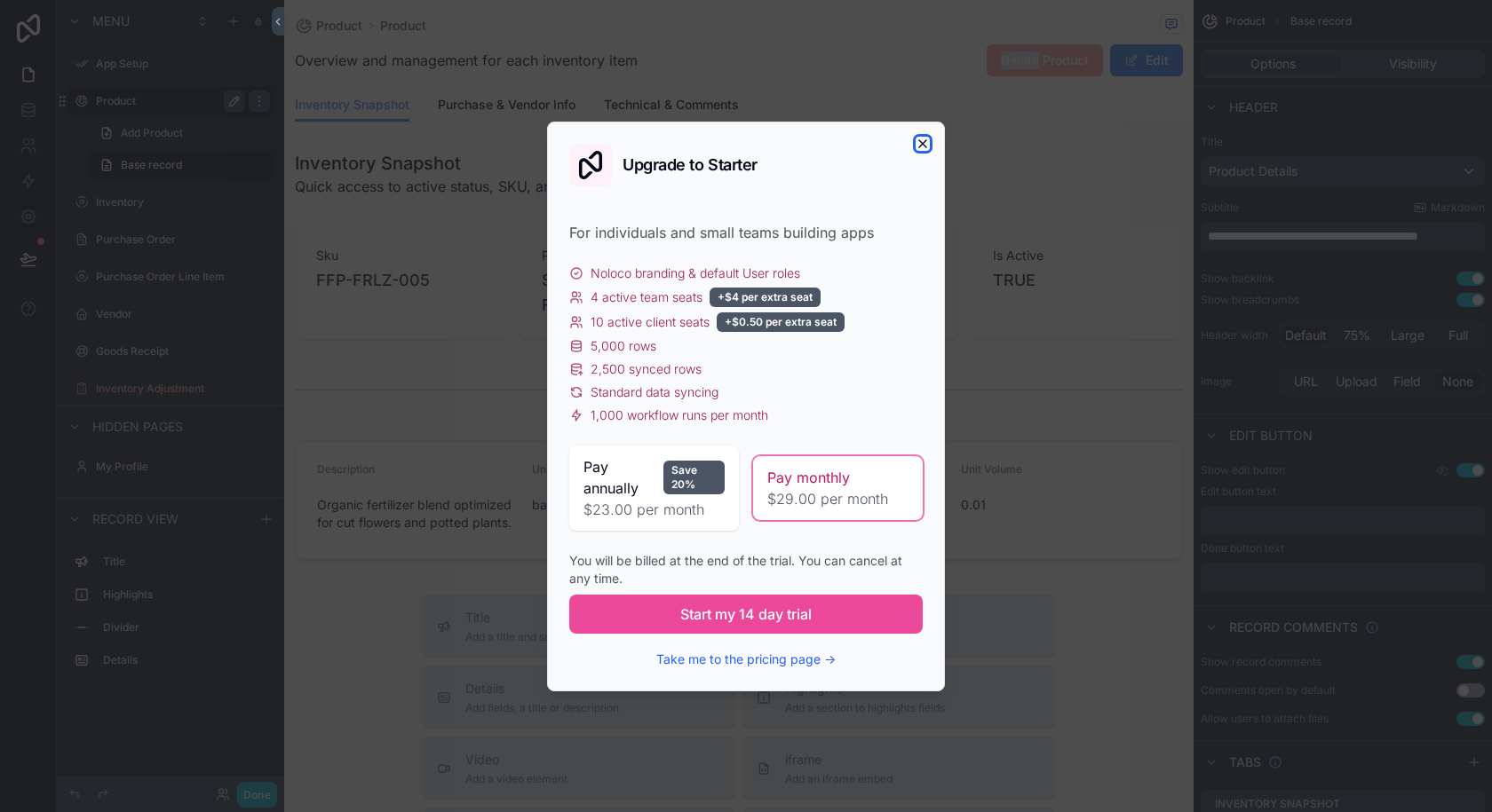
click at [919, 141] on icon "button" at bounding box center [922, 143] width 14 height 14
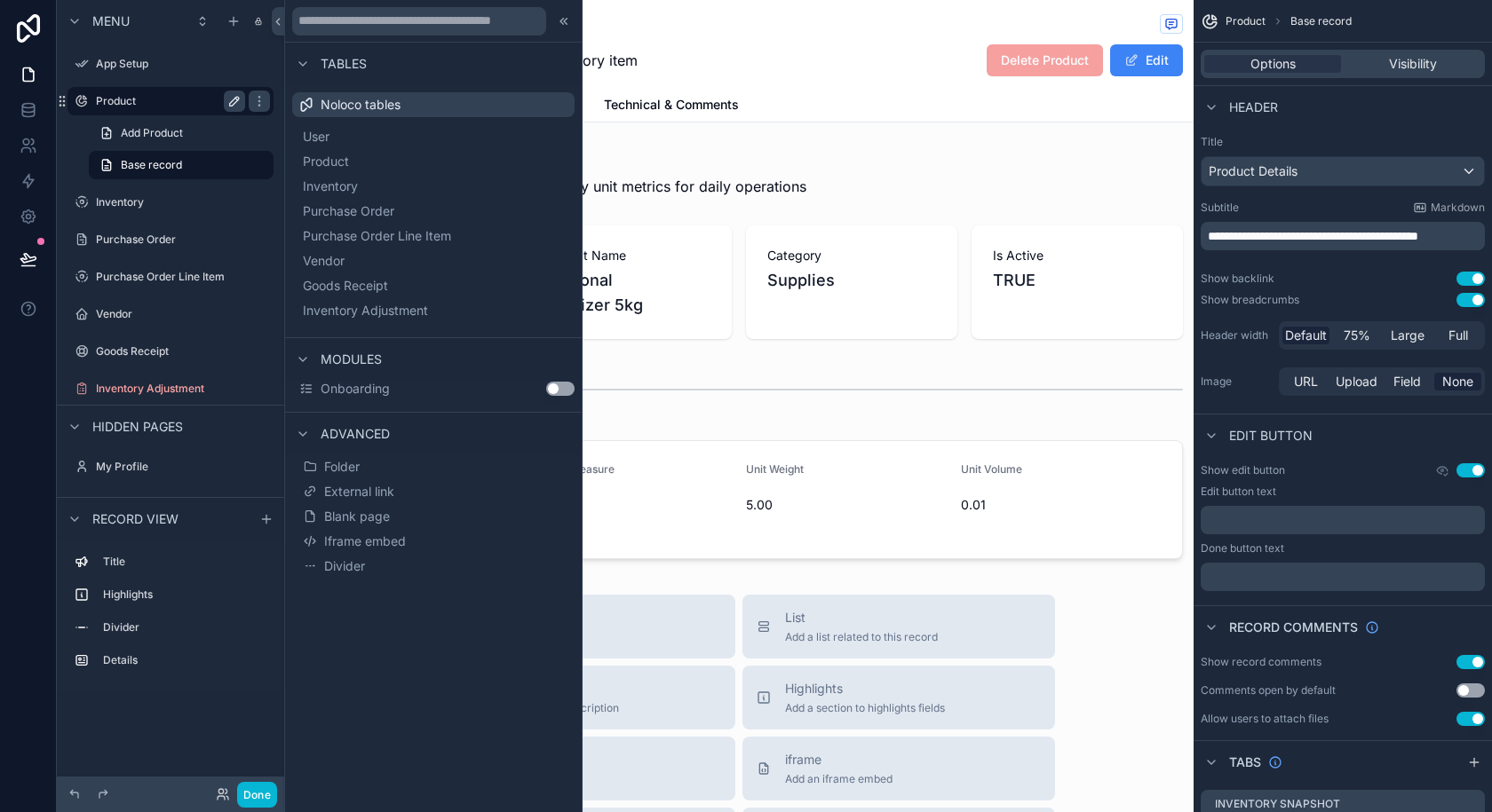
click at [1264, 521] on p "﻿" at bounding box center [1345, 520] width 273 height 14
click at [559, 23] on icon at bounding box center [564, 21] width 14 height 14
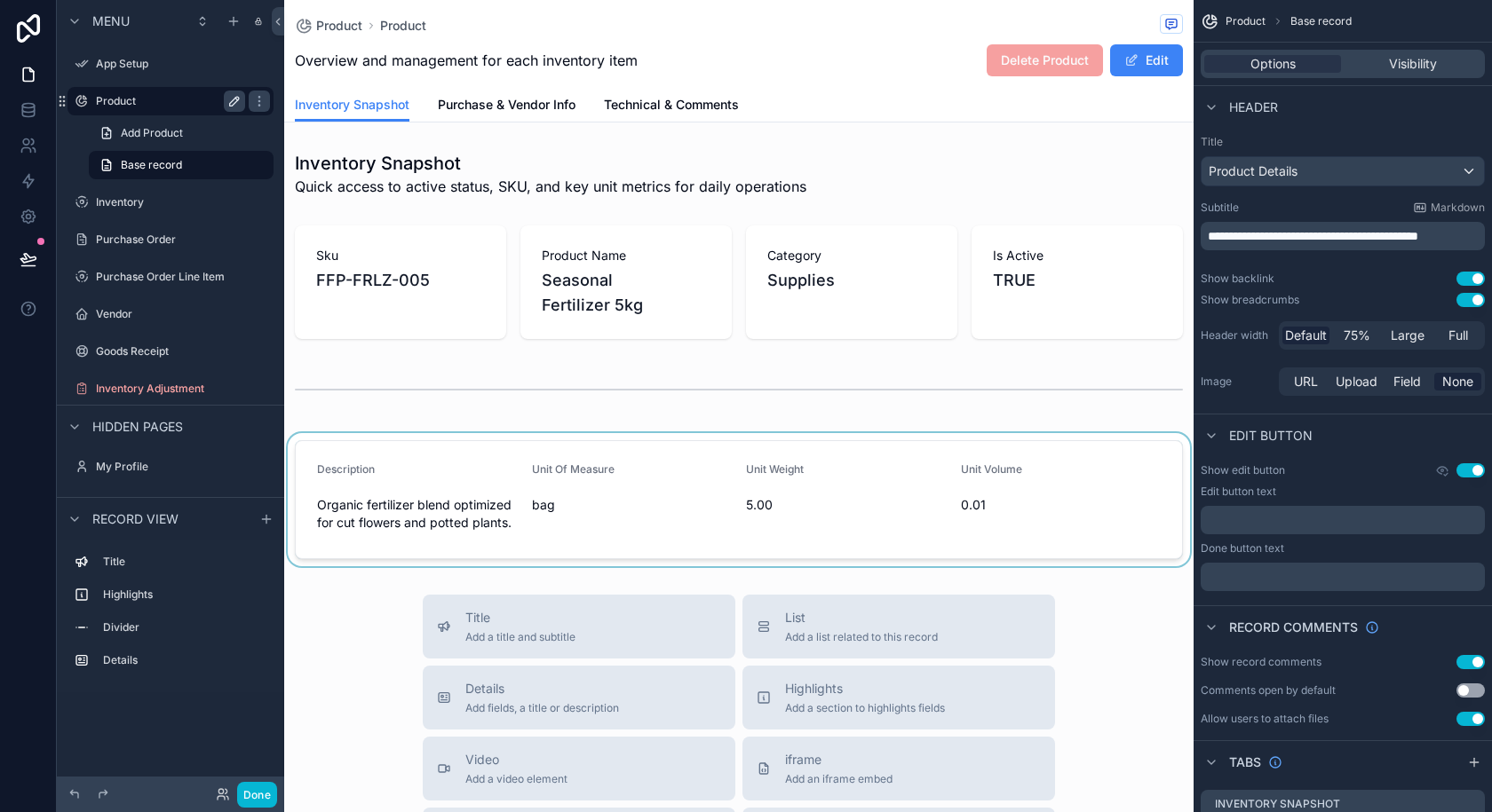
click at [1082, 444] on div "scrollable content" at bounding box center [738, 499] width 909 height 133
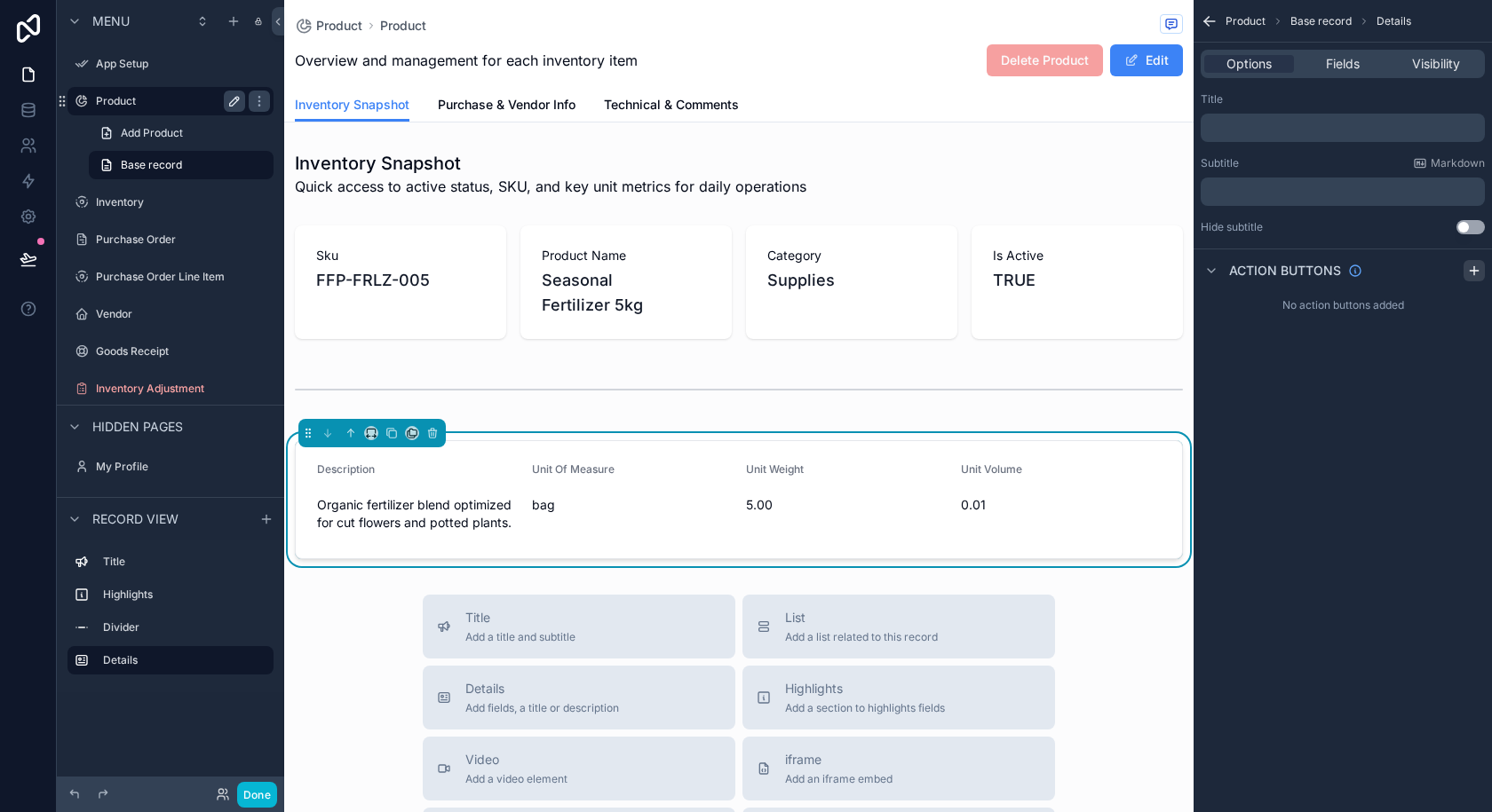
click at [1471, 267] on icon "scrollable content" at bounding box center [1474, 270] width 14 height 14
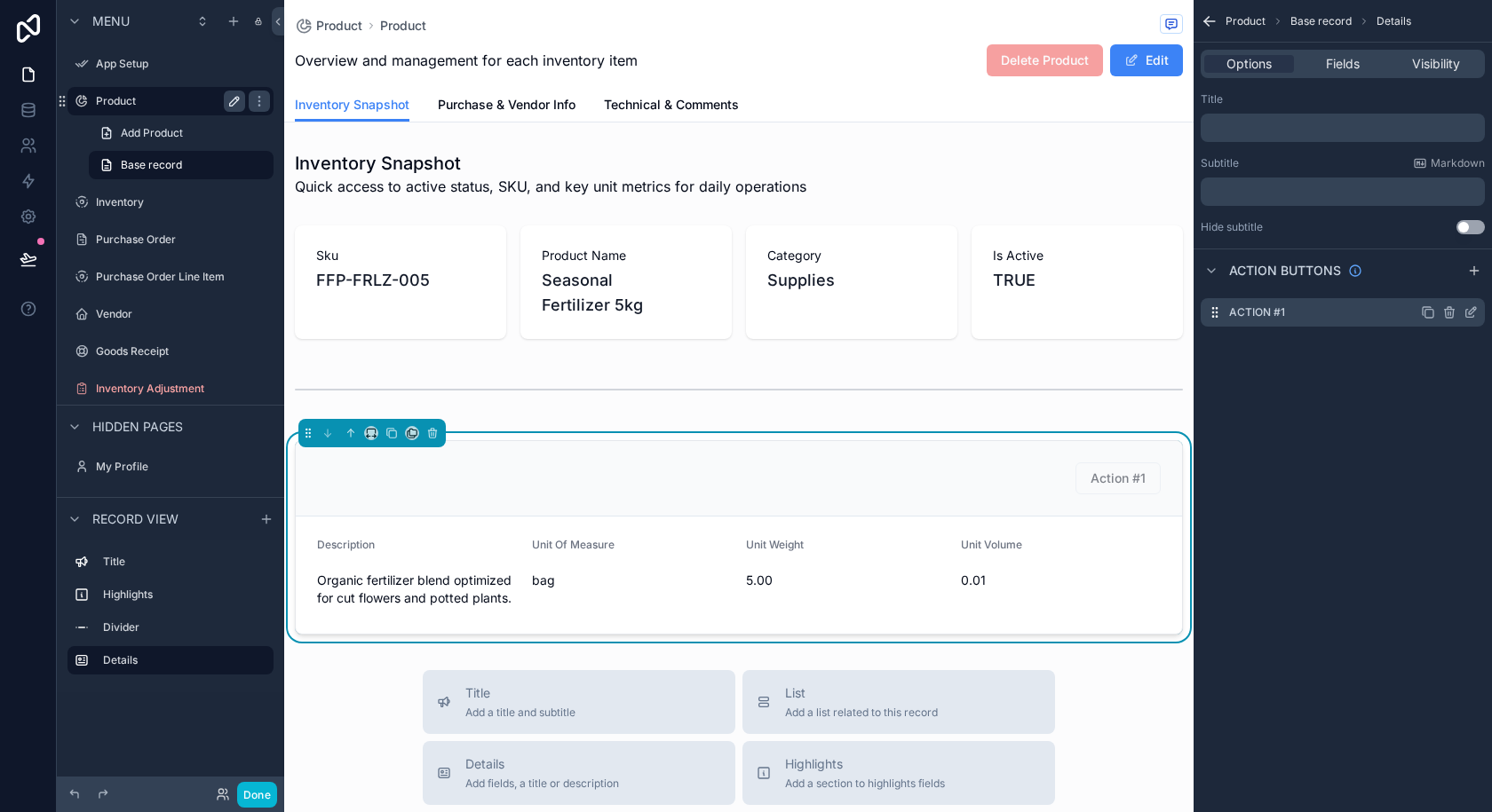
click at [1310, 317] on div "Action #1" at bounding box center [1342, 312] width 284 height 29
click at [1466, 309] on icon "scrollable content" at bounding box center [1470, 312] width 14 height 14
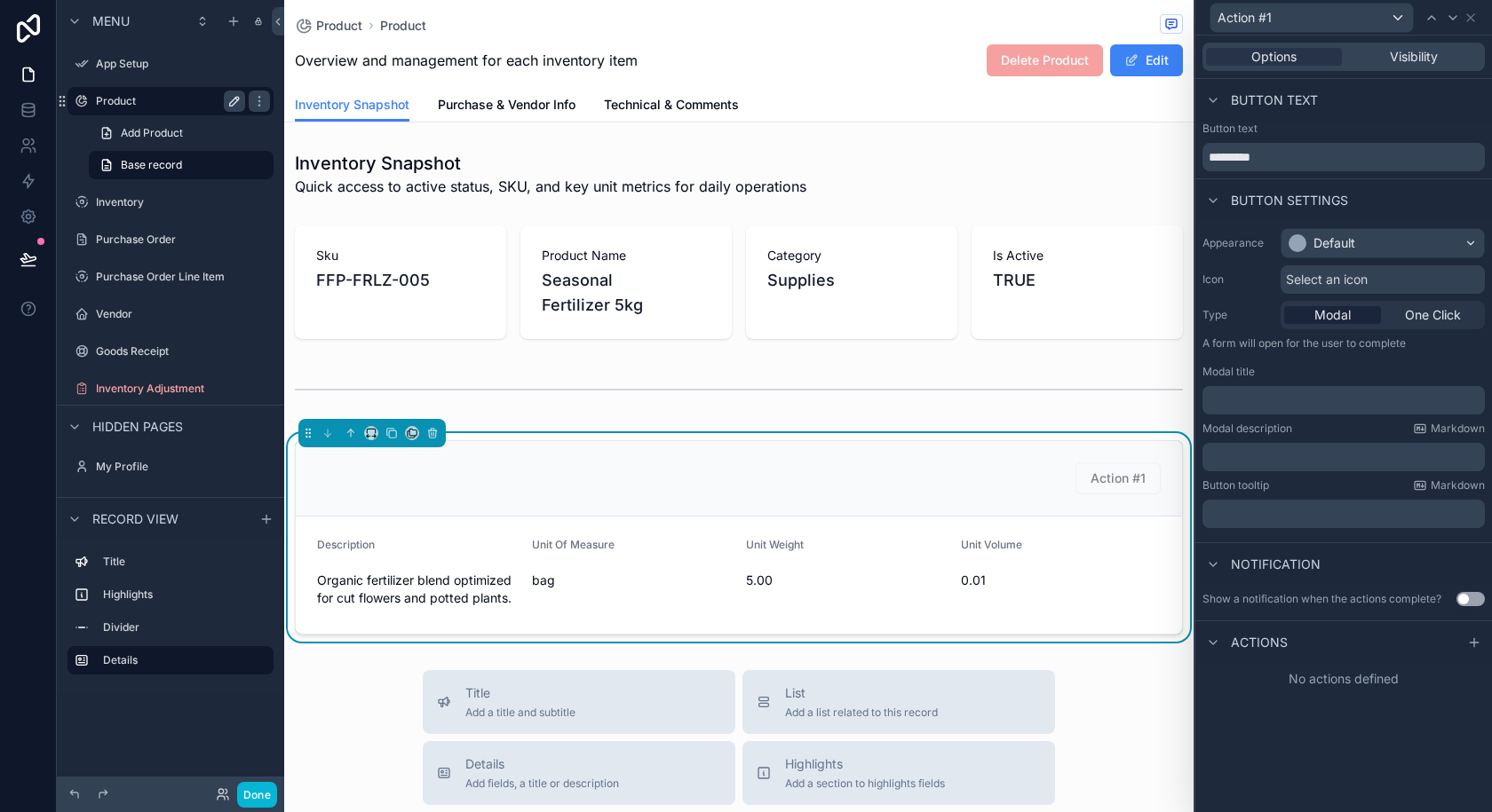
click at [1244, 637] on span "Actions" at bounding box center [1259, 642] width 56 height 18
click at [1256, 635] on span "Actions" at bounding box center [1259, 642] width 56 height 18
click at [1476, 644] on icon at bounding box center [1474, 642] width 14 height 14
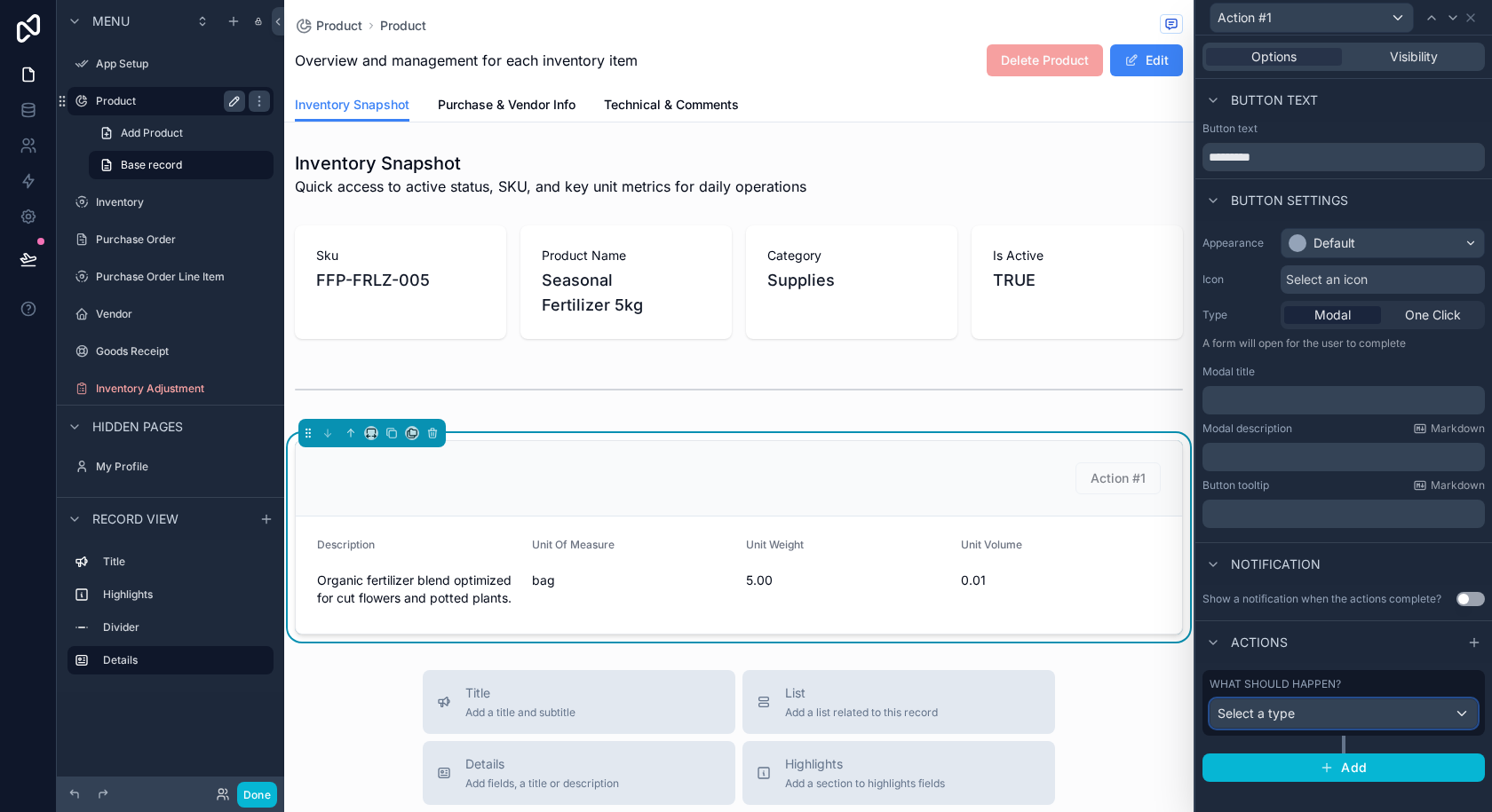
click at [1347, 701] on div "Select a type" at bounding box center [1343, 714] width 267 height 29
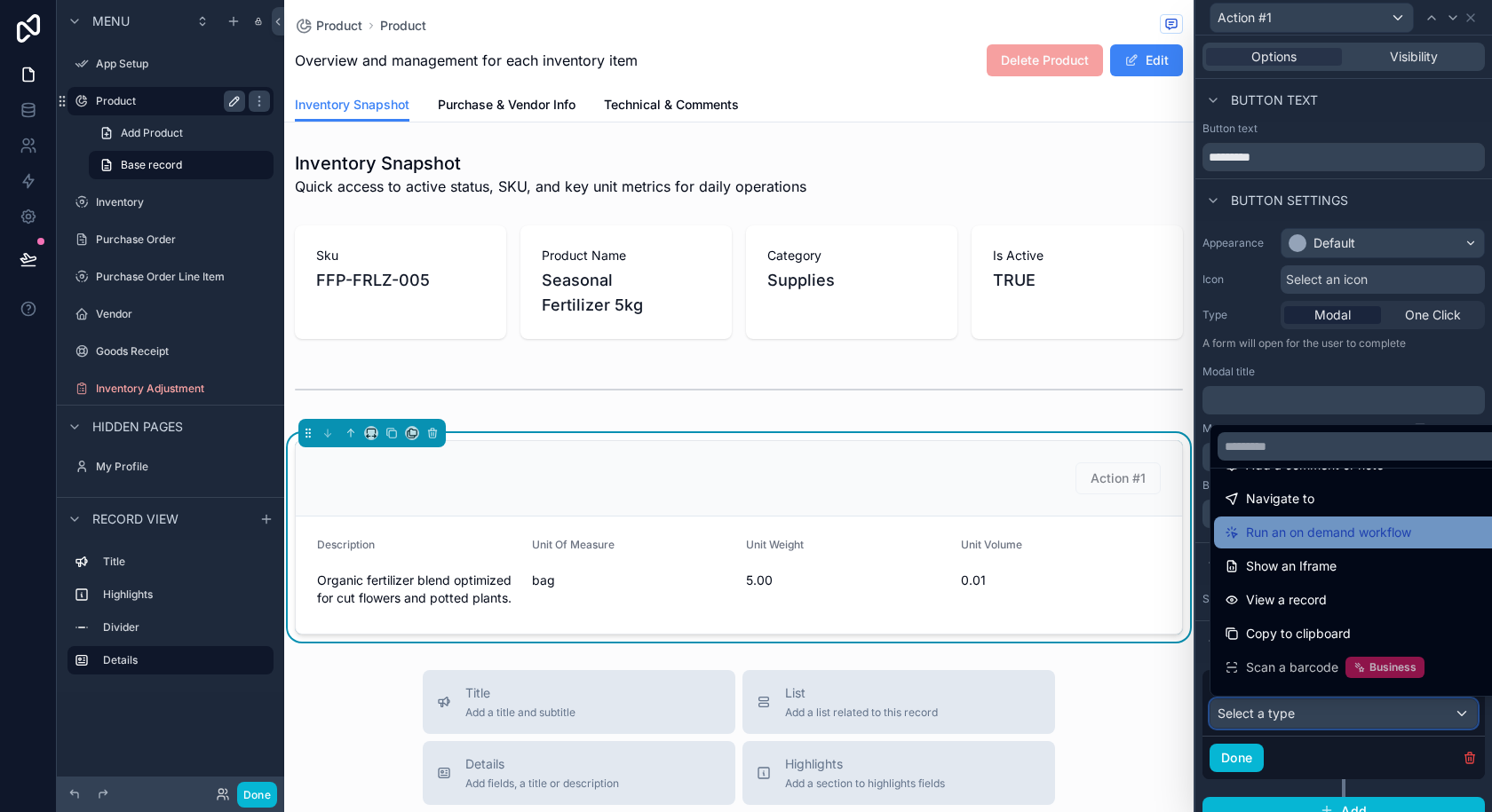
scroll to position [160, 0]
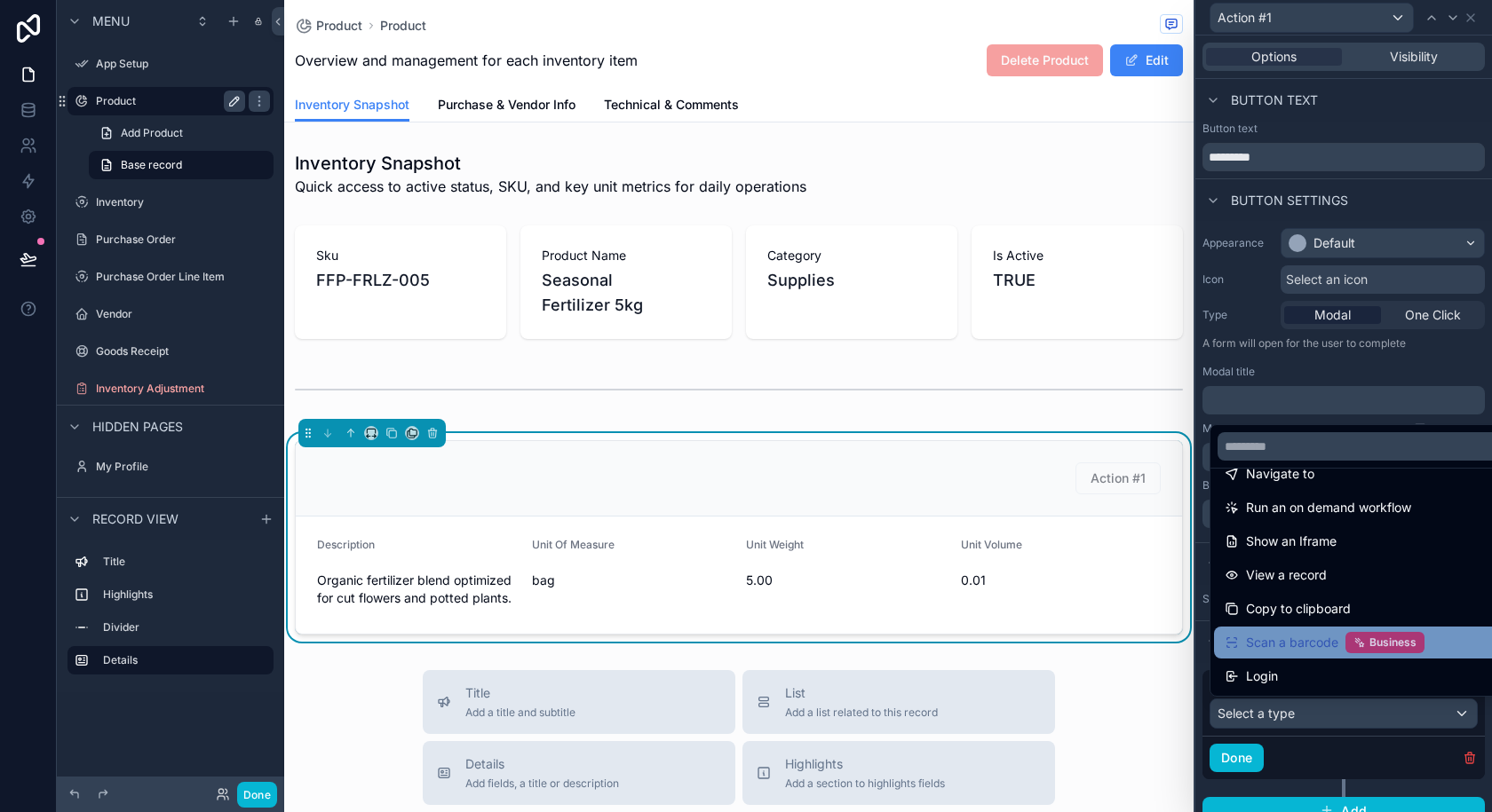
click at [1301, 640] on span "Scan a barcode" at bounding box center [1292, 643] width 93 height 21
click at [1400, 650] on div "Business" at bounding box center [1385, 643] width 79 height 21
click at [1401, 650] on div "Business" at bounding box center [1385, 643] width 79 height 21
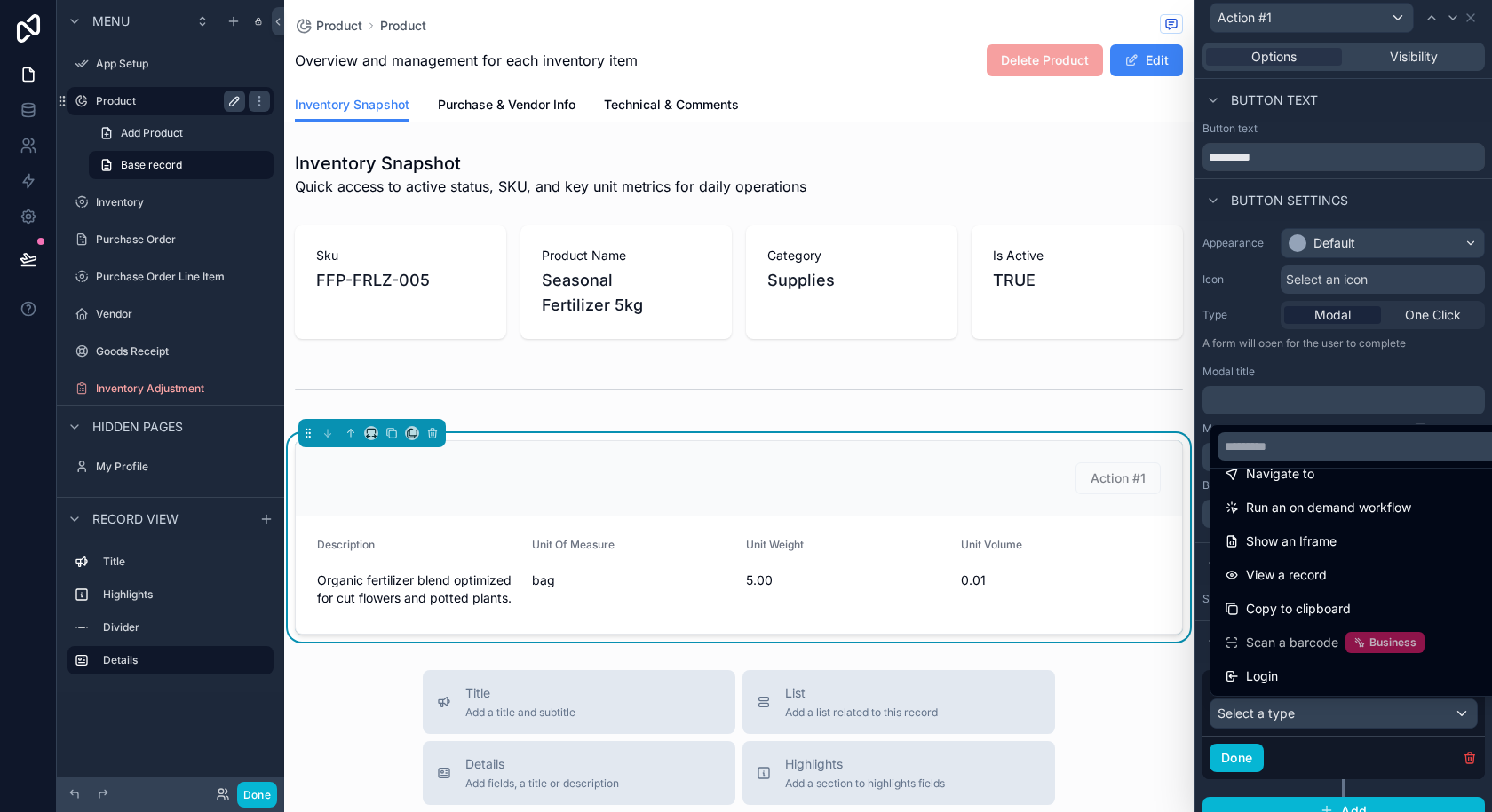
click at [1252, 307] on div at bounding box center [1344, 406] width 296 height 812
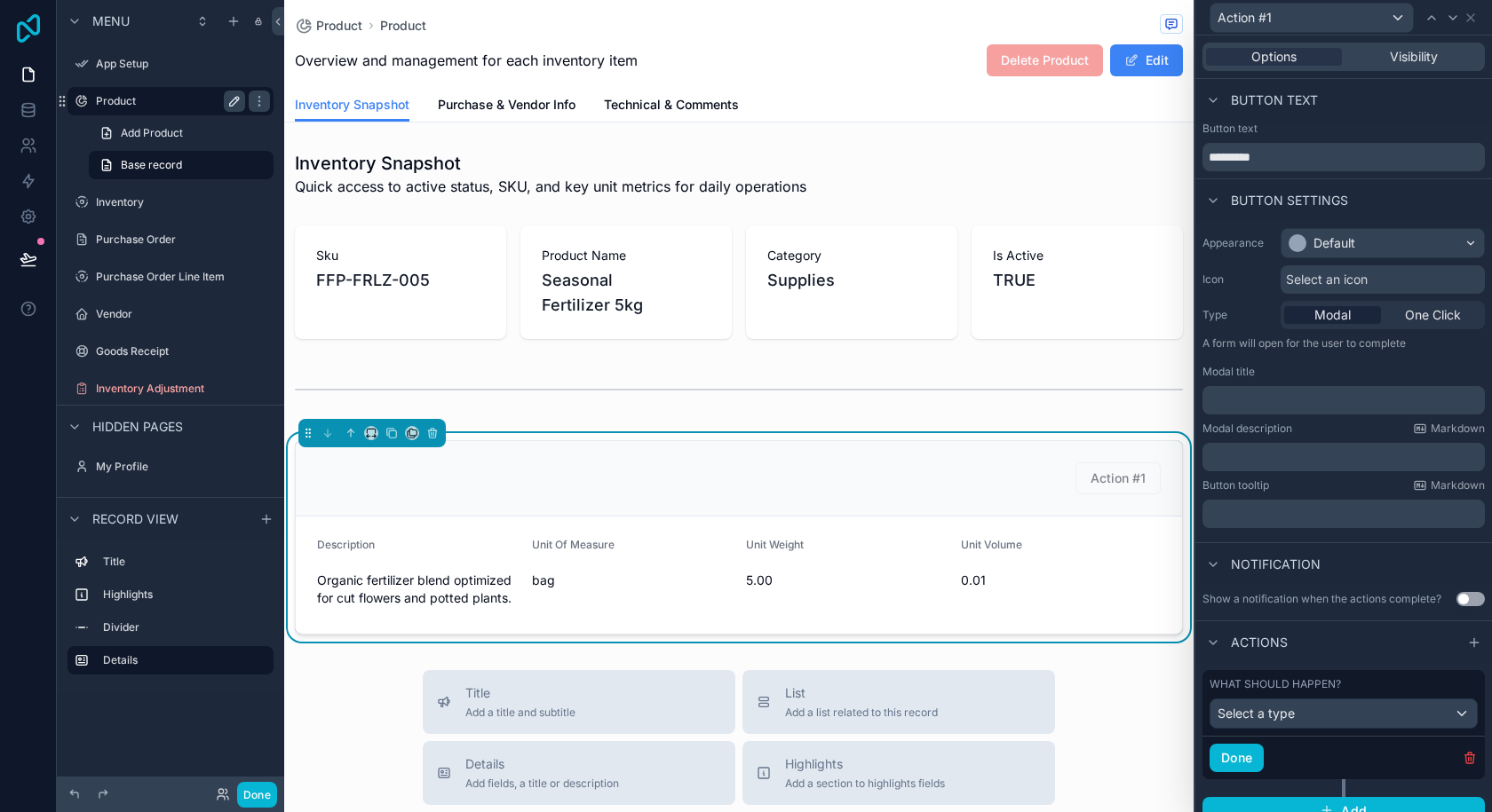
click at [14, 24] on icon at bounding box center [28, 29] width 35 height 29
